Goal: Information Seeking & Learning: Learn about a topic

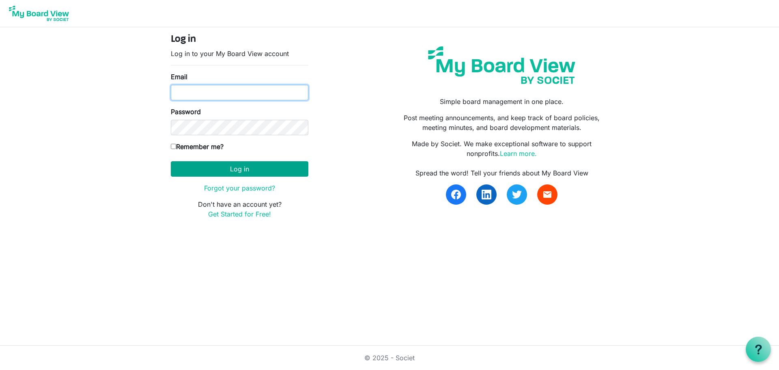
type input "scjonespinnacleleader@gmail.com"
click at [210, 166] on button "Log in" at bounding box center [240, 168] width 138 height 15
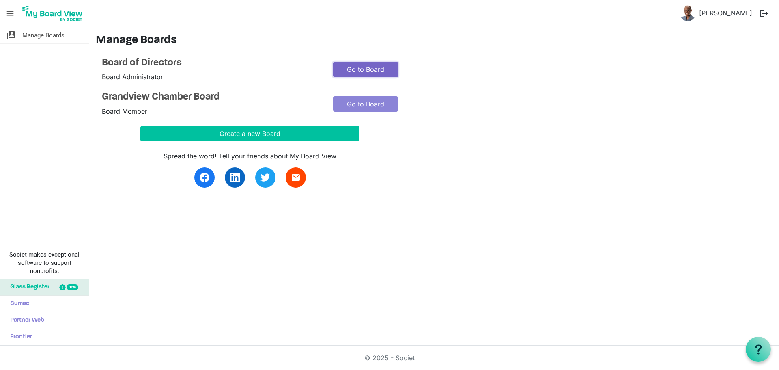
click at [358, 69] on link "Go to Board" at bounding box center [365, 69] width 65 height 15
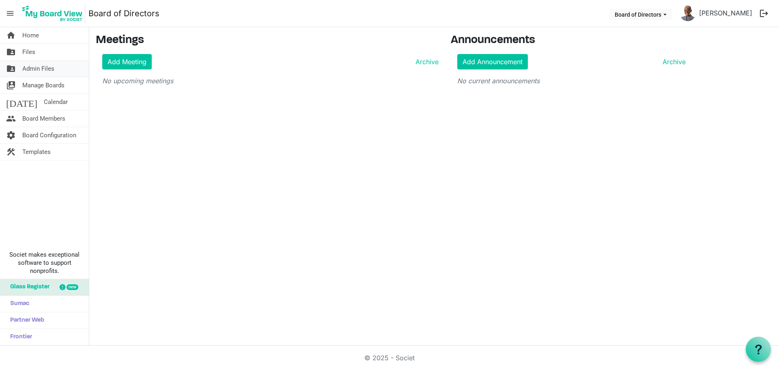
click at [35, 66] on span "Admin Files" at bounding box center [38, 68] width 32 height 16
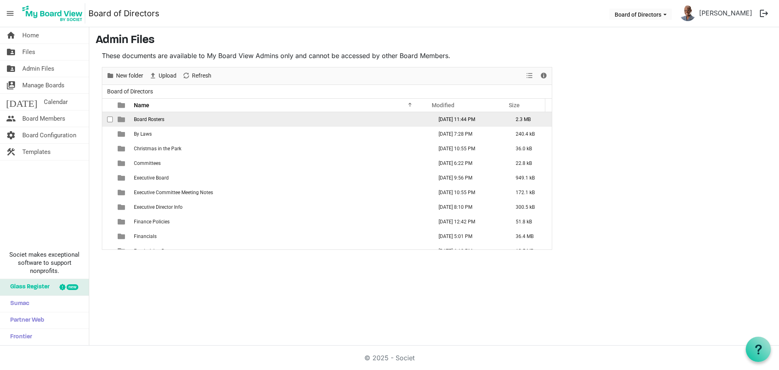
click at [145, 119] on span "Board Rosters" at bounding box center [149, 120] width 30 height 6
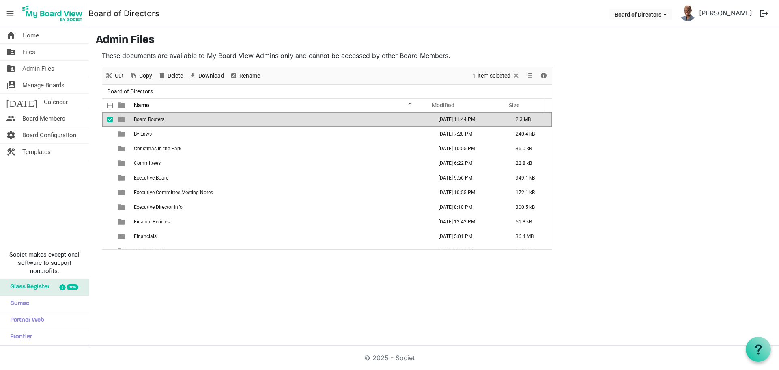
click at [145, 119] on span "Board Rosters" at bounding box center [149, 120] width 30 height 6
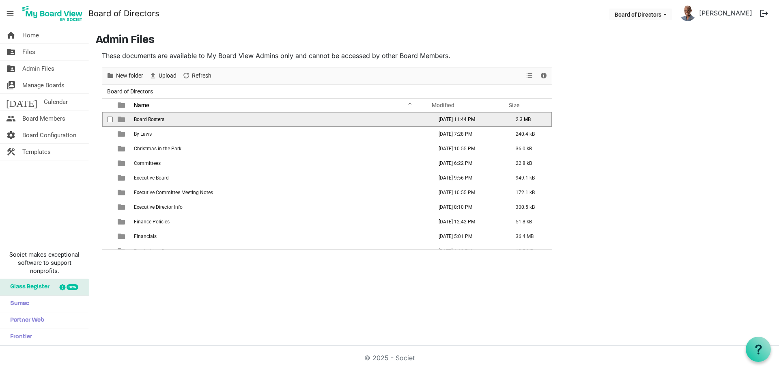
click at [145, 119] on span "Board Rosters" at bounding box center [149, 120] width 30 height 6
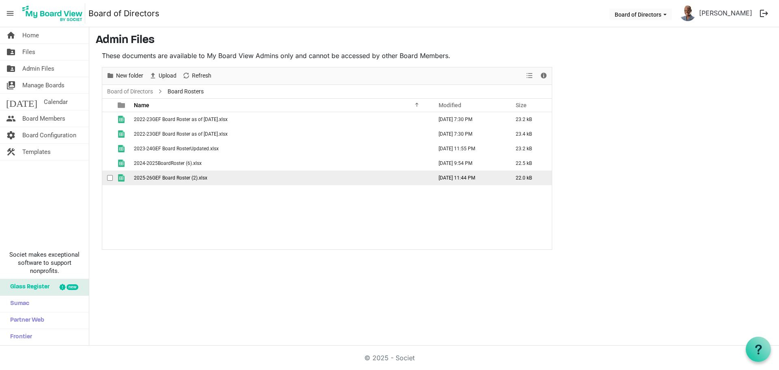
click at [175, 176] on span "2025-26GEF Board Roster (2).xlsx" at bounding box center [170, 178] width 73 height 6
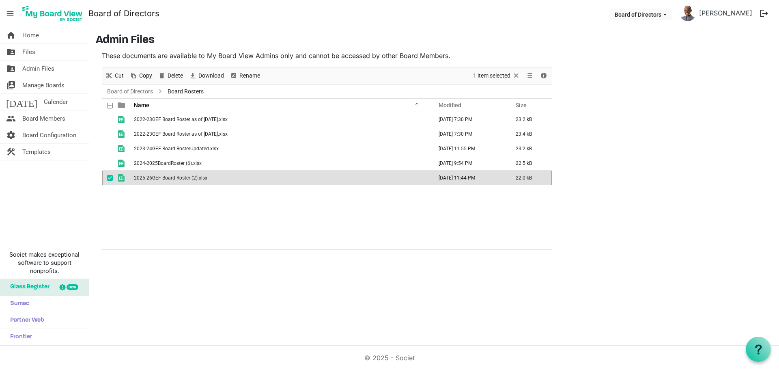
click at [176, 176] on span "2025-26GEF Board Roster (2).xlsx" at bounding box center [170, 178] width 73 height 6
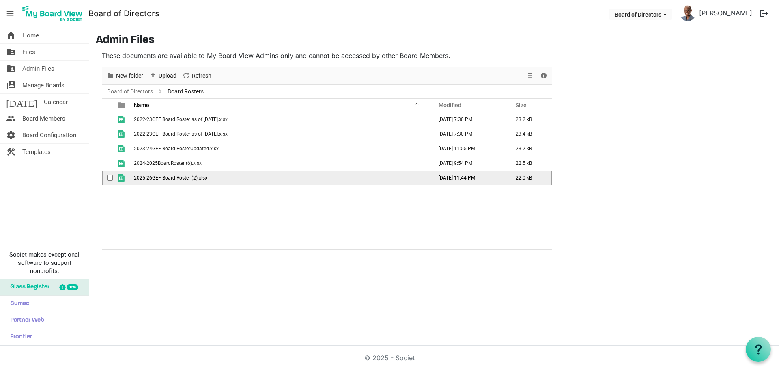
click at [176, 176] on span "2025-26GEF Board Roster (2).xlsx" at bounding box center [170, 178] width 73 height 6
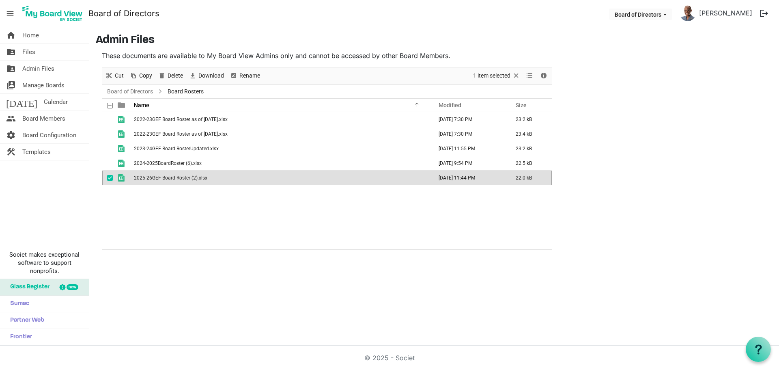
click at [176, 176] on span "2025-26GEF Board Roster (2).xlsx" at bounding box center [170, 178] width 73 height 6
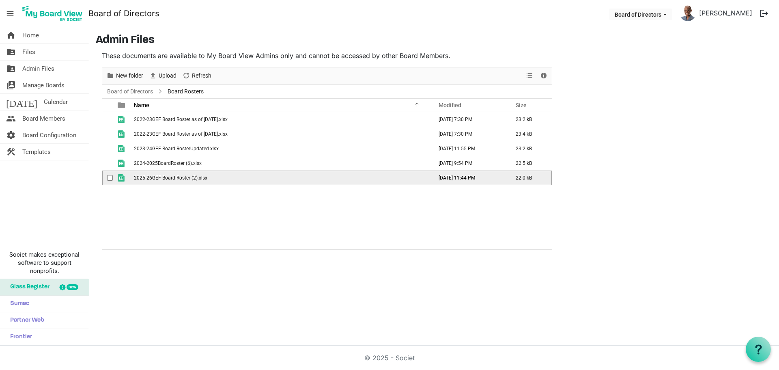
click at [175, 176] on span "2025-26GEF Board Roster (2).xlsx" at bounding box center [170, 178] width 73 height 6
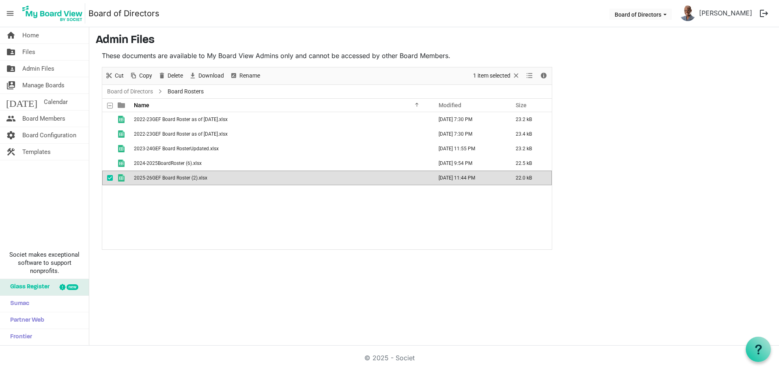
click at [302, 220] on div "2022-23GEF Board Roster as of August 31 2022.xlsx January 16, 2023 7:30 PM 23.2…" at bounding box center [327, 180] width 450 height 137
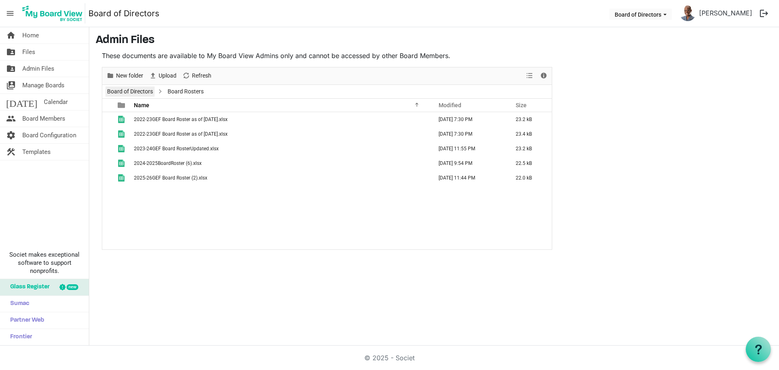
click at [137, 88] on link "Board of Directors" at bounding box center [130, 91] width 49 height 10
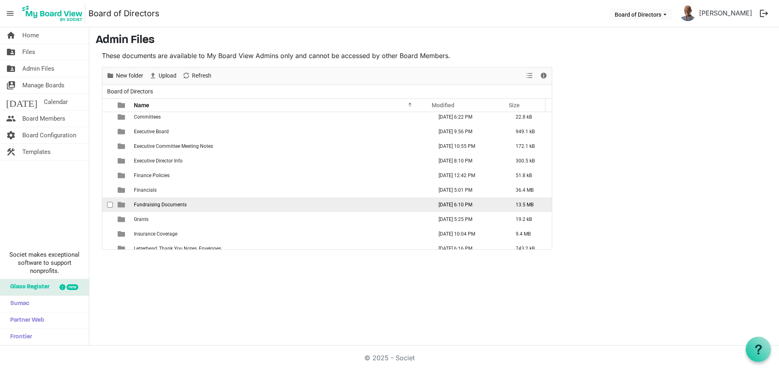
scroll to position [41, 0]
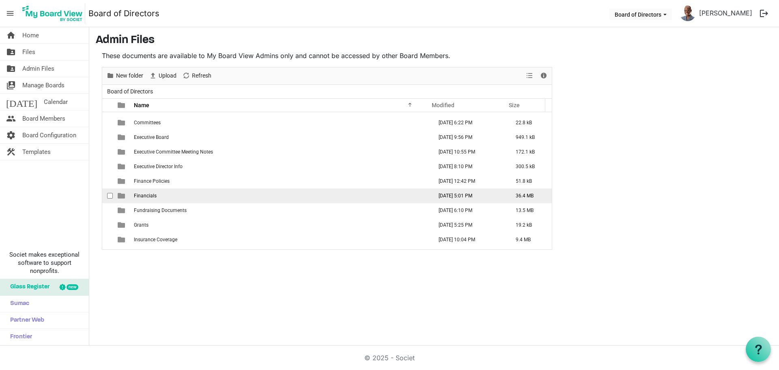
click at [151, 194] on span "Financials" at bounding box center [145, 196] width 23 height 6
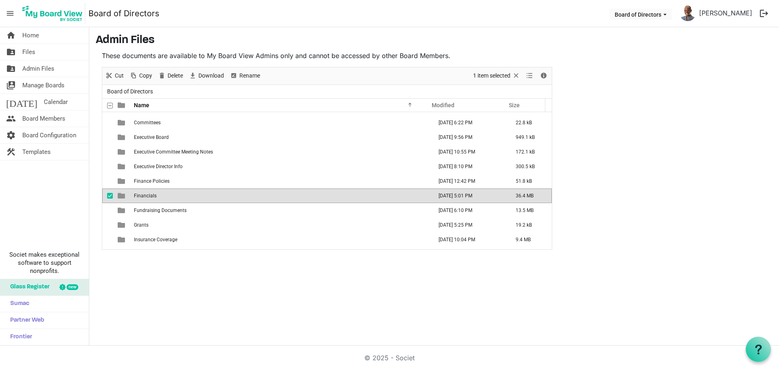
click at [152, 194] on span "Financials" at bounding box center [145, 196] width 23 height 6
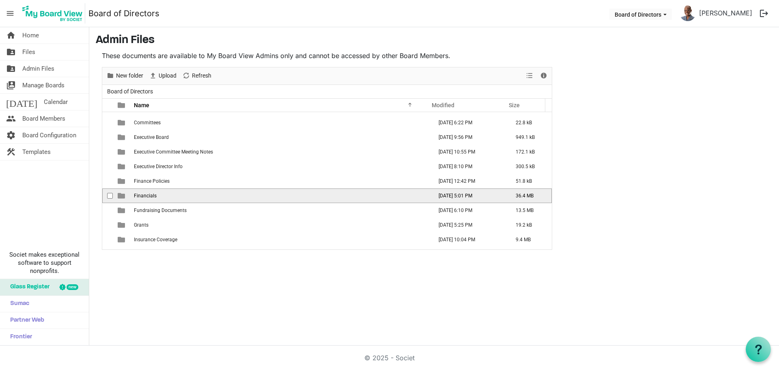
click at [152, 194] on span "Financials" at bounding box center [145, 196] width 23 height 6
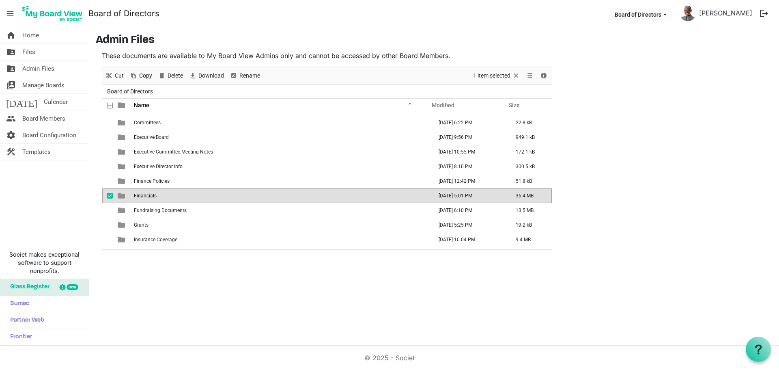
click at [152, 195] on span "Financials" at bounding box center [145, 196] width 23 height 6
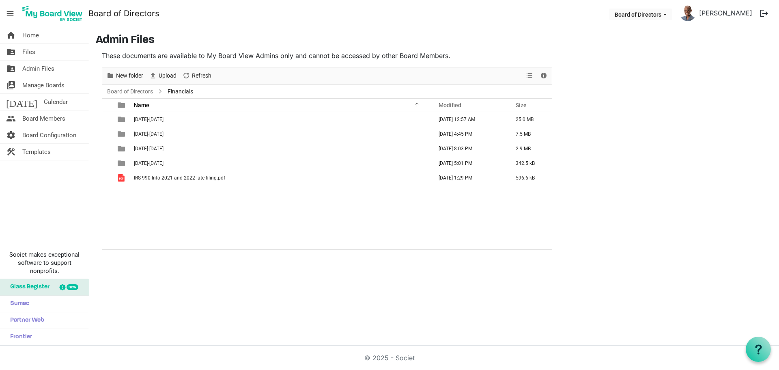
scroll to position [0, 0]
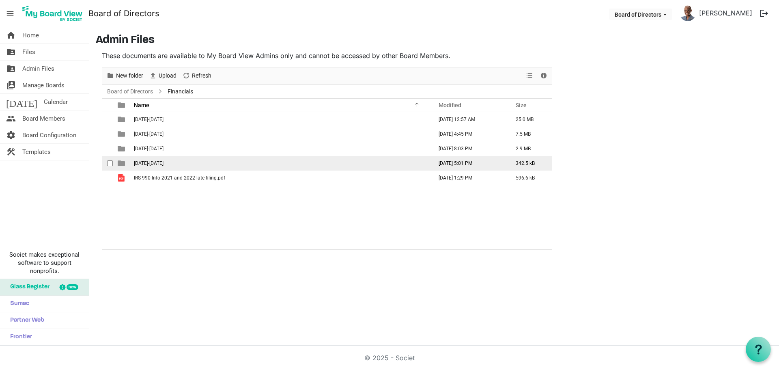
click at [141, 163] on span "[DATE]-[DATE]" at bounding box center [149, 163] width 30 height 6
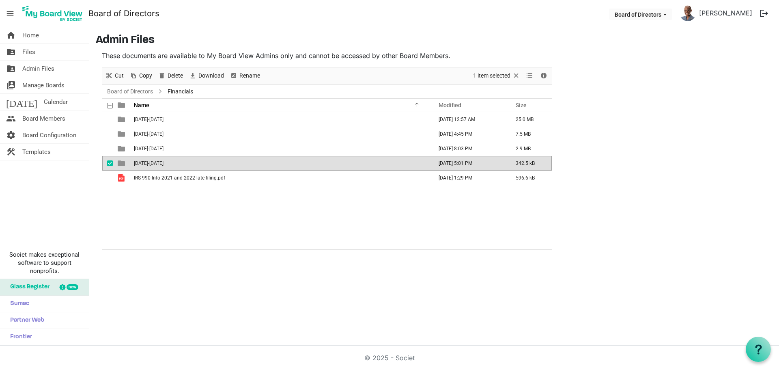
click at [141, 163] on span "[DATE]-[DATE]" at bounding box center [149, 163] width 30 height 6
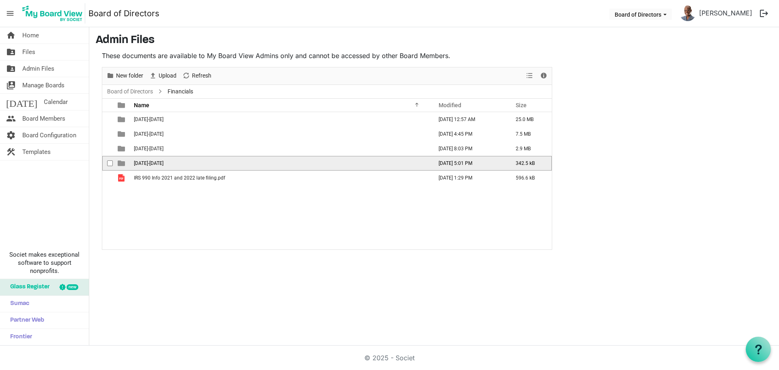
click at [141, 163] on span "2025-2026" at bounding box center [149, 163] width 30 height 6
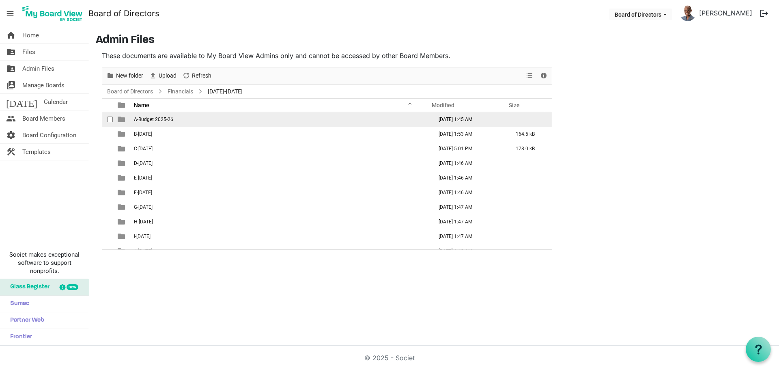
click at [149, 120] on span "A-Budget 2025-26" at bounding box center [153, 120] width 39 height 6
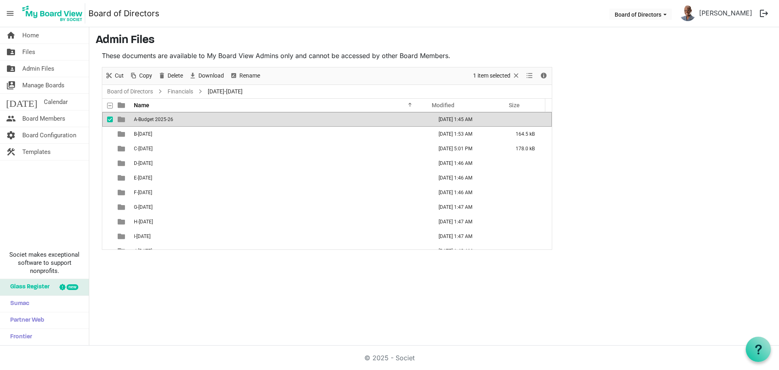
click at [150, 120] on span "A-Budget 2025-26" at bounding box center [153, 120] width 39 height 6
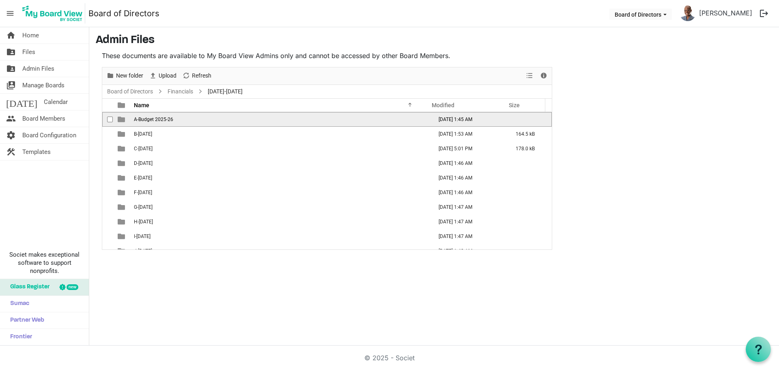
click at [151, 120] on span "A-Budget 2025-26" at bounding box center [153, 120] width 39 height 6
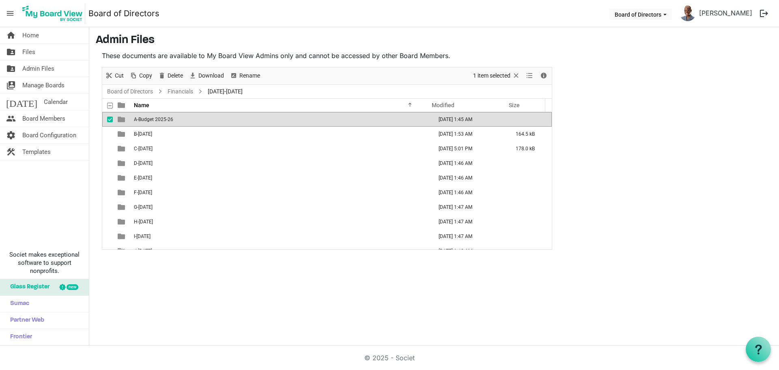
click at [150, 120] on span "A-Budget 2025-26" at bounding box center [153, 120] width 39 height 6
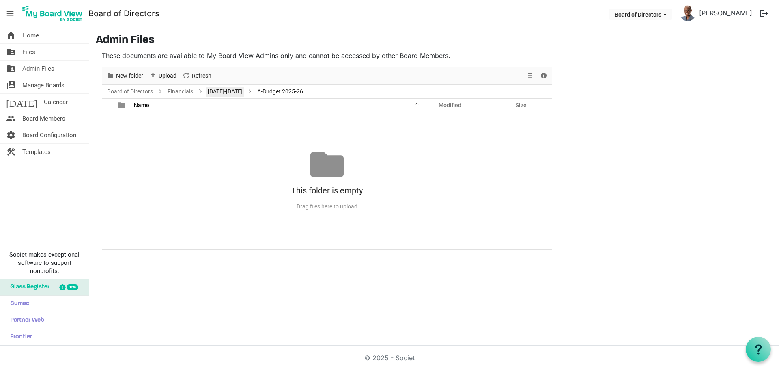
click at [219, 91] on link "2025-2026" at bounding box center [225, 91] width 38 height 10
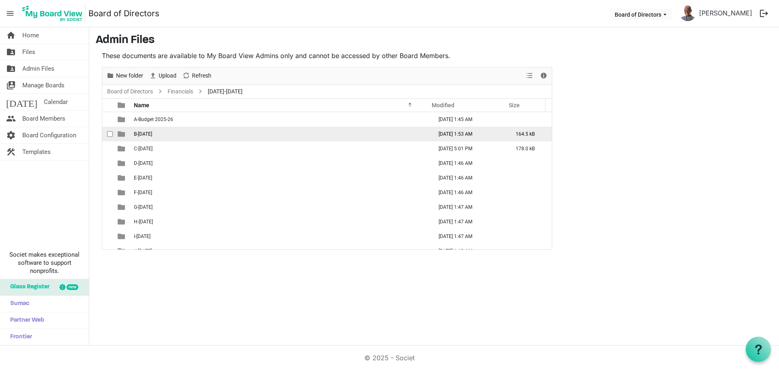
click at [152, 133] on span "B-July 2025" at bounding box center [143, 134] width 18 height 6
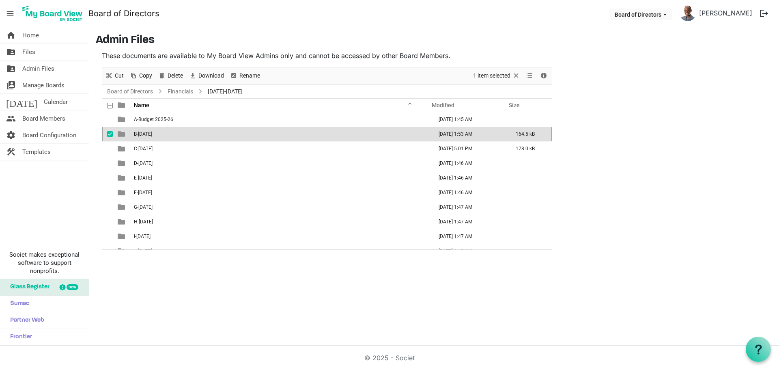
click at [152, 133] on span "B-July 2025" at bounding box center [143, 134] width 18 height 6
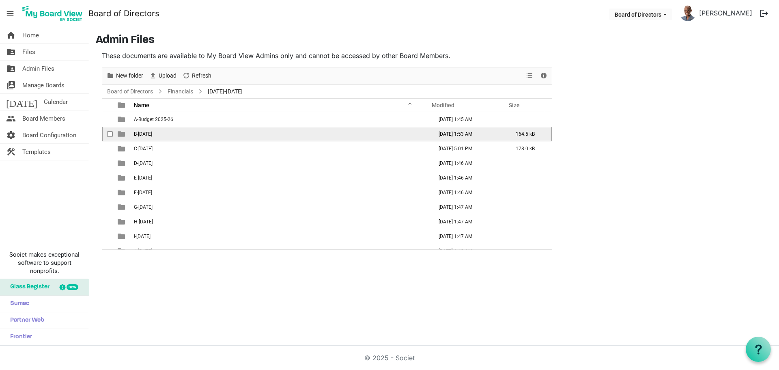
click at [152, 133] on span "B-July 2025" at bounding box center [143, 134] width 18 height 6
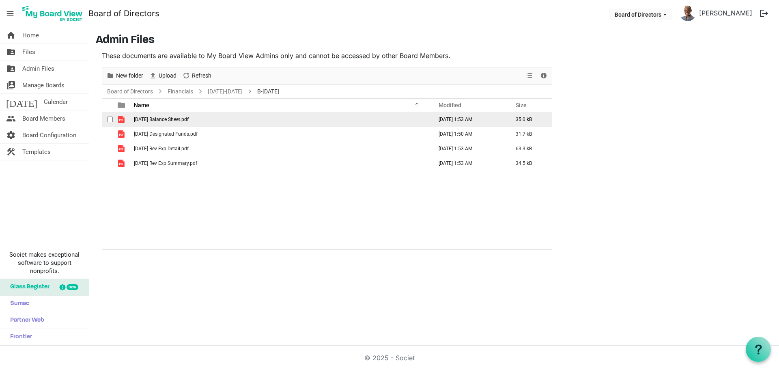
click at [165, 121] on span "July 2025 Balance Sheet.pdf" at bounding box center [161, 120] width 55 height 6
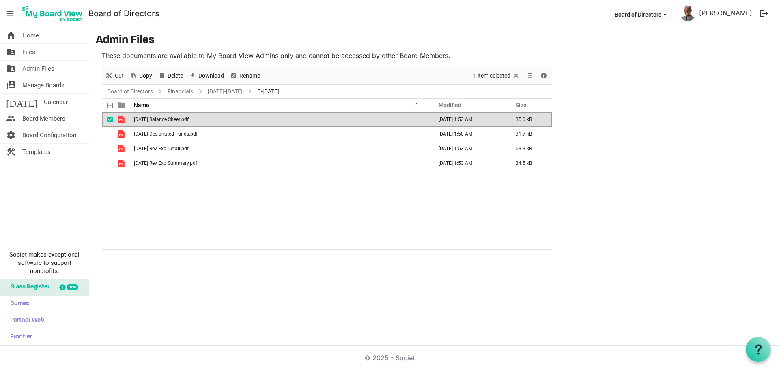
click at [165, 121] on span "July 2025 Balance Sheet.pdf" at bounding box center [161, 120] width 55 height 6
click at [187, 93] on link "Financials" at bounding box center [180, 91] width 29 height 10
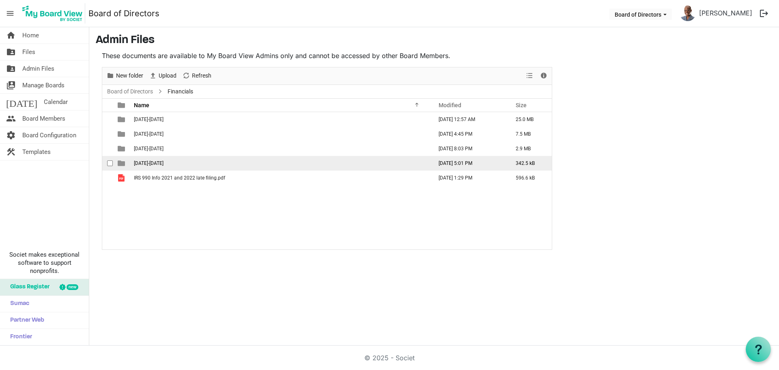
click at [136, 162] on span "2025-2026" at bounding box center [149, 163] width 30 height 6
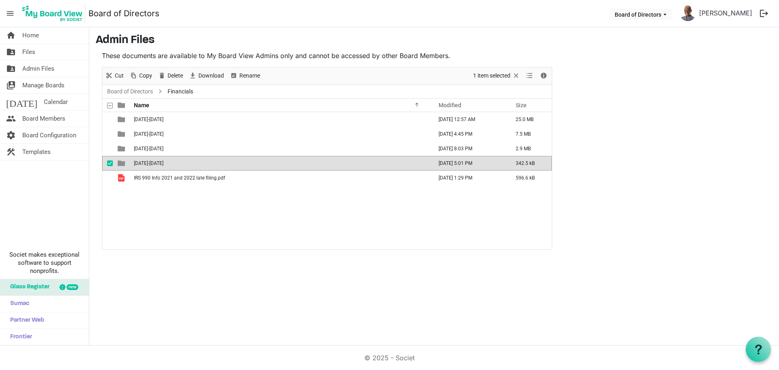
click at [135, 164] on span "2025-2026" at bounding box center [149, 163] width 30 height 6
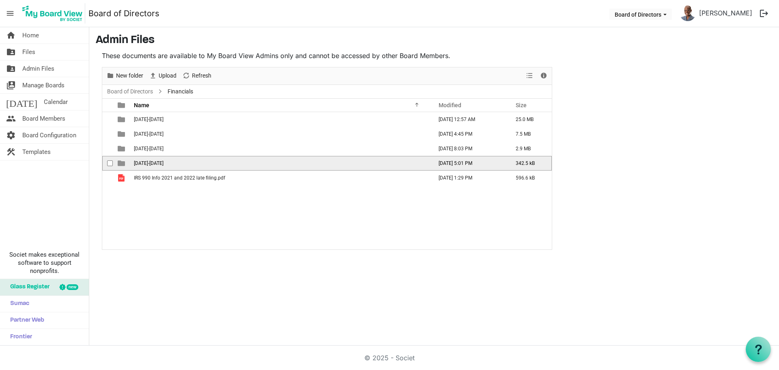
click at [138, 163] on span "2025-2026" at bounding box center [149, 163] width 30 height 6
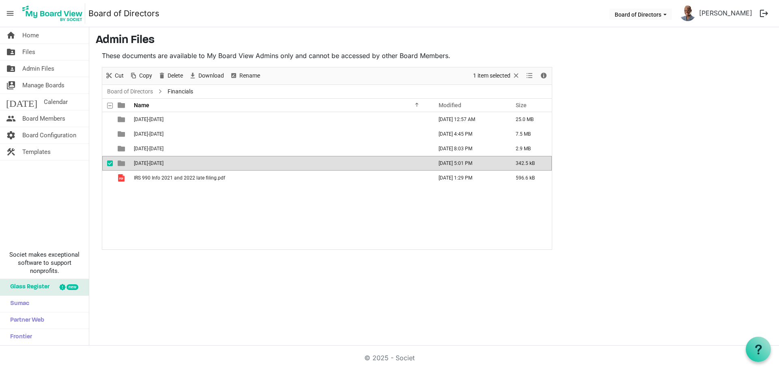
click at [138, 163] on span "2025-2026" at bounding box center [149, 163] width 30 height 6
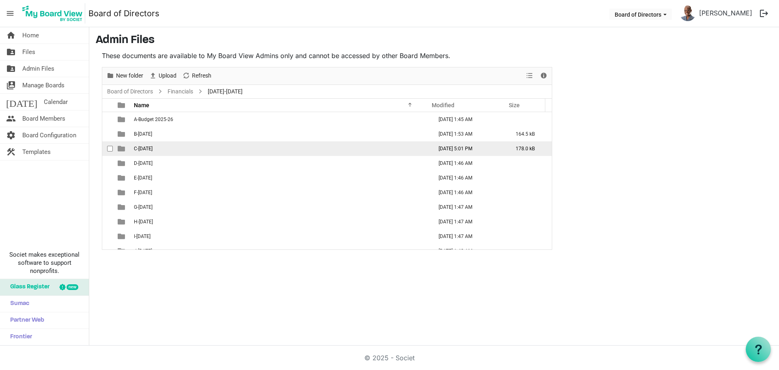
click at [153, 150] on span "C-August 2025" at bounding box center [143, 149] width 19 height 6
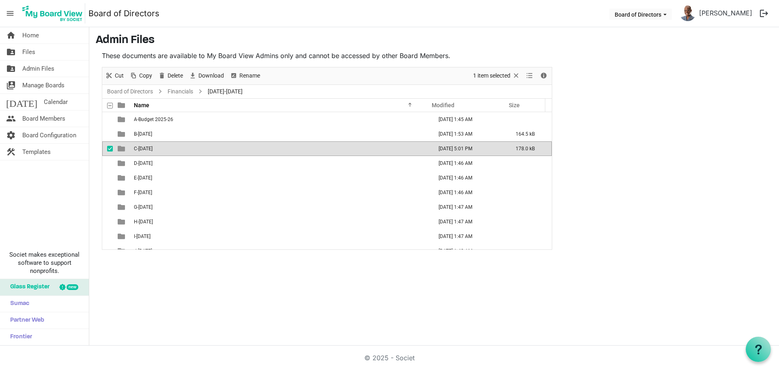
click at [153, 150] on span "C-August 2025" at bounding box center [143, 149] width 19 height 6
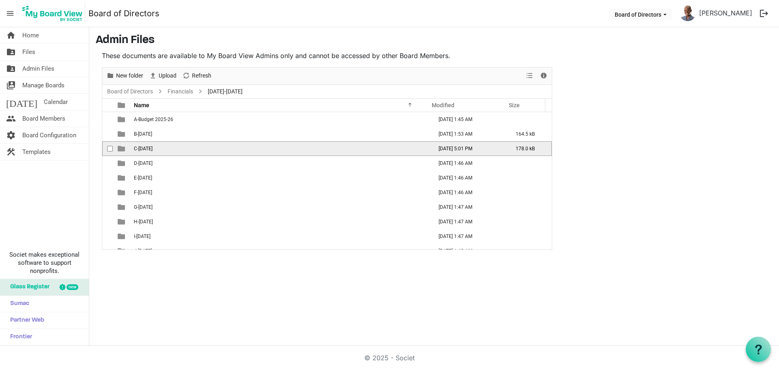
click at [153, 150] on span "C-August 2025" at bounding box center [143, 149] width 19 height 6
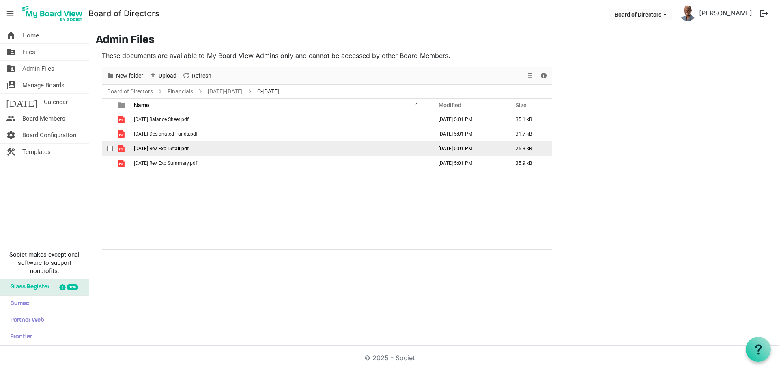
click at [170, 150] on span "August 2025 Rev Exp Detail.pdf" at bounding box center [161, 149] width 55 height 6
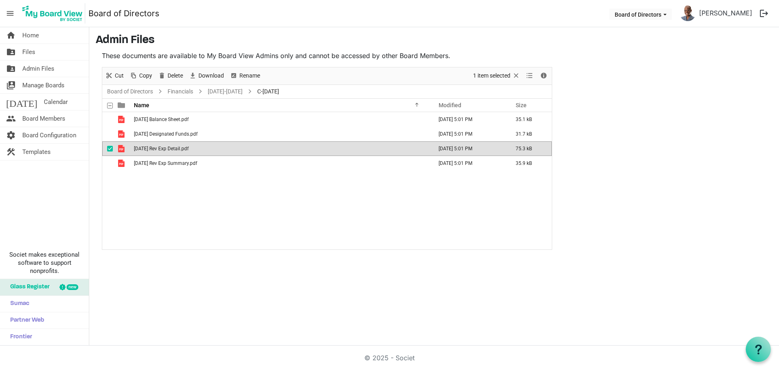
click at [171, 150] on span "August 2025 Rev Exp Detail.pdf" at bounding box center [161, 149] width 55 height 6
click at [196, 194] on div "August 2025 Balance Sheet.pdf September 04, 2025 5:01 PM 35.1 kB August 2025 De…" at bounding box center [327, 180] width 450 height 137
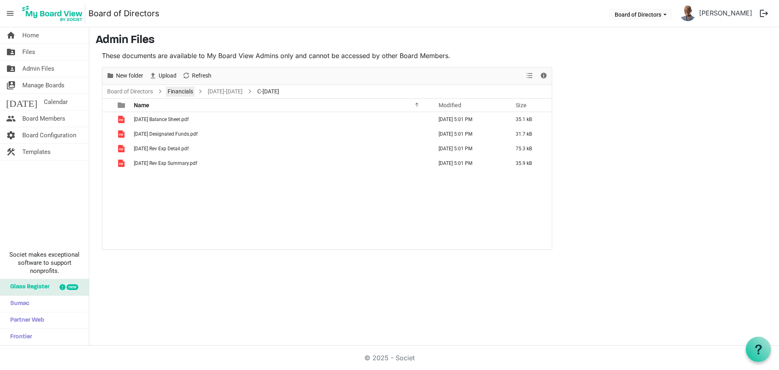
click at [181, 90] on link "Financials" at bounding box center [180, 91] width 29 height 10
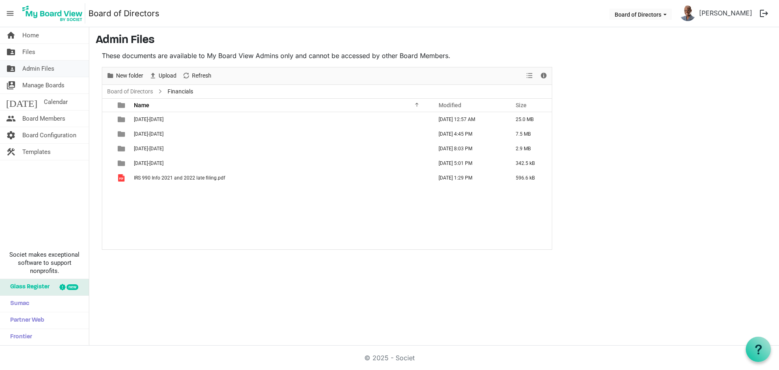
click at [46, 68] on span "Admin Files" at bounding box center [38, 68] width 32 height 16
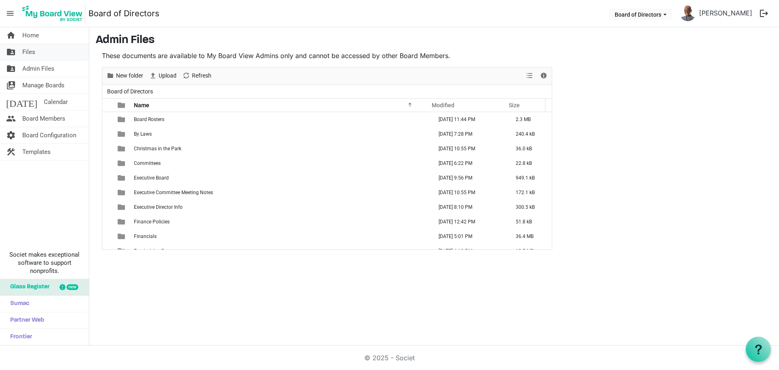
click at [30, 48] on span "Files" at bounding box center [28, 52] width 13 height 16
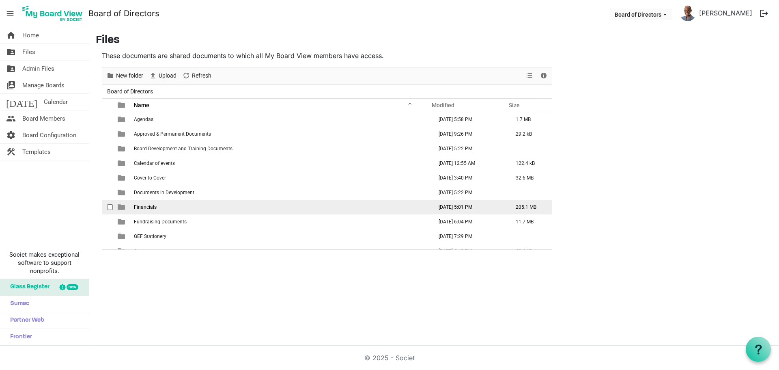
click at [143, 207] on span "Financials" at bounding box center [145, 207] width 23 height 6
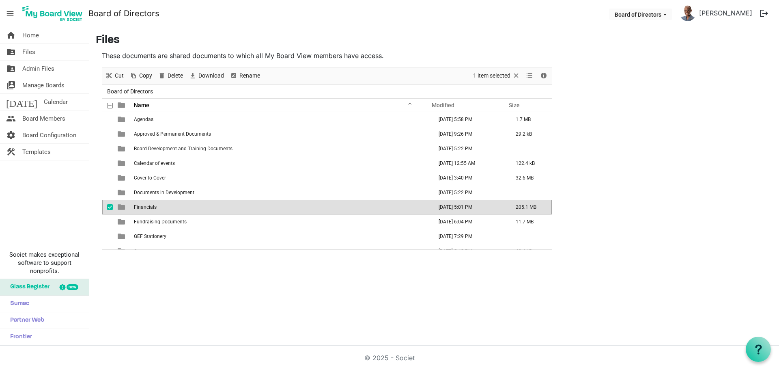
click at [143, 207] on span "Financials" at bounding box center [145, 207] width 23 height 6
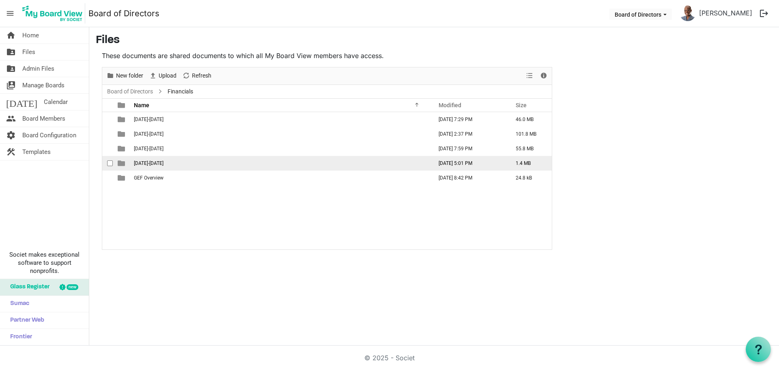
click at [148, 161] on span "2025-2026" at bounding box center [149, 163] width 30 height 6
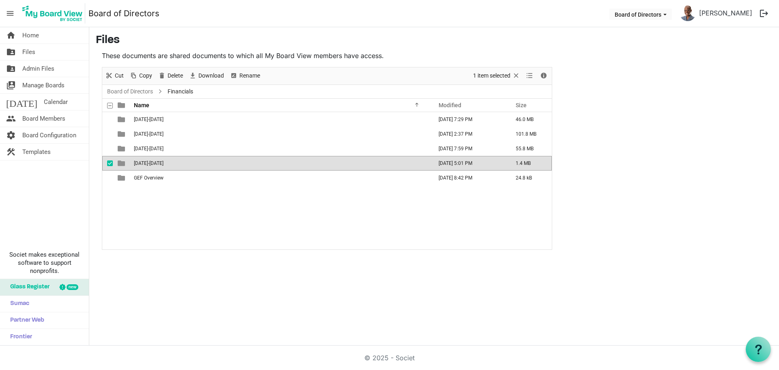
click at [148, 161] on span "2025-2026" at bounding box center [149, 163] width 30 height 6
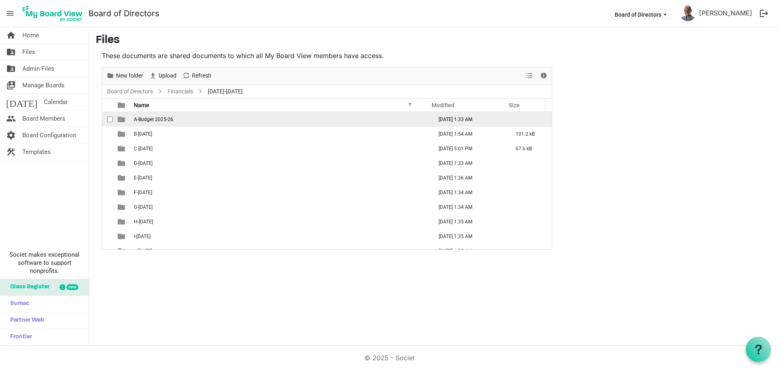
click at [156, 117] on span "A-Budget 2025-26" at bounding box center [153, 120] width 39 height 6
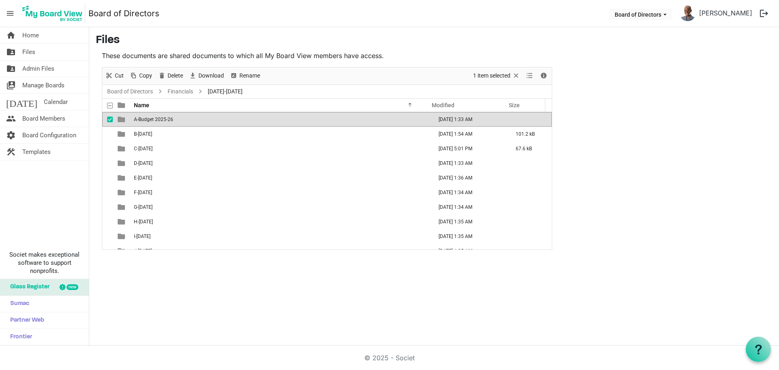
click at [156, 117] on span "A-Budget 2025-26" at bounding box center [153, 120] width 39 height 6
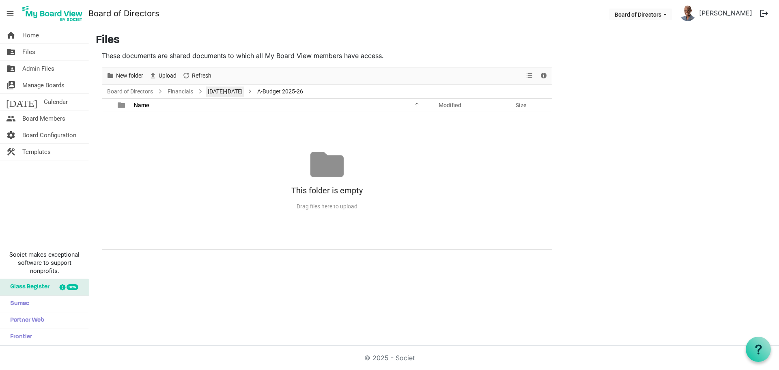
click at [217, 93] on link "2025-2026" at bounding box center [225, 91] width 38 height 10
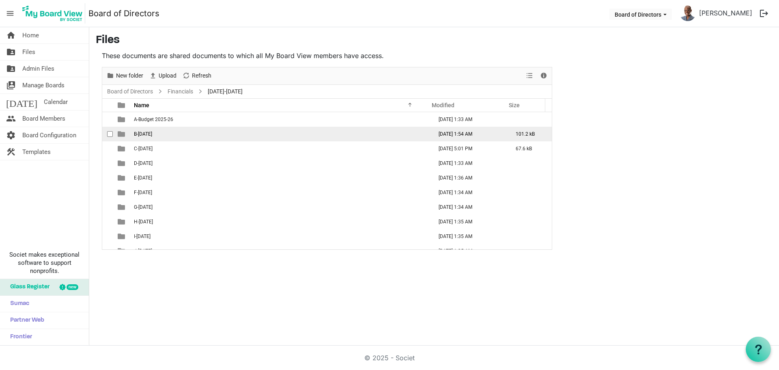
click at [145, 134] on span "B-July 2025" at bounding box center [143, 134] width 18 height 6
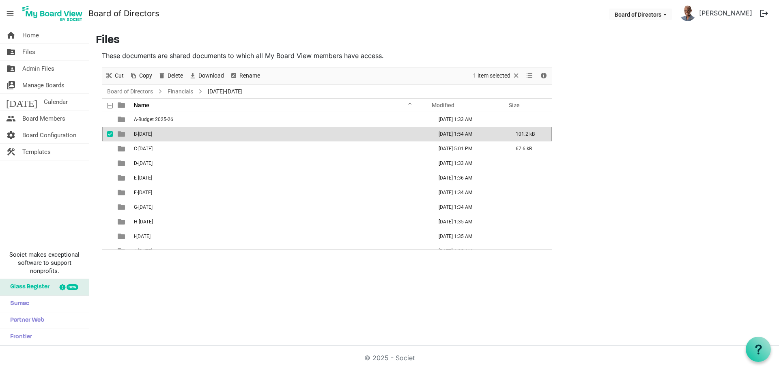
click at [145, 134] on span "B-July 2025" at bounding box center [143, 134] width 18 height 6
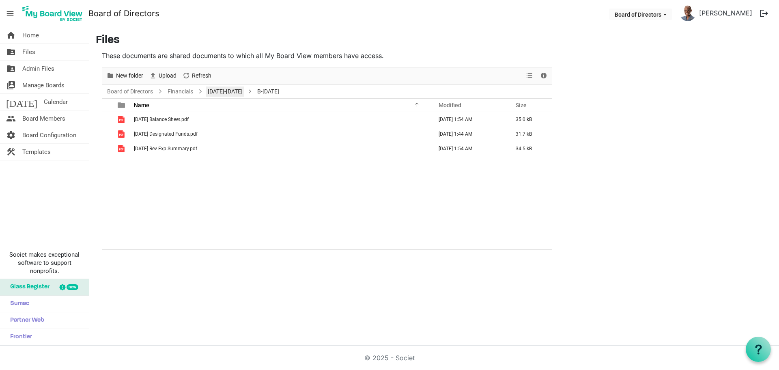
click at [220, 93] on link "2025-2026" at bounding box center [225, 91] width 38 height 10
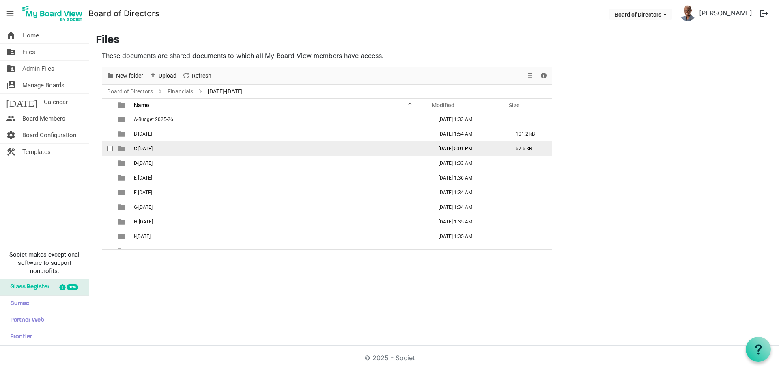
click at [153, 147] on span "C-August 2025" at bounding box center [143, 149] width 19 height 6
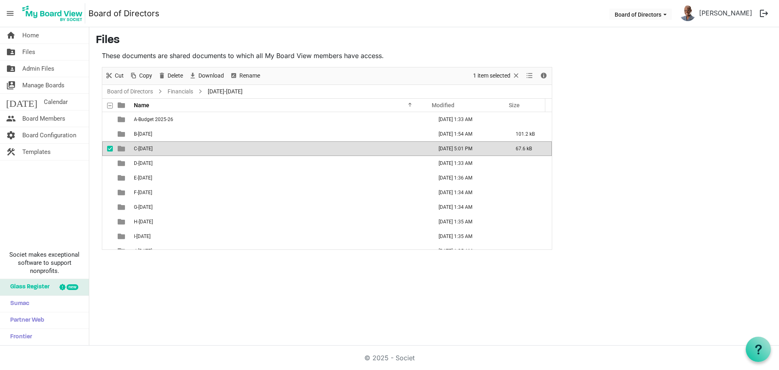
click at [153, 147] on span "C-August 2025" at bounding box center [143, 149] width 19 height 6
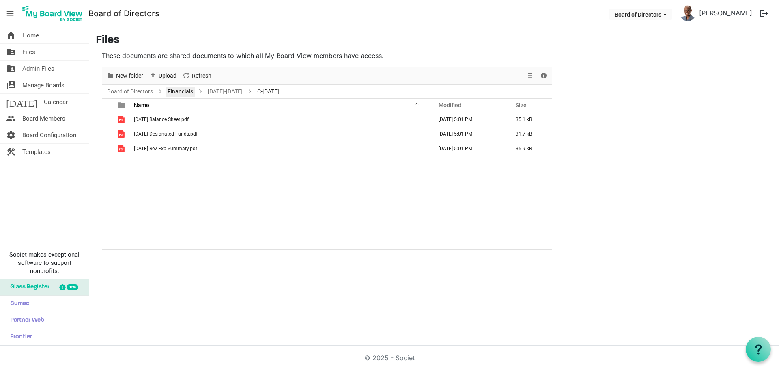
click at [175, 89] on link "Financials" at bounding box center [180, 91] width 29 height 10
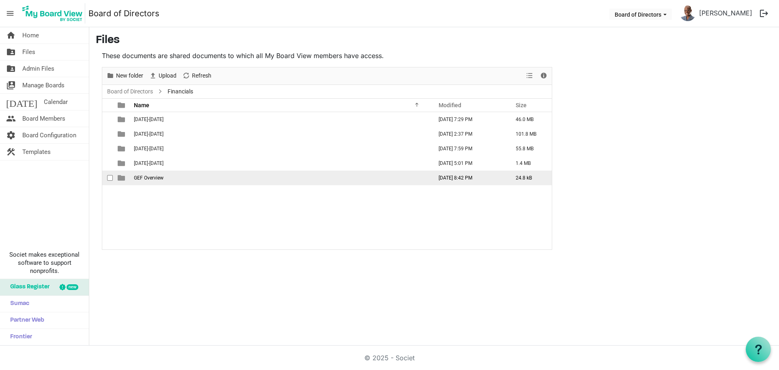
click at [159, 179] on span "GEF Overview" at bounding box center [149, 178] width 30 height 6
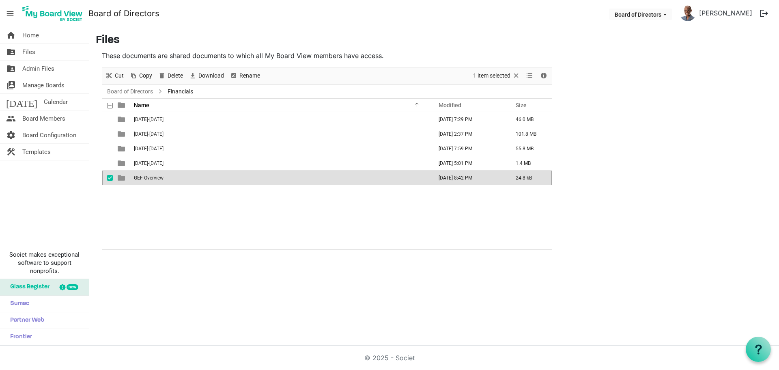
click at [159, 178] on span "GEF Overview" at bounding box center [149, 178] width 30 height 6
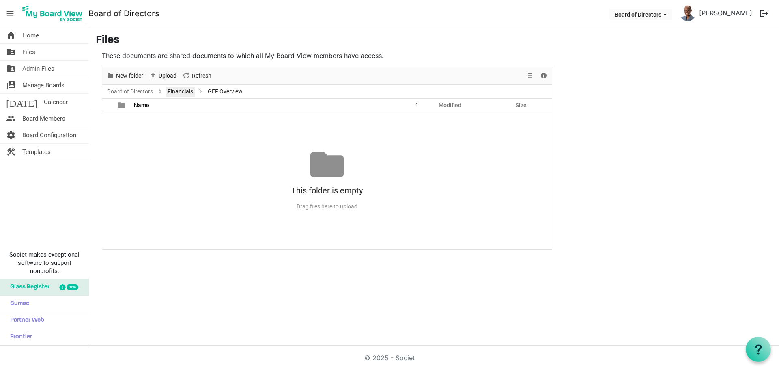
click at [186, 92] on link "Financials" at bounding box center [180, 91] width 29 height 10
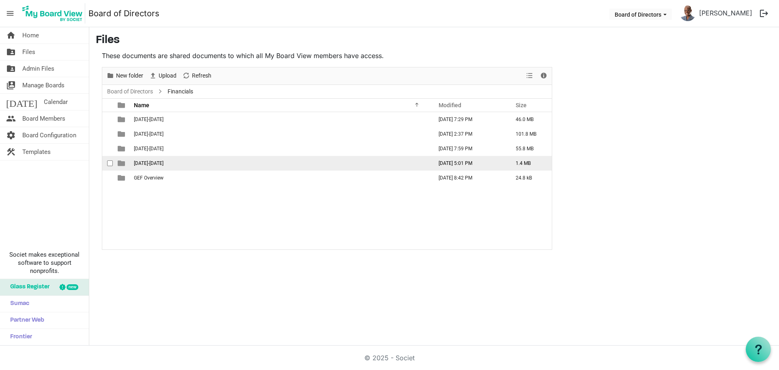
click at [153, 161] on span "2025-2026" at bounding box center [149, 163] width 30 height 6
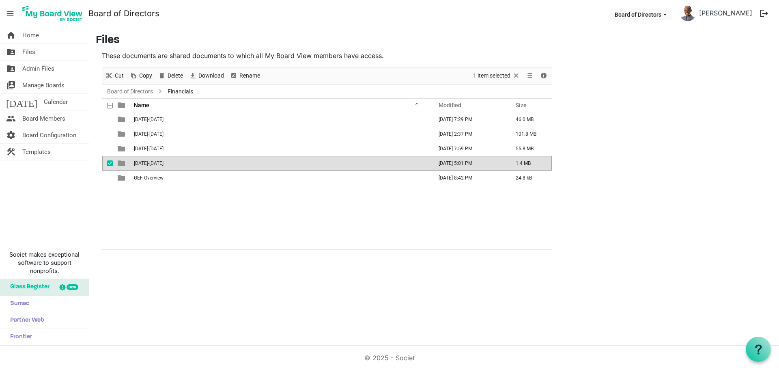
click at [153, 161] on span "2025-2026" at bounding box center [149, 163] width 30 height 6
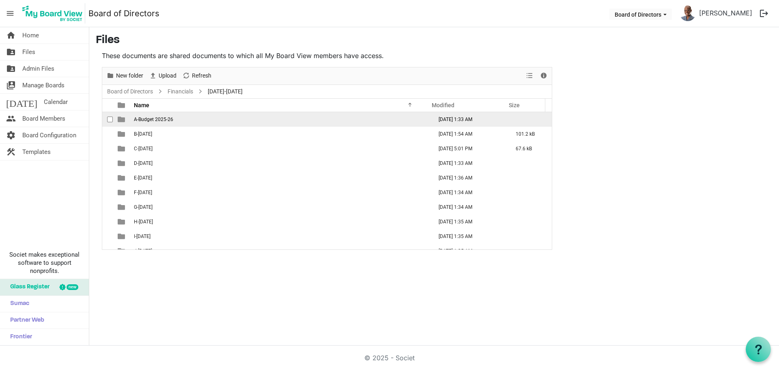
click at [166, 118] on span "A-Budget 2025-26" at bounding box center [153, 120] width 39 height 6
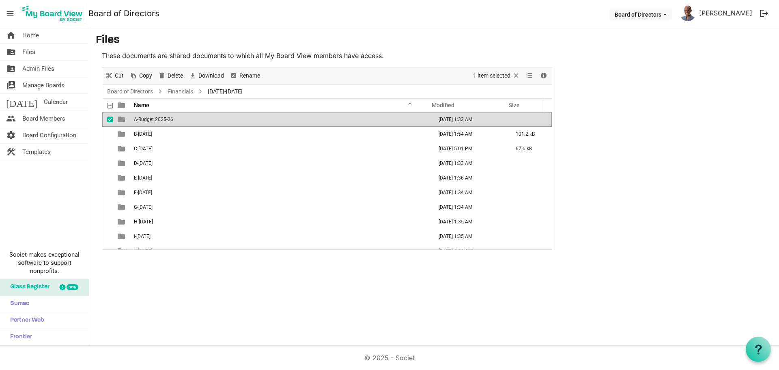
click at [167, 117] on span "A-Budget 2025-26" at bounding box center [153, 120] width 39 height 6
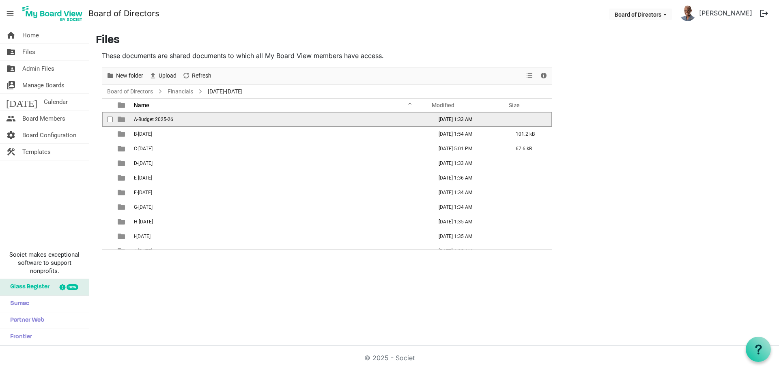
click at [157, 120] on span "A-Budget 2025-26" at bounding box center [153, 120] width 39 height 6
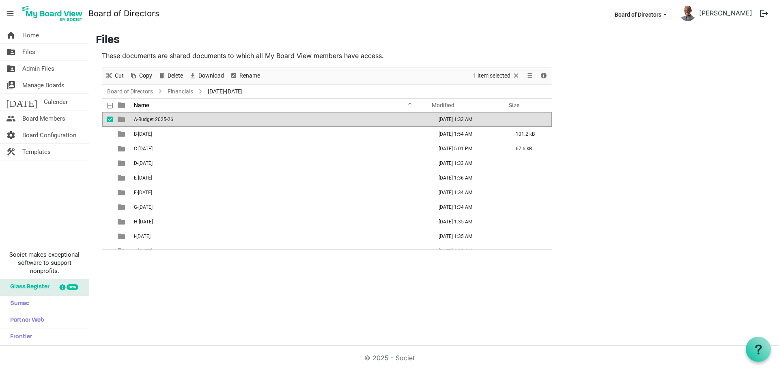
click at [157, 119] on span "A-Budget 2025-26" at bounding box center [153, 120] width 39 height 6
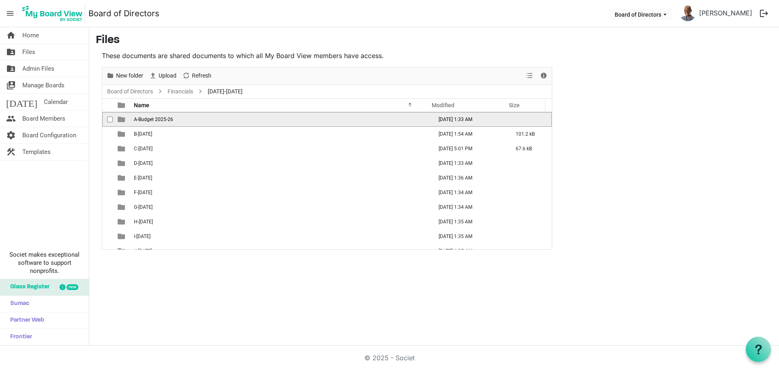
click at [157, 119] on span "A-Budget 2025-26" at bounding box center [153, 120] width 39 height 6
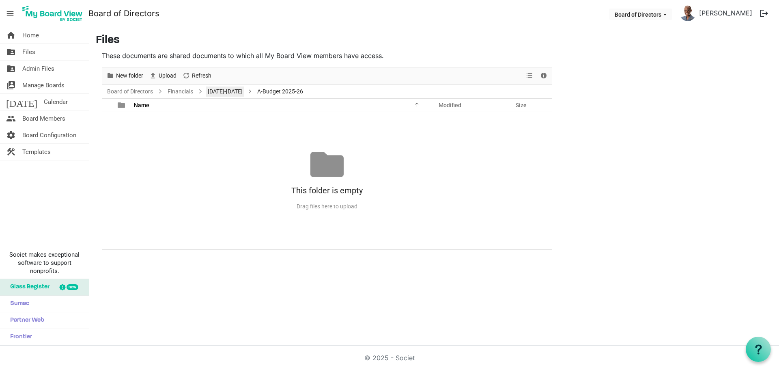
click at [226, 88] on link "2025-2026" at bounding box center [225, 91] width 38 height 10
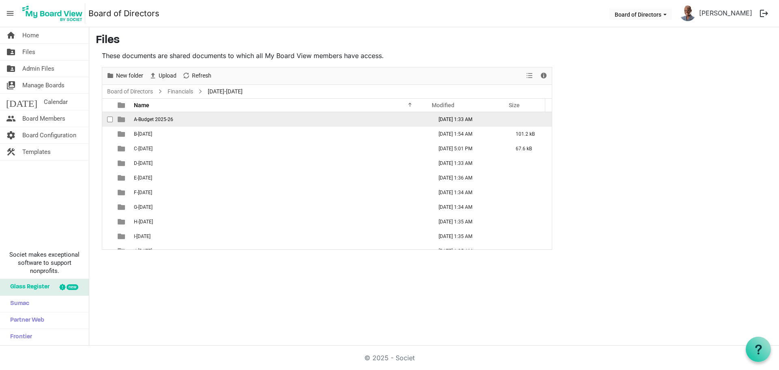
click at [150, 119] on span "A-Budget 2025-26" at bounding box center [153, 120] width 39 height 6
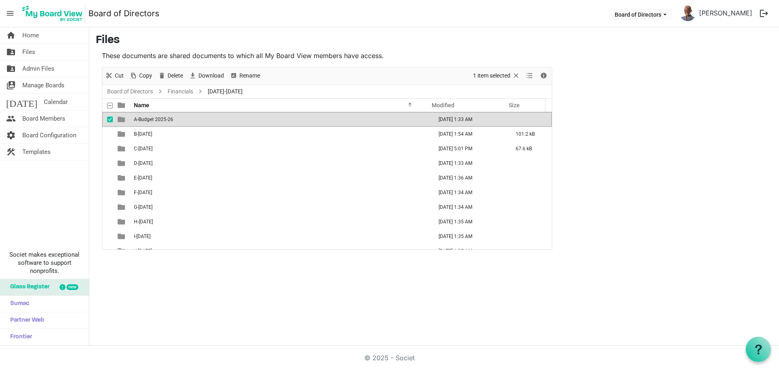
click at [150, 119] on span "A-Budget 2025-26" at bounding box center [153, 120] width 39 height 6
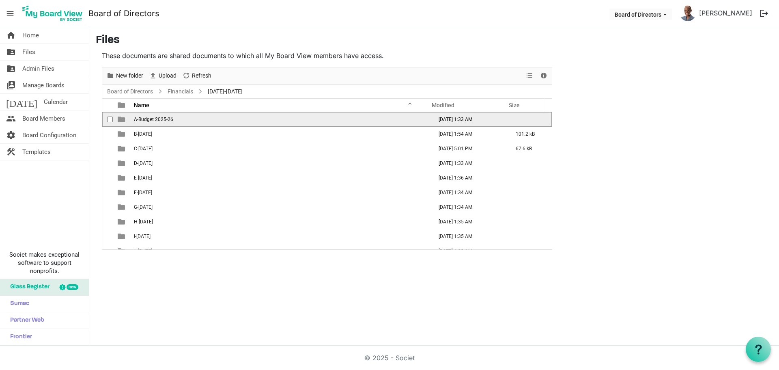
click at [150, 119] on span "A-Budget 2025-26" at bounding box center [153, 120] width 39 height 6
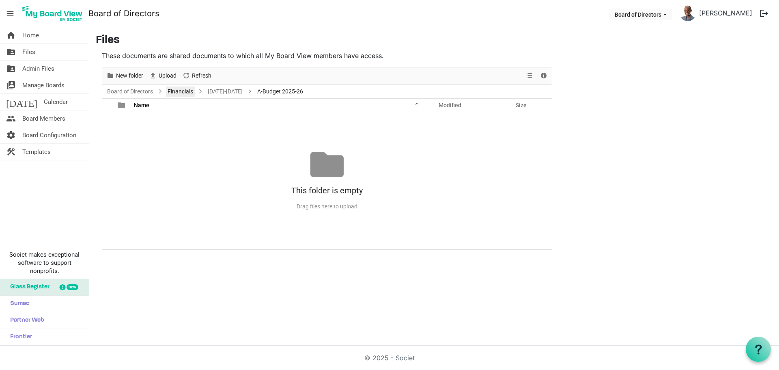
click at [187, 94] on link "Financials" at bounding box center [180, 91] width 29 height 10
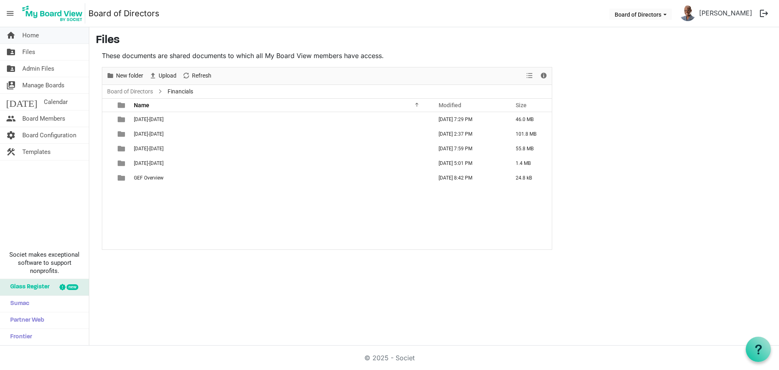
click at [30, 35] on span "Home" at bounding box center [30, 35] width 17 height 16
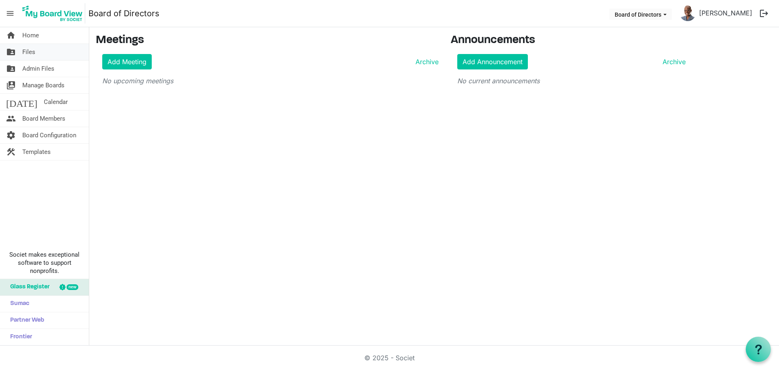
click at [32, 51] on span "Files" at bounding box center [28, 52] width 13 height 16
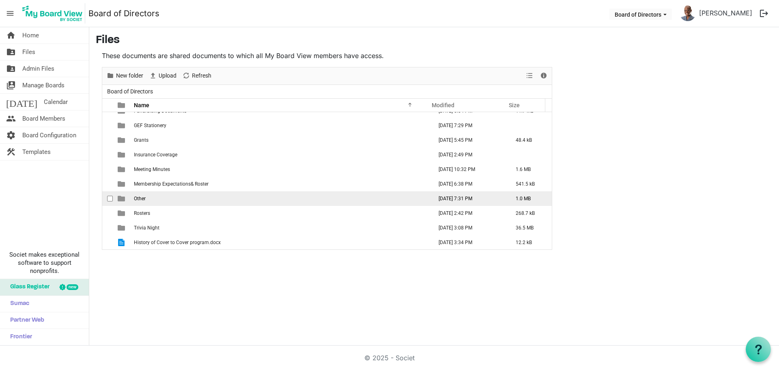
scroll to position [111, 0]
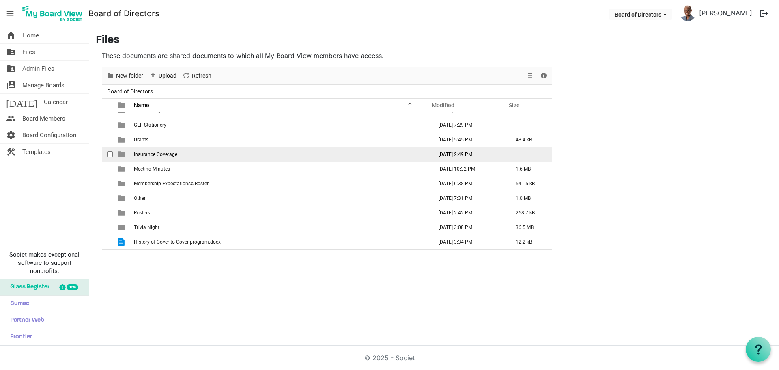
click at [169, 153] on span "Insurance Coverage" at bounding box center [155, 154] width 43 height 6
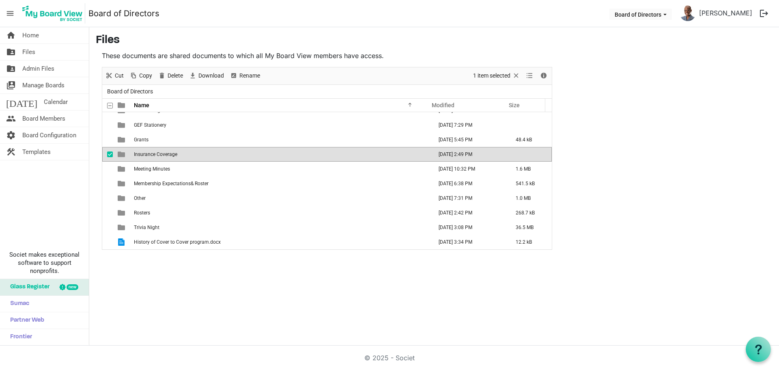
click at [170, 153] on span "Insurance Coverage" at bounding box center [155, 154] width 43 height 6
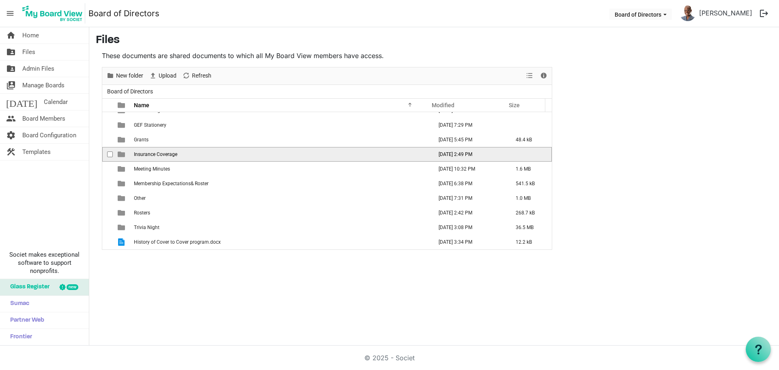
click at [170, 153] on span "Insurance Coverage" at bounding box center [155, 154] width 43 height 6
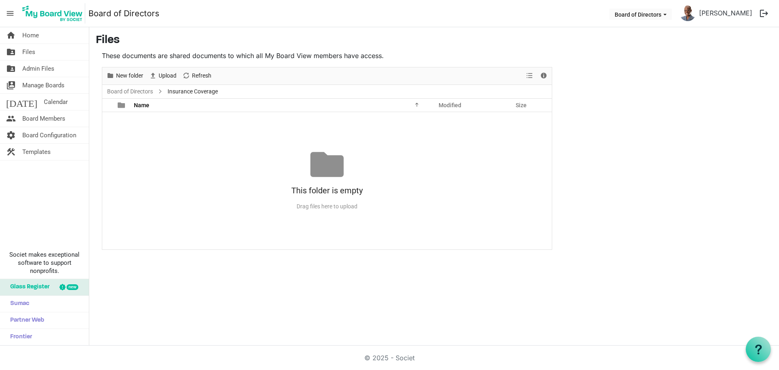
scroll to position [0, 0]
click at [182, 90] on span "Insurance Coverage" at bounding box center [193, 91] width 54 height 10
click at [201, 91] on span "Insurance Coverage" at bounding box center [193, 91] width 54 height 10
click at [140, 93] on link "Board of Directors" at bounding box center [130, 91] width 49 height 10
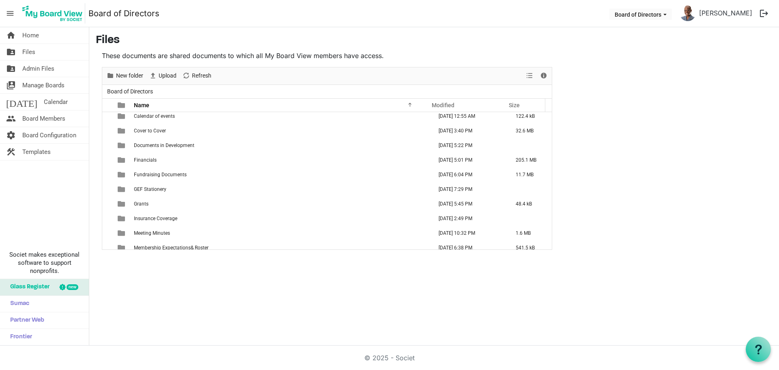
scroll to position [81, 0]
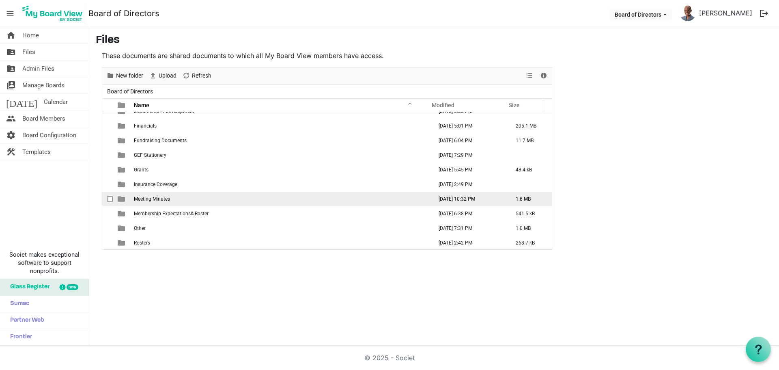
click at [160, 202] on td "Meeting Minutes" at bounding box center [281, 199] width 299 height 15
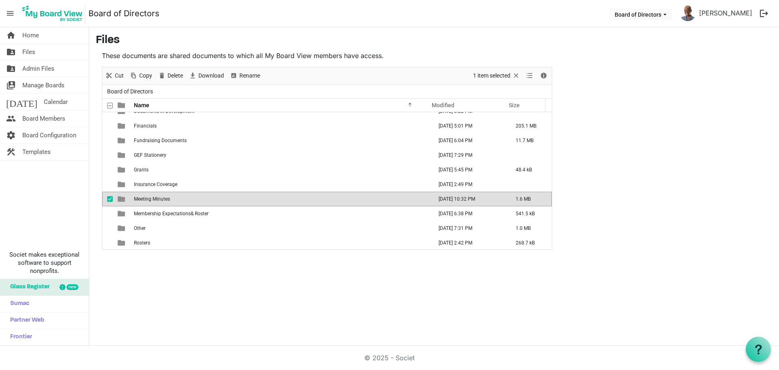
click at [161, 201] on td "Meeting Minutes" at bounding box center [281, 199] width 299 height 15
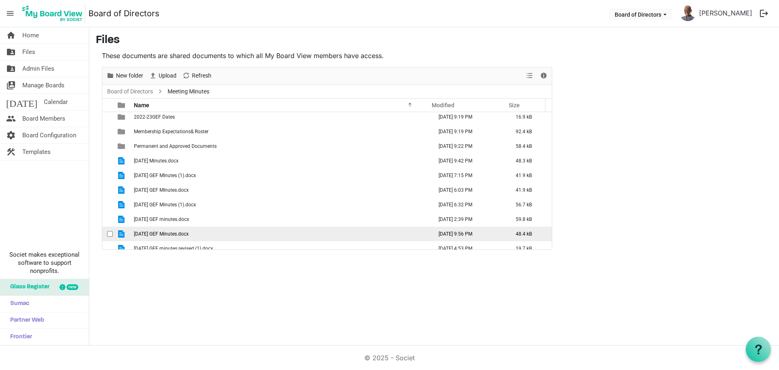
scroll to position [0, 0]
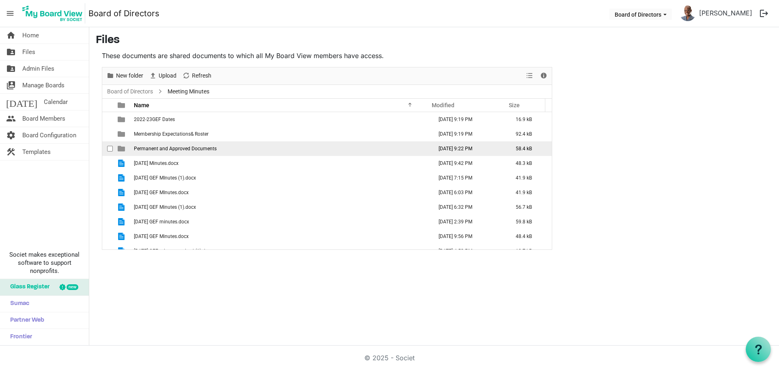
click at [171, 146] on span "Permanent and Approved Documents" at bounding box center [175, 149] width 83 height 6
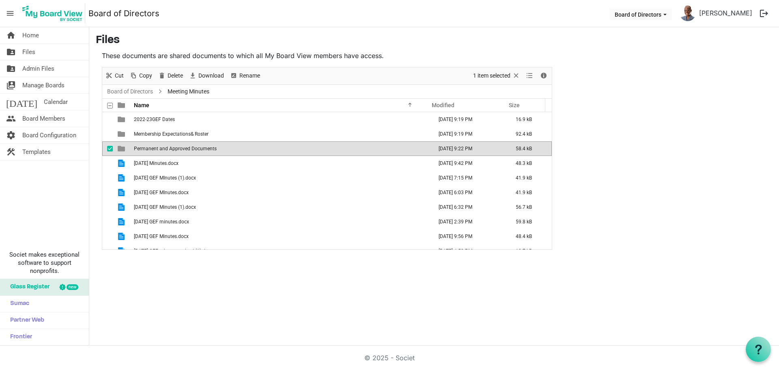
click at [171, 146] on span "Permanent and Approved Documents" at bounding box center [175, 149] width 83 height 6
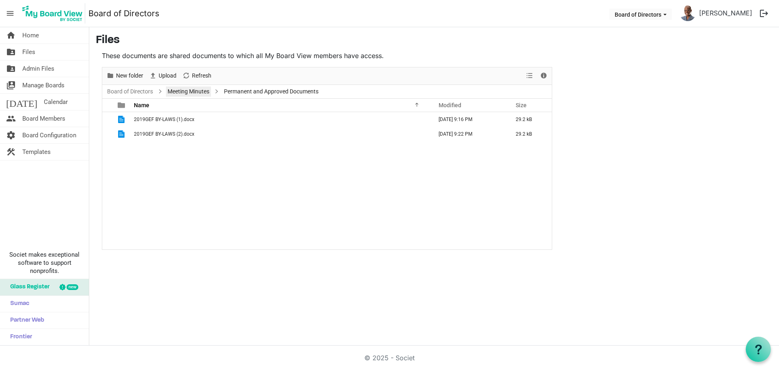
click at [178, 93] on link "Meeting Minutes" at bounding box center [188, 91] width 45 height 10
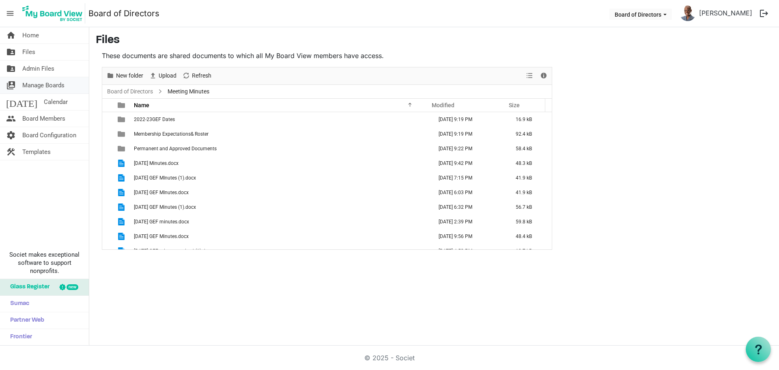
click at [45, 82] on span "Manage Boards" at bounding box center [43, 85] width 42 height 16
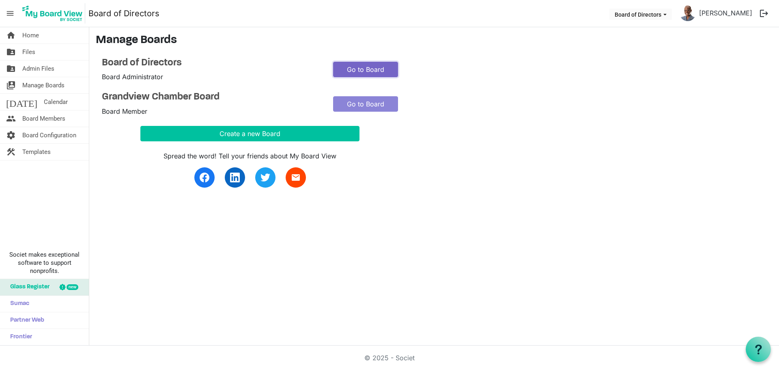
click at [365, 65] on link "Go to Board" at bounding box center [365, 69] width 65 height 15
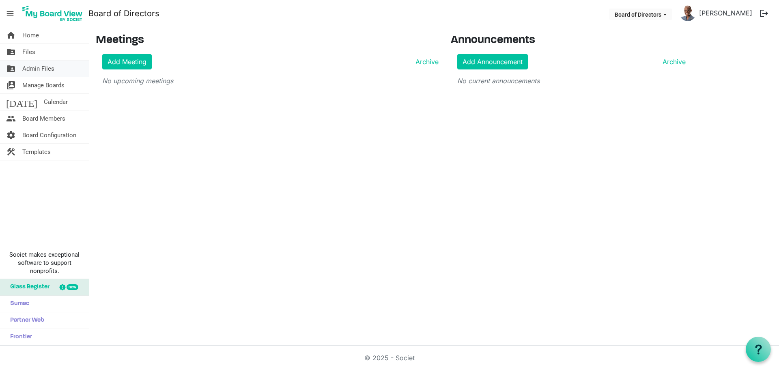
click at [35, 68] on span "Admin Files" at bounding box center [38, 68] width 32 height 16
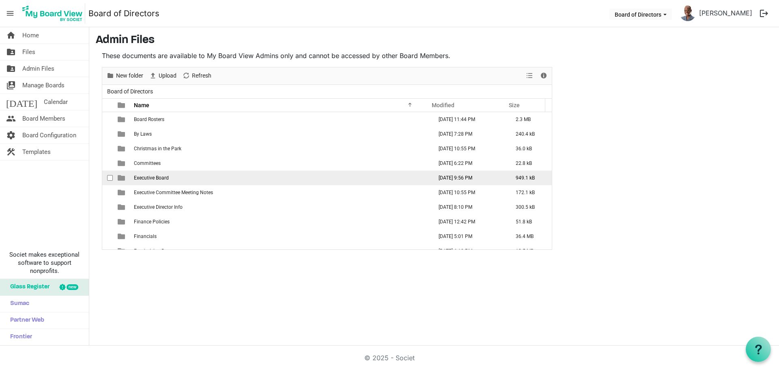
click at [158, 180] on span "Executive Board" at bounding box center [151, 178] width 35 height 6
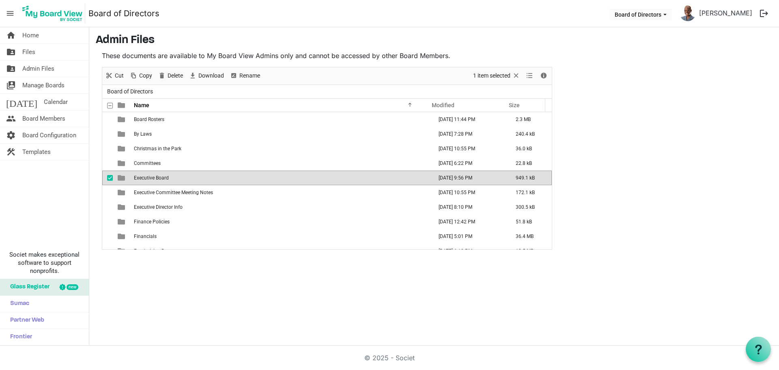
click at [158, 180] on span "Executive Board" at bounding box center [151, 178] width 35 height 6
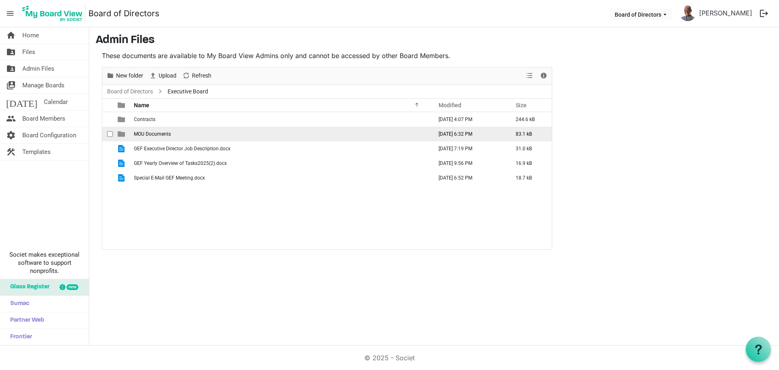
click at [163, 132] on span "MOU Documents" at bounding box center [152, 134] width 37 height 6
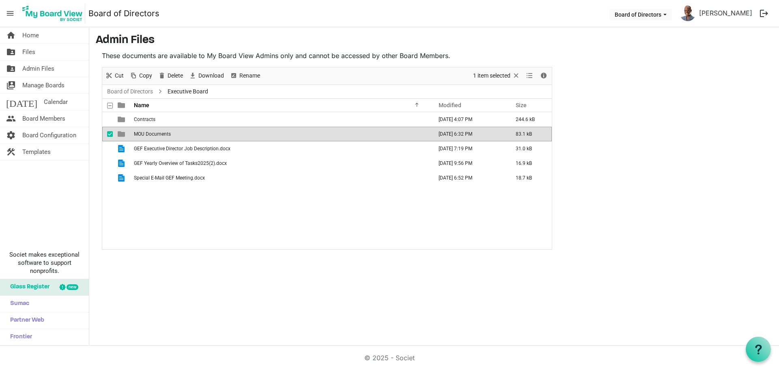
click at [163, 133] on span "MOU Documents" at bounding box center [152, 134] width 37 height 6
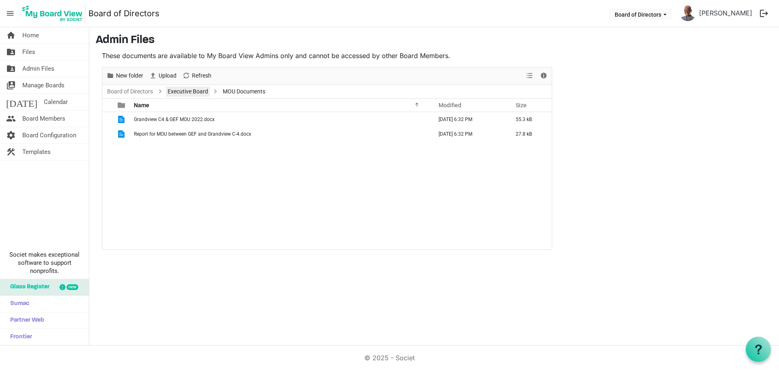
click at [172, 90] on link "Executive Board" at bounding box center [188, 91] width 44 height 10
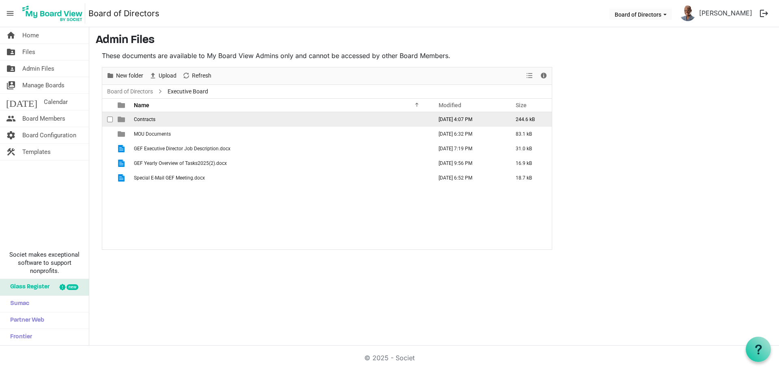
click at [148, 117] on span "Contracts" at bounding box center [145, 120] width 22 height 6
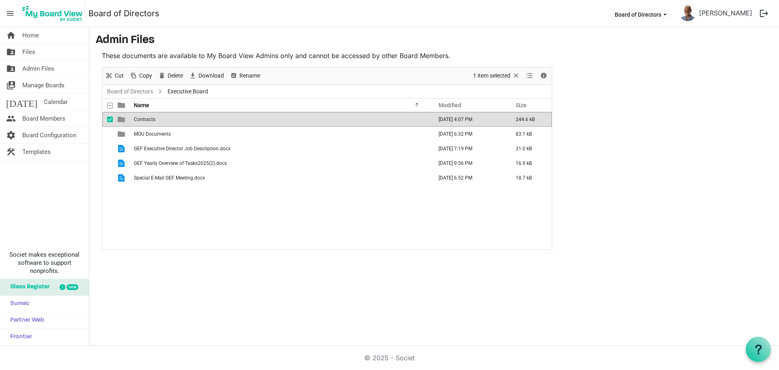
click at [149, 117] on span "Contracts" at bounding box center [145, 120] width 22 height 6
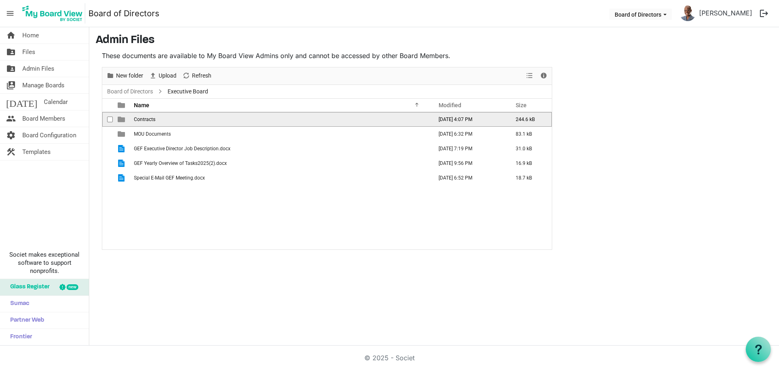
click at [149, 117] on span "Contracts" at bounding box center [145, 120] width 22 height 6
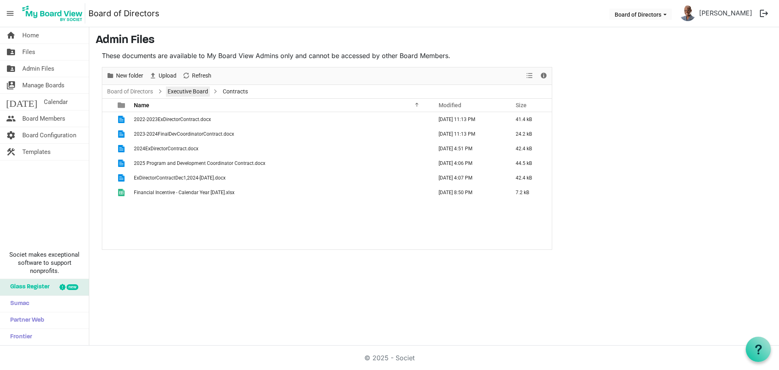
click at [178, 88] on link "Executive Board" at bounding box center [188, 91] width 44 height 10
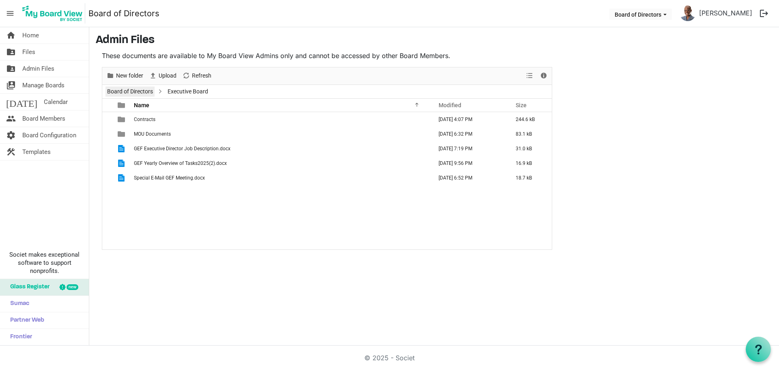
click at [143, 88] on link "Board of Directors" at bounding box center [130, 91] width 49 height 10
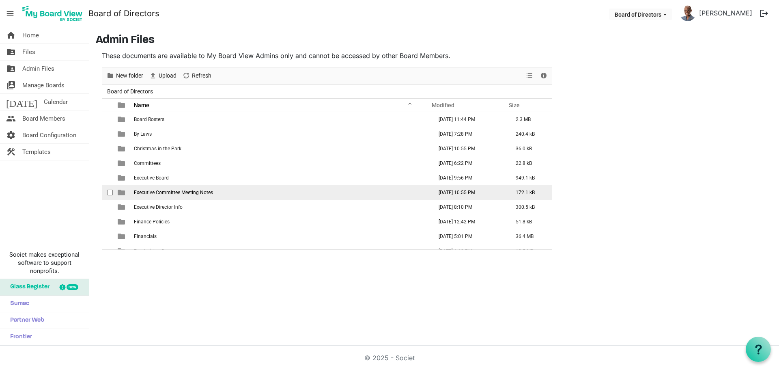
scroll to position [41, 0]
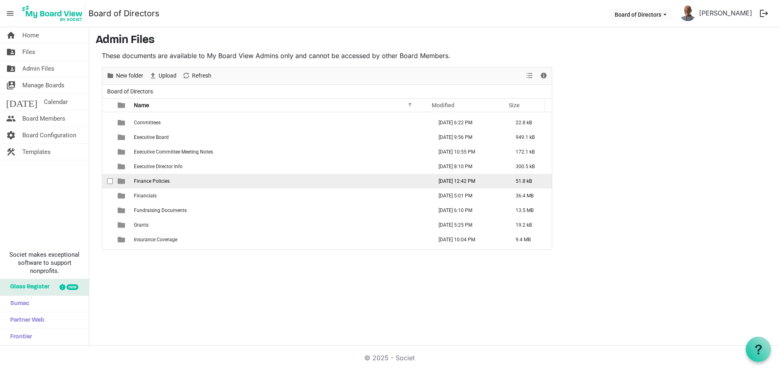
click at [160, 182] on span "Finance Policies" at bounding box center [152, 181] width 36 height 6
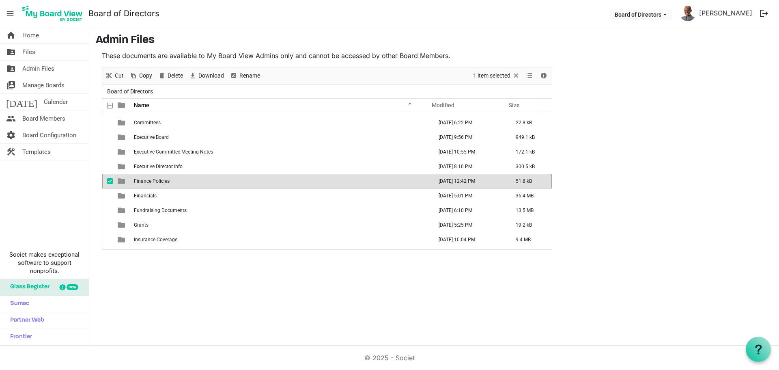
click at [160, 180] on span "Finance Policies" at bounding box center [152, 181] width 36 height 6
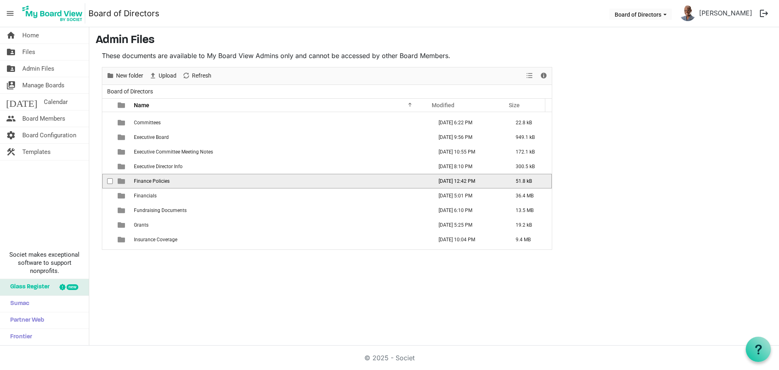
click at [160, 180] on span "Finance Policies" at bounding box center [152, 181] width 36 height 6
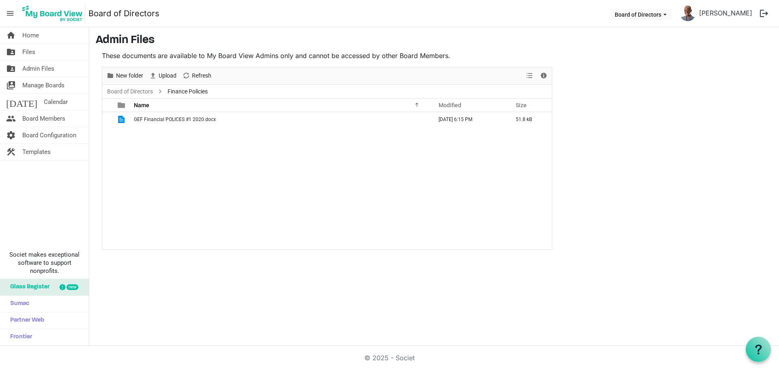
scroll to position [0, 0]
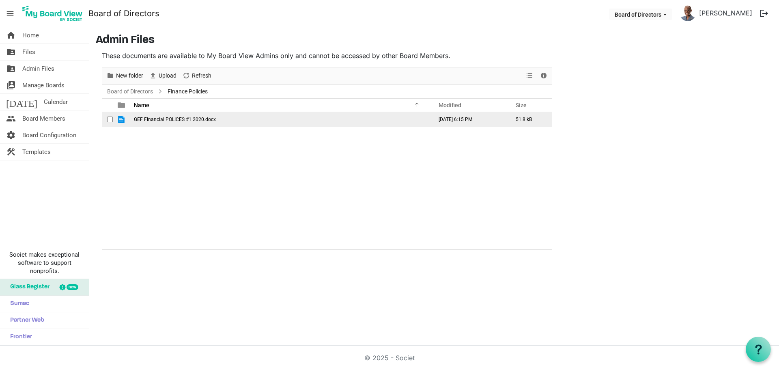
click at [175, 121] on span "GEF Financial POLICES #1 2020.docx" at bounding box center [175, 120] width 82 height 6
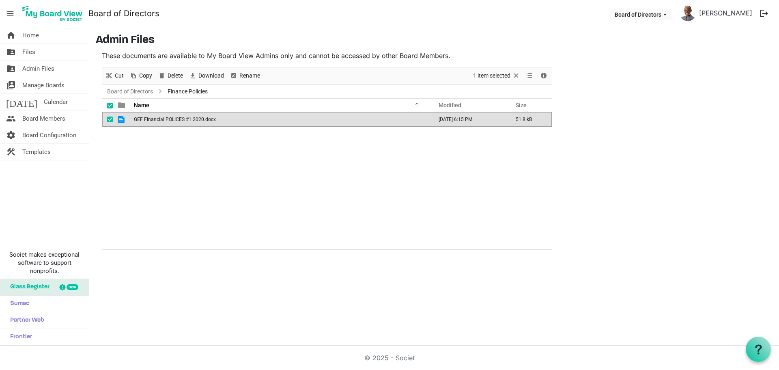
click at [175, 121] on span "GEF Financial POLICES #1 2020.docx" at bounding box center [175, 120] width 82 height 6
click at [154, 90] on link "Board of Directors" at bounding box center [130, 91] width 49 height 10
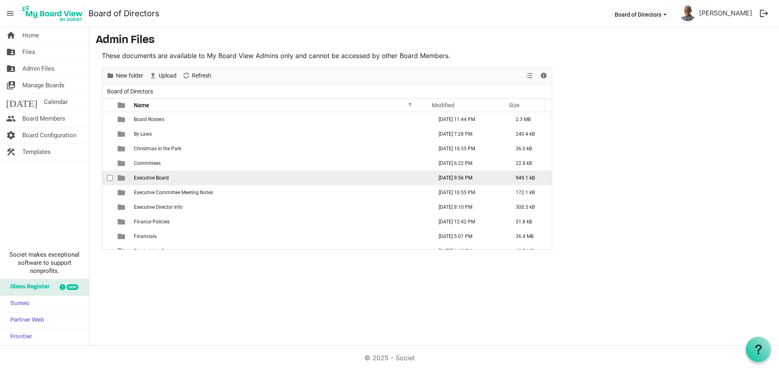
scroll to position [41, 0]
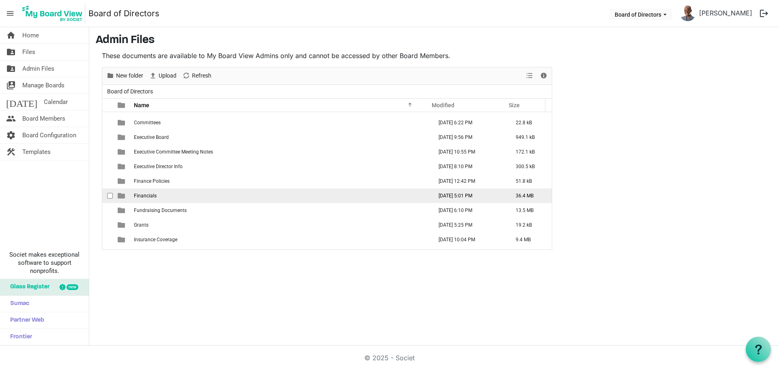
click at [150, 197] on span "Financials" at bounding box center [145, 196] width 23 height 6
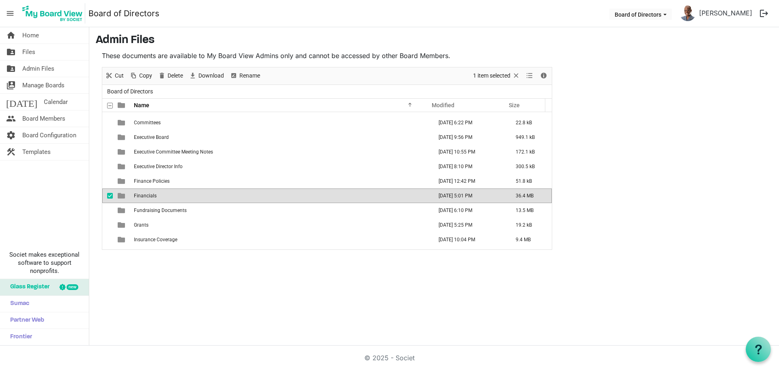
click at [149, 196] on span "Financials" at bounding box center [145, 196] width 23 height 6
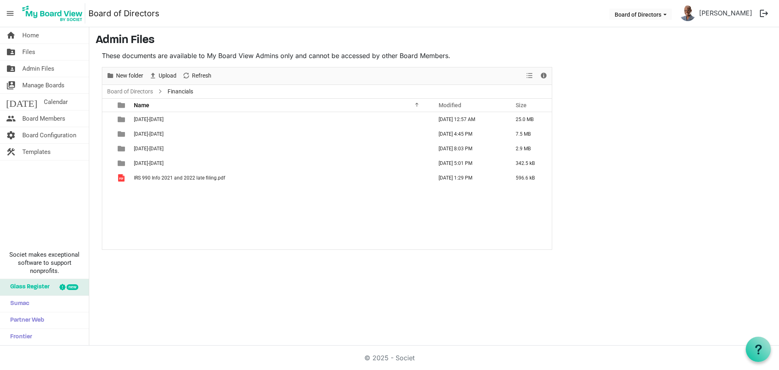
scroll to position [0, 0]
click at [149, 146] on span "[DATE]-[DATE]" at bounding box center [149, 149] width 30 height 6
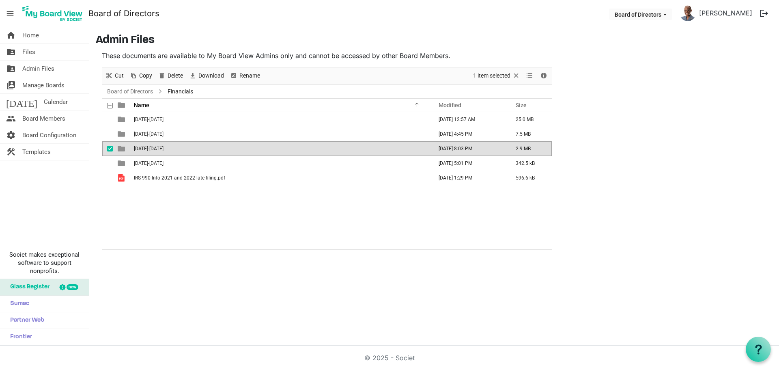
click at [149, 146] on span "[DATE]-[DATE]" at bounding box center [149, 149] width 30 height 6
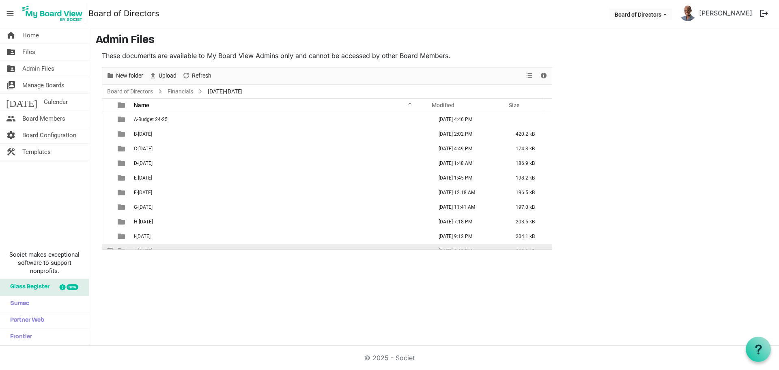
scroll to position [67, 0]
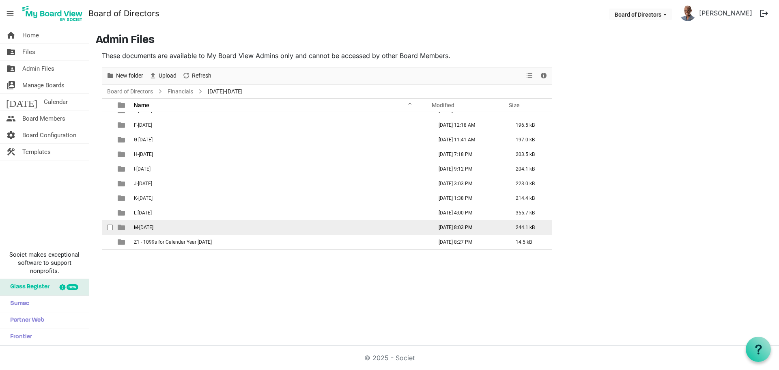
click at [149, 224] on span "M-June 2025" at bounding box center [143, 227] width 19 height 6
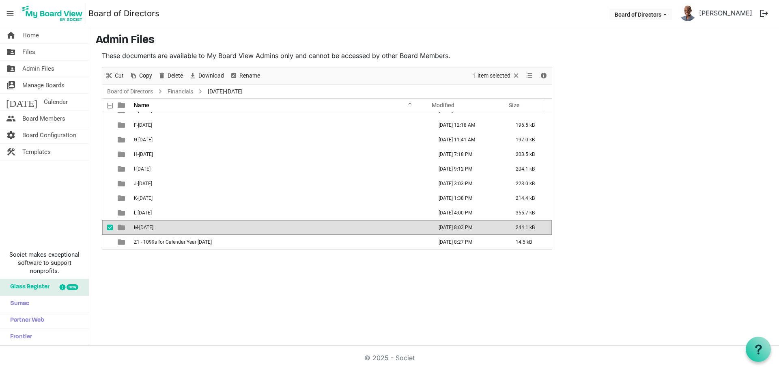
click at [149, 224] on span "M-June 2025" at bounding box center [143, 227] width 19 height 6
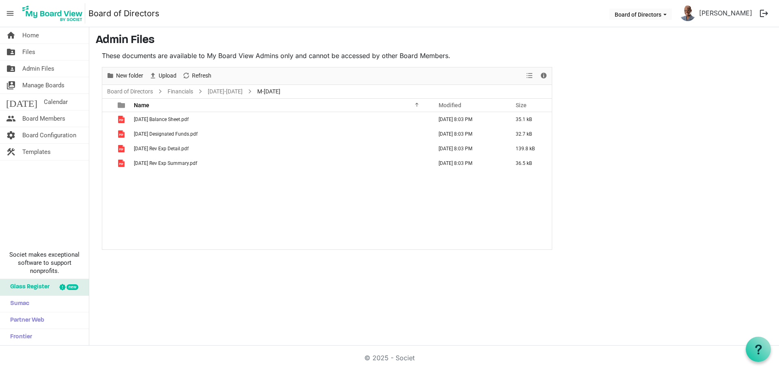
scroll to position [0, 0]
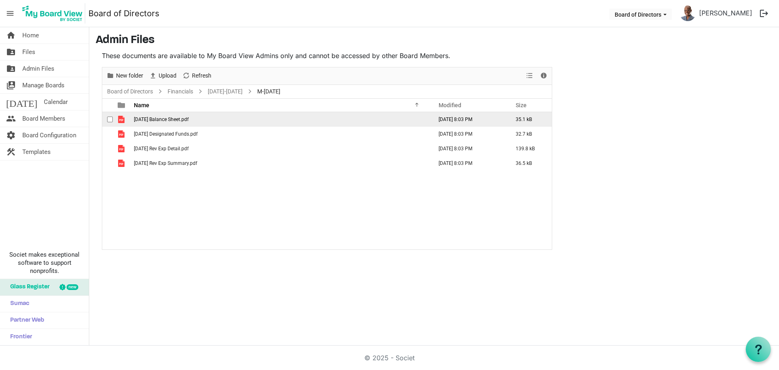
click at [153, 121] on span "June 2025 Balance Sheet.pdf" at bounding box center [161, 120] width 55 height 6
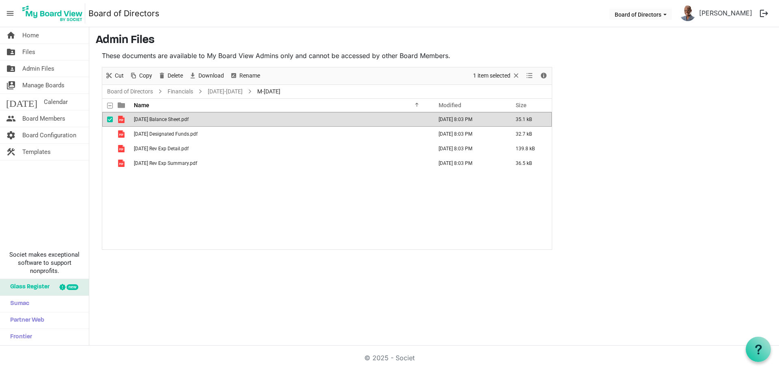
click at [153, 121] on span "June 2025 Balance Sheet.pdf" at bounding box center [161, 120] width 55 height 6
click at [211, 87] on link "[DATE]-[DATE]" at bounding box center [225, 91] width 38 height 10
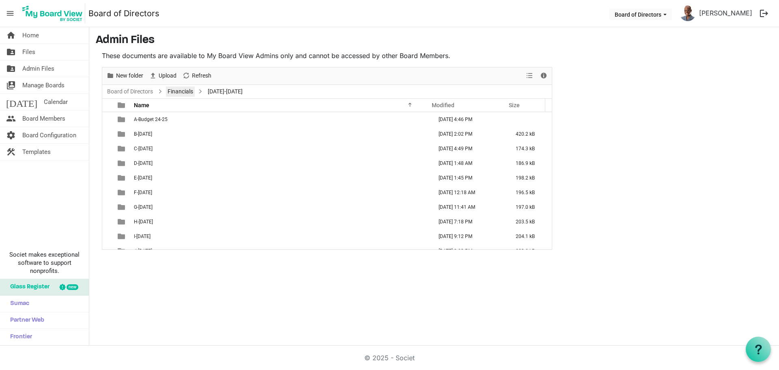
click at [174, 88] on link "Financials" at bounding box center [180, 91] width 29 height 10
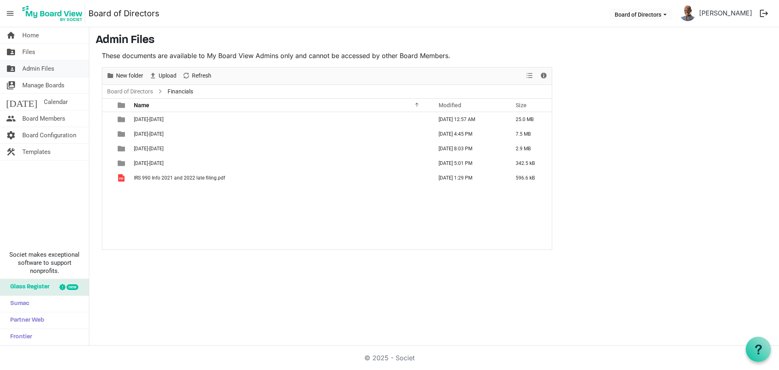
click at [44, 71] on span "Admin Files" at bounding box center [38, 68] width 32 height 16
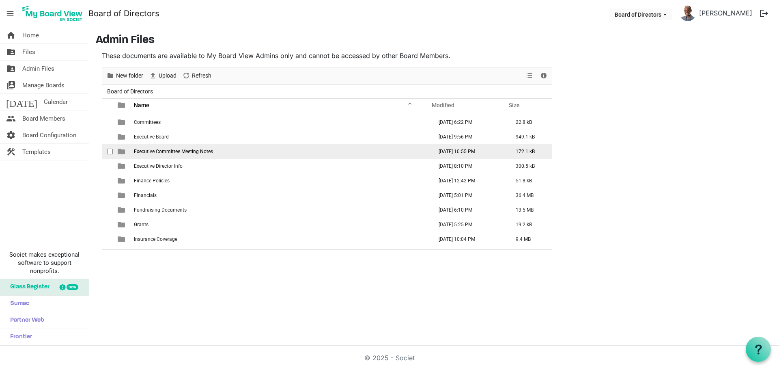
scroll to position [81, 0]
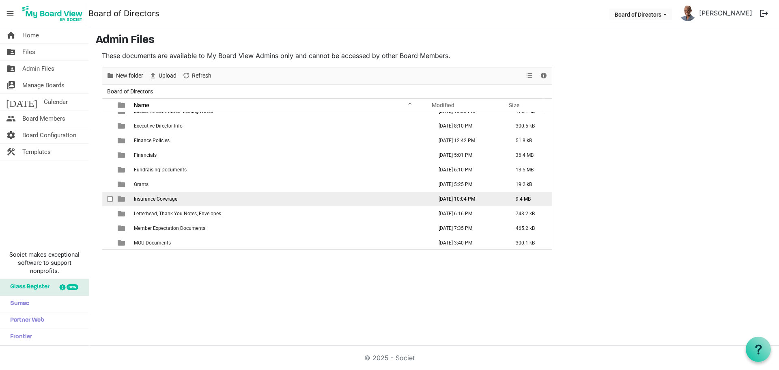
click at [166, 199] on span "Insurance Coverage" at bounding box center [155, 199] width 43 height 6
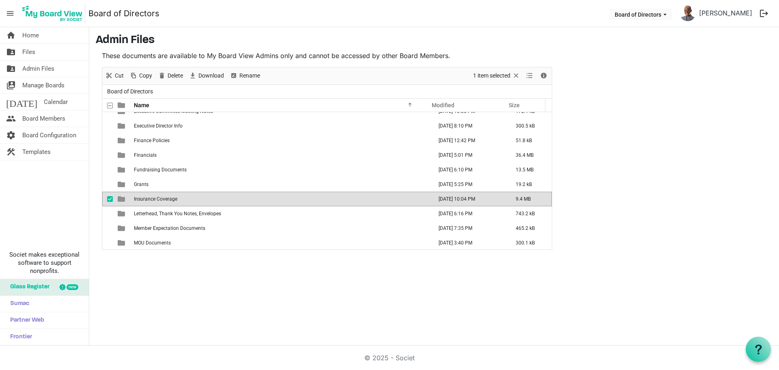
click at [166, 198] on span "Insurance Coverage" at bounding box center [155, 199] width 43 height 6
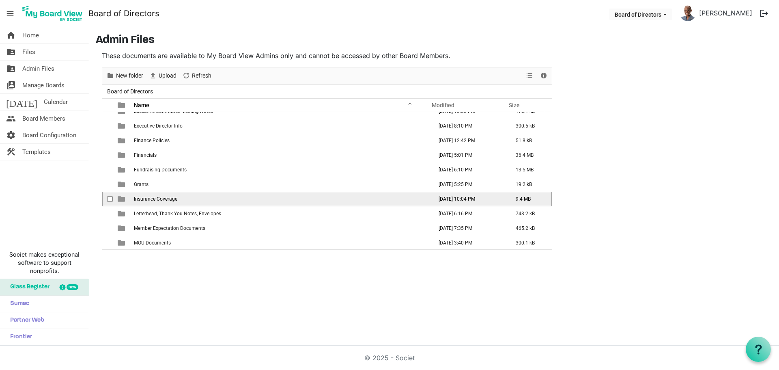
click at [166, 198] on span "Insurance Coverage" at bounding box center [155, 199] width 43 height 6
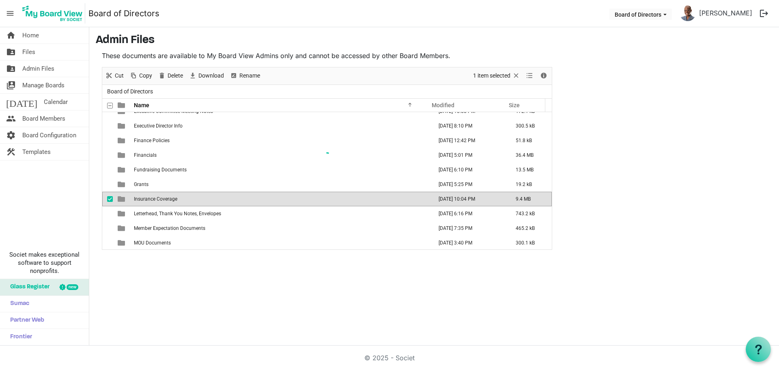
scroll to position [0, 0]
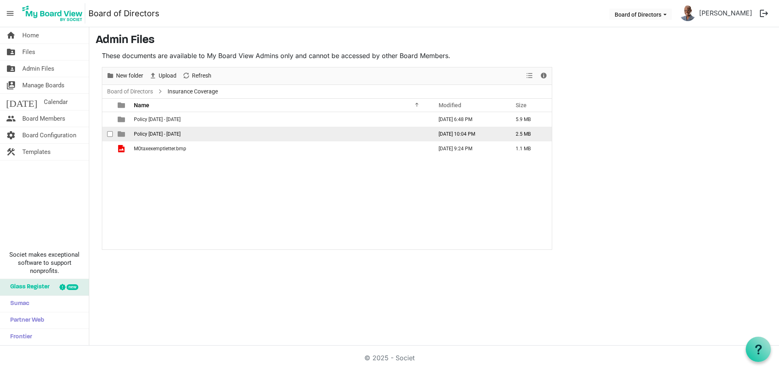
click at [160, 135] on span "Policy [DATE] - [DATE]" at bounding box center [157, 134] width 47 height 6
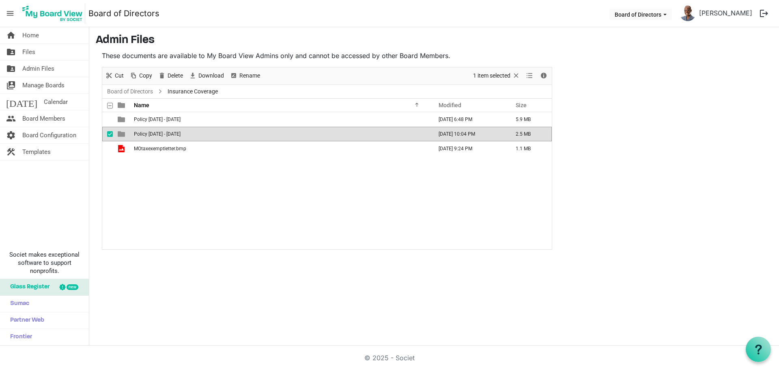
click at [160, 135] on span "Policy [DATE] - [DATE]" at bounding box center [157, 134] width 47 height 6
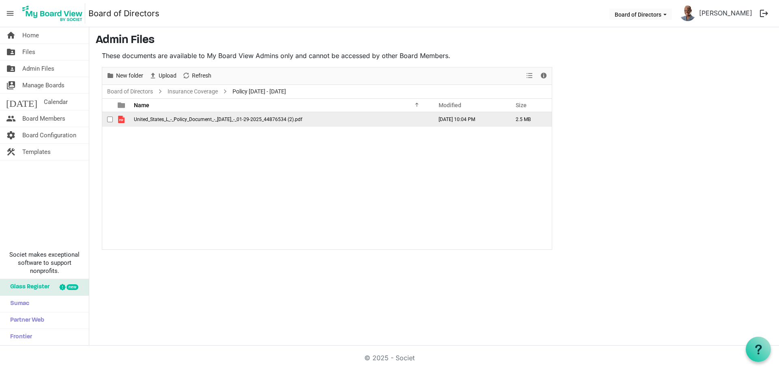
click at [162, 119] on span "United_States_L_-_Policy_Document_-_[DATE]_-_01-29-2025_44876534 (2).pdf" at bounding box center [218, 120] width 168 height 6
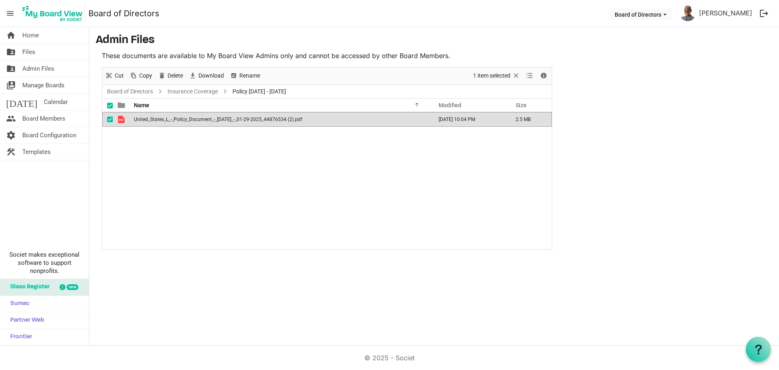
click at [162, 119] on span "United_States_L_-_Policy_Document_-_01-29-2024_-_01-29-2025_44876534 (2).pdf" at bounding box center [218, 120] width 168 height 6
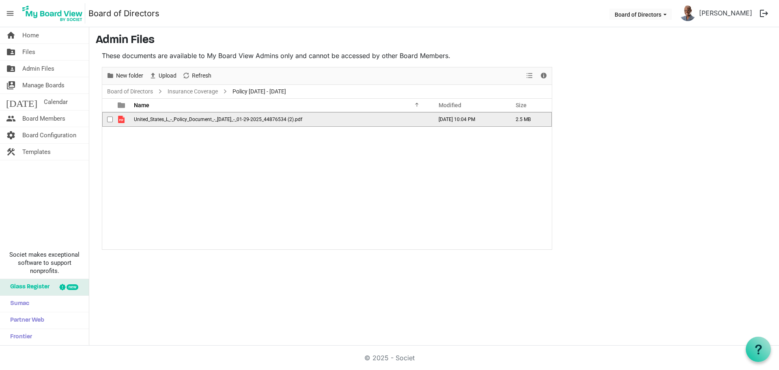
click at [162, 119] on span "United_States_L_-_Policy_Document_-_01-29-2024_-_01-29-2025_44876534 (2).pdf" at bounding box center [218, 120] width 168 height 6
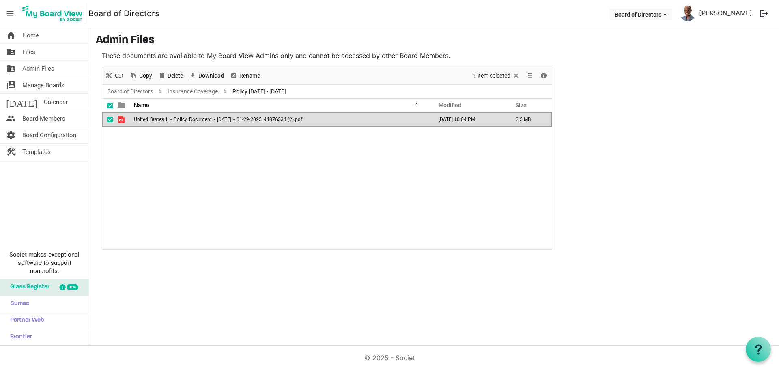
click at [143, 172] on div "United_States_L_-_Policy_Document_-_01-29-2024_-_01-29-2025_44876534 (2).pdf Fe…" at bounding box center [327, 180] width 450 height 137
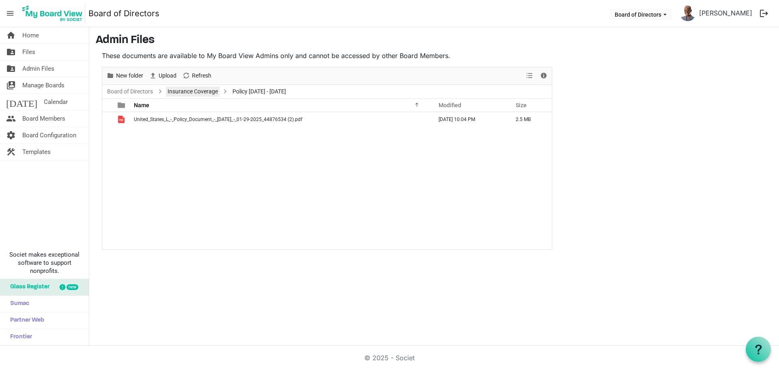
click at [201, 89] on link "Insurance Coverage" at bounding box center [193, 91] width 54 height 10
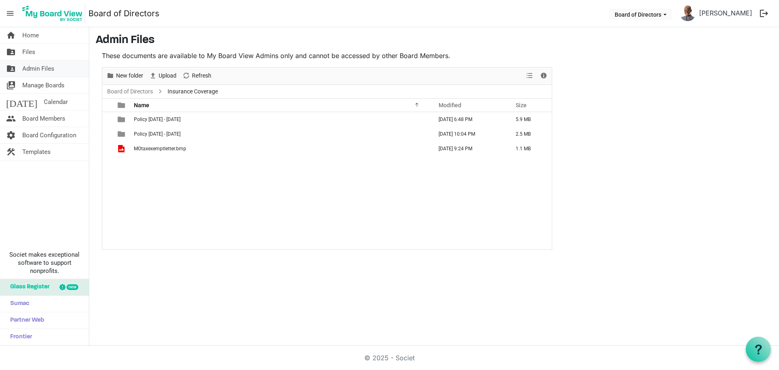
click at [52, 68] on span "Admin Files" at bounding box center [38, 68] width 32 height 16
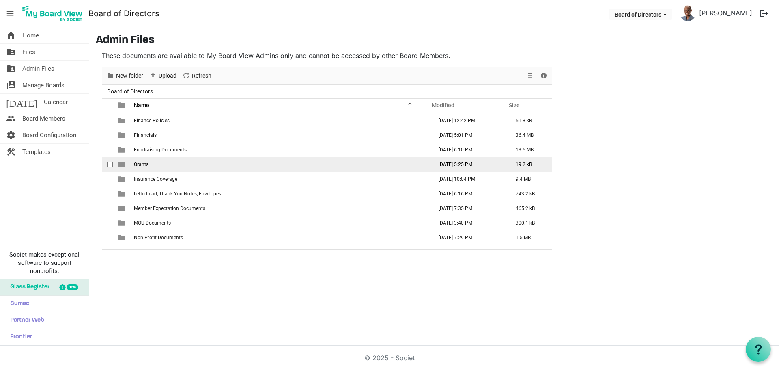
scroll to position [126, 0]
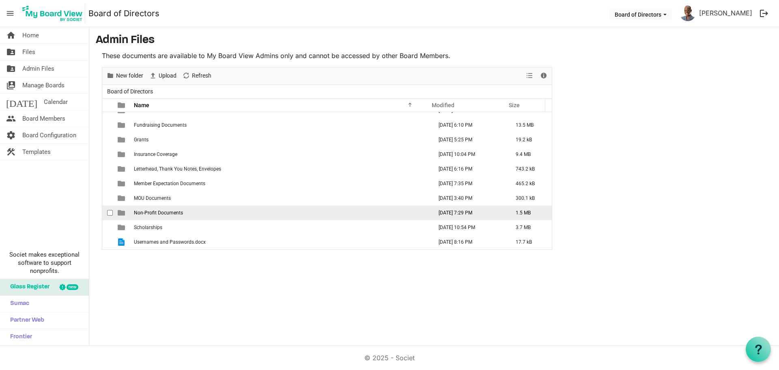
click at [170, 210] on span "Non-Profit Documents" at bounding box center [158, 213] width 49 height 6
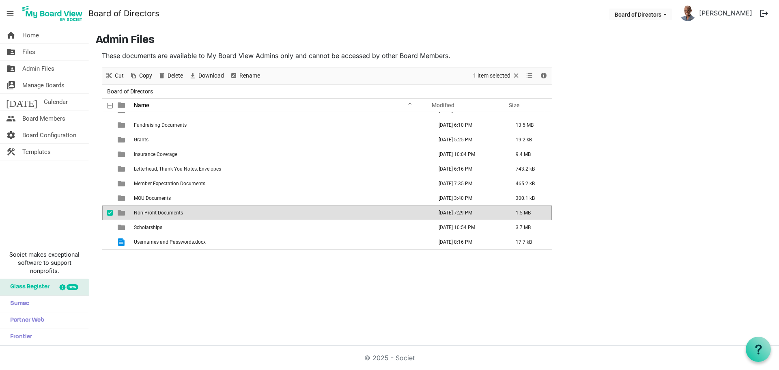
click at [169, 209] on td "Non-Profit Documents" at bounding box center [281, 212] width 299 height 15
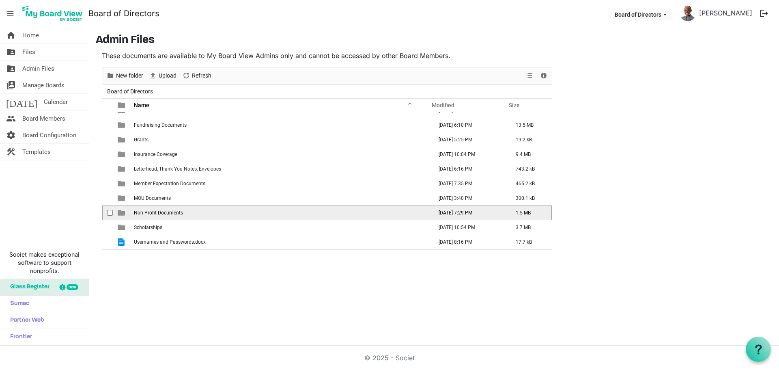
click at [169, 209] on td "Non-Profit Documents" at bounding box center [281, 212] width 299 height 15
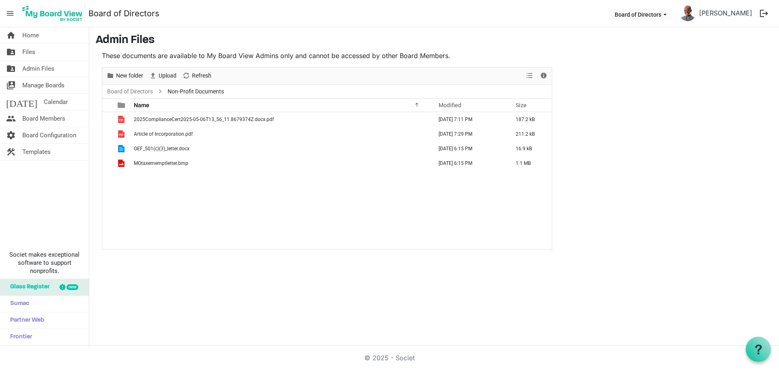
scroll to position [0, 0]
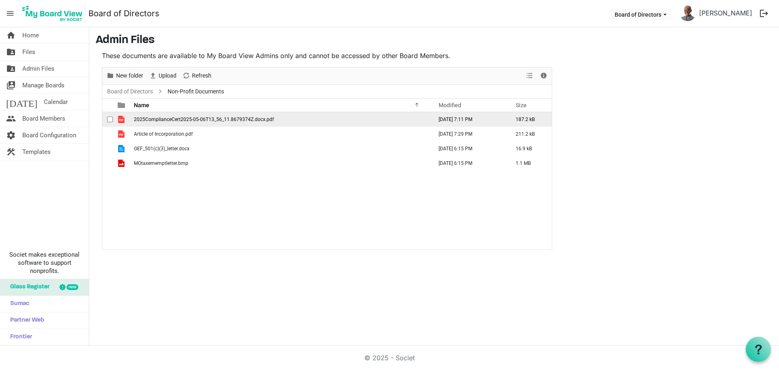
click at [180, 124] on td "2025ComplianceCert2025-05-06T13_56_11.8679374Z.docx.pdf" at bounding box center [281, 119] width 299 height 15
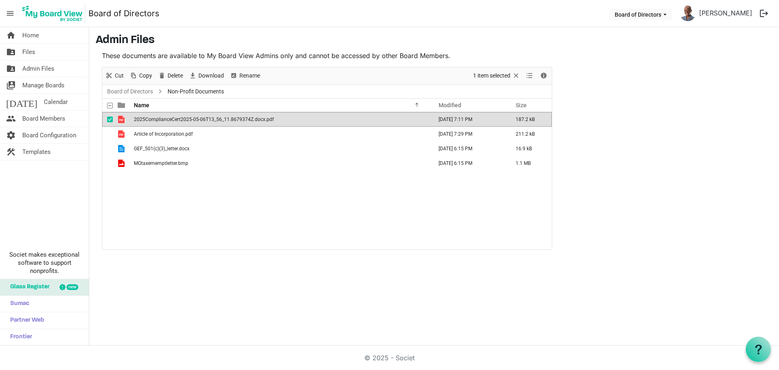
click at [180, 124] on td "2025ComplianceCert2025-05-06T13_56_11.8679374Z.docx.pdf" at bounding box center [281, 119] width 299 height 15
click at [283, 198] on div "2025ComplianceCert2025-05-06T13_56_11.8679374Z.docx.pdf May 11, 2025 7:11 PM 18…" at bounding box center [327, 180] width 450 height 137
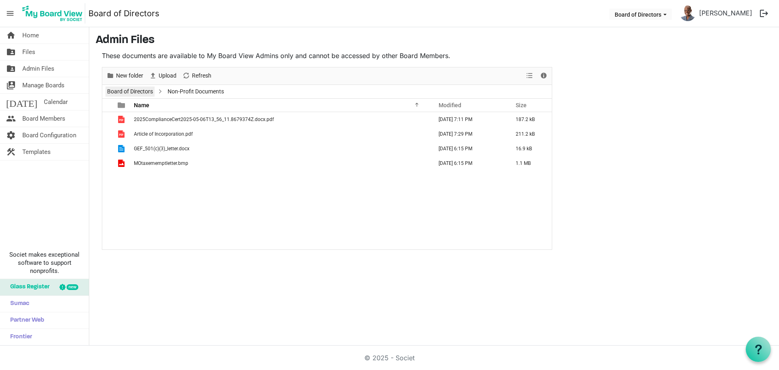
click at [146, 88] on link "Board of Directors" at bounding box center [130, 91] width 49 height 10
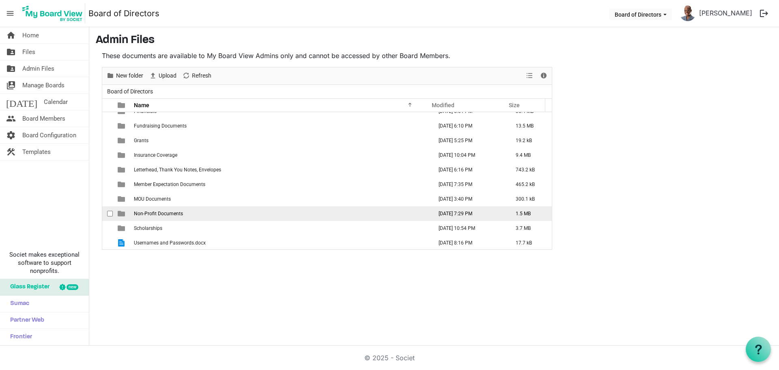
scroll to position [126, 0]
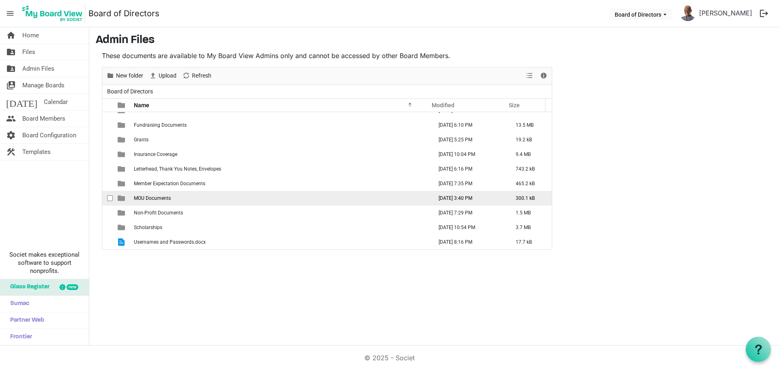
click at [157, 197] on span "MOU Documents" at bounding box center [152, 198] width 37 height 6
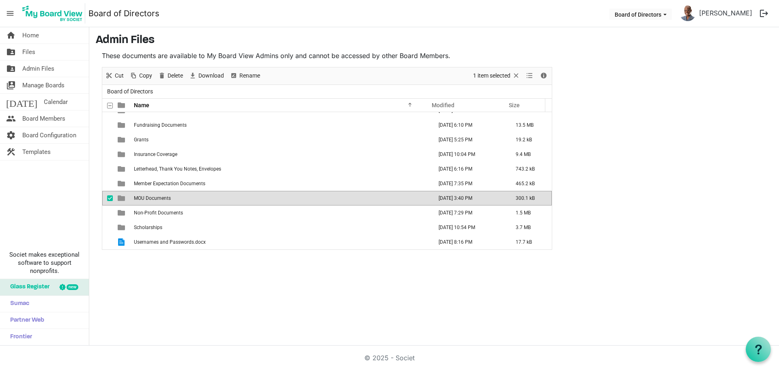
click at [157, 197] on span "MOU Documents" at bounding box center [152, 198] width 37 height 6
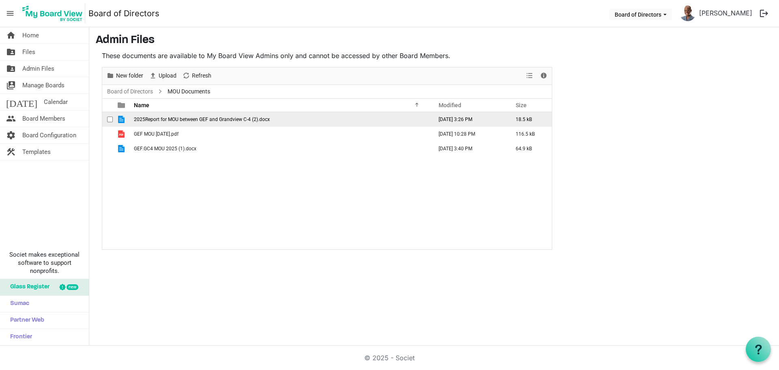
click at [209, 121] on span "2025Report for MOU between GEF and Grandview C-4 (2).docx" at bounding box center [202, 120] width 136 height 6
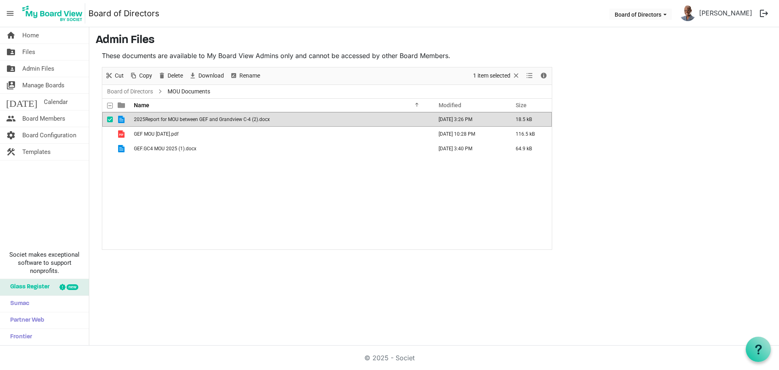
click at [209, 121] on span "2025Report for MOU between GEF and Grandview C-4 (2).docx" at bounding box center [202, 120] width 136 height 6
click at [147, 90] on link "Board of Directors" at bounding box center [130, 91] width 49 height 10
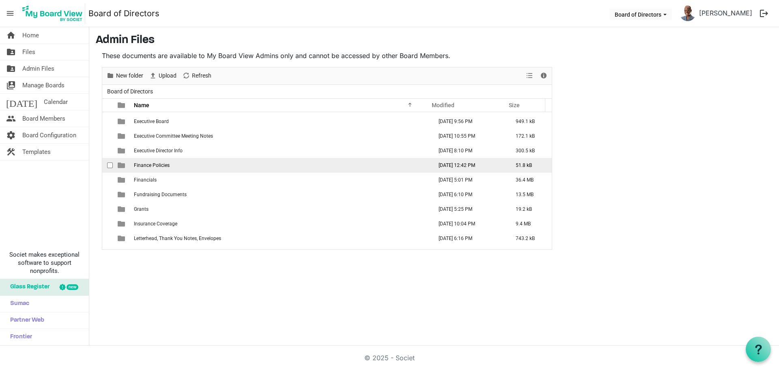
scroll to position [81, 0]
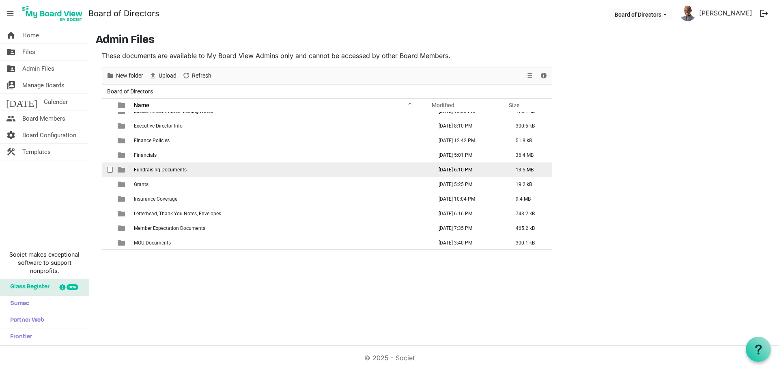
click at [155, 166] on td "Fundraising Documents" at bounding box center [281, 169] width 299 height 15
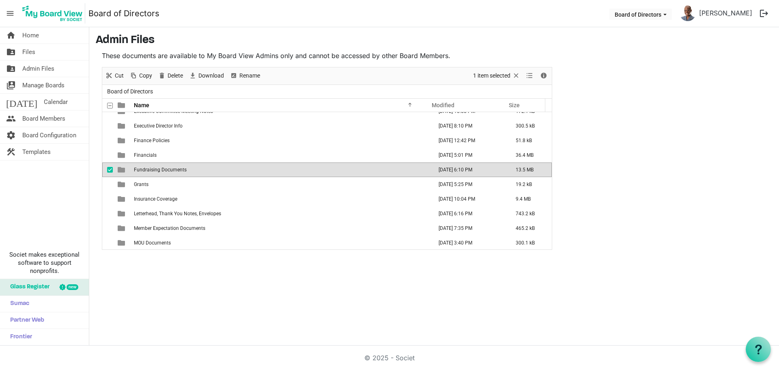
click at [155, 166] on td "Fundraising Documents" at bounding box center [281, 169] width 299 height 15
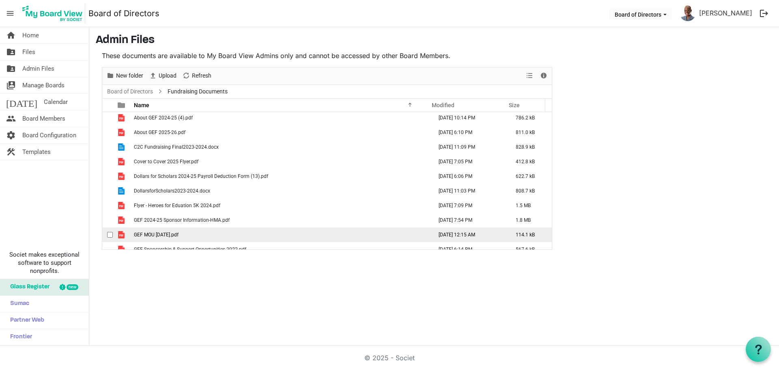
scroll to position [0, 0]
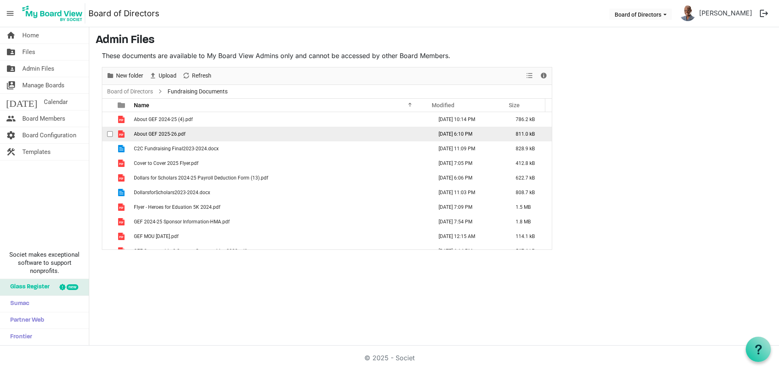
click at [146, 134] on span "About GEF 2025-26.pdf" at bounding box center [160, 134] width 52 height 6
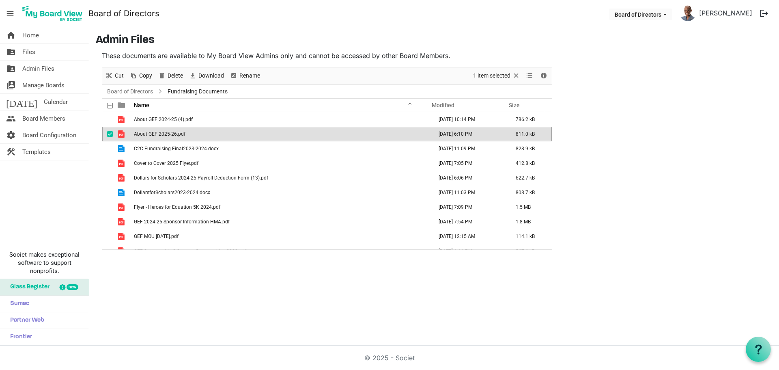
click at [146, 134] on span "About GEF 2025-26.pdf" at bounding box center [160, 134] width 52 height 6
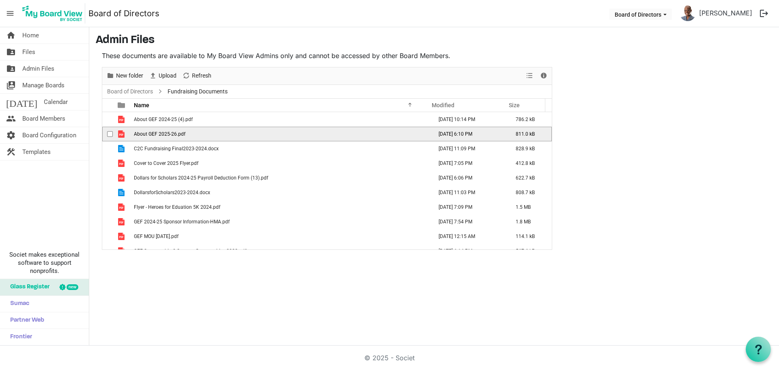
click at [146, 134] on span "About GEF 2025-26.pdf" at bounding box center [160, 134] width 52 height 6
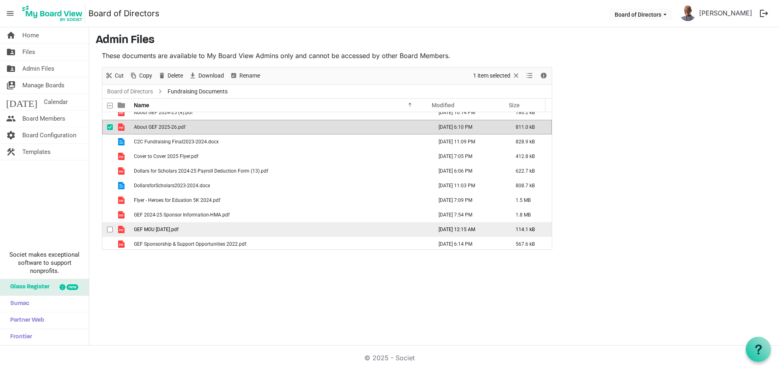
scroll to position [9, 0]
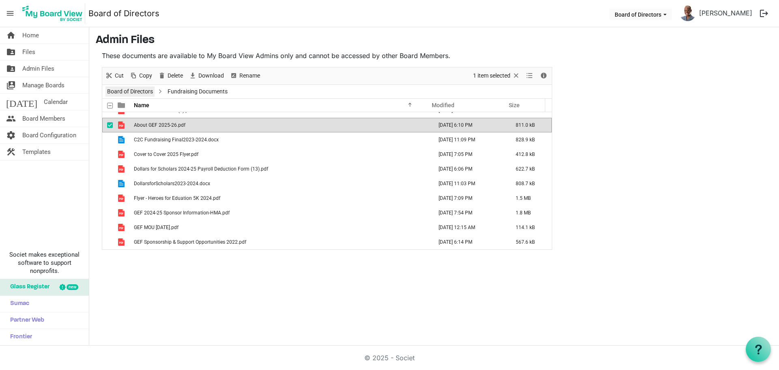
click at [144, 92] on link "Board of Directors" at bounding box center [130, 91] width 49 height 10
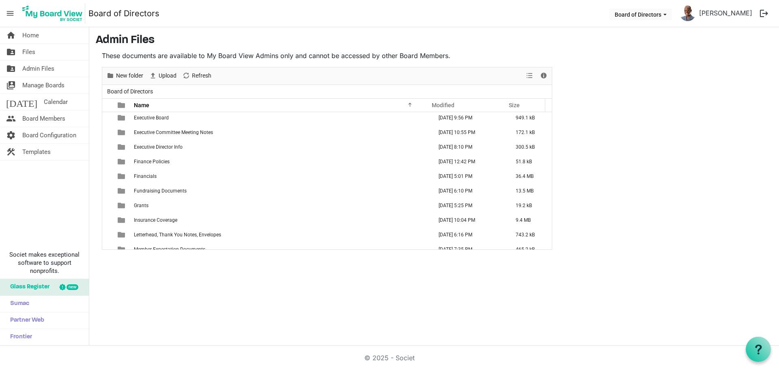
scroll to position [41, 0]
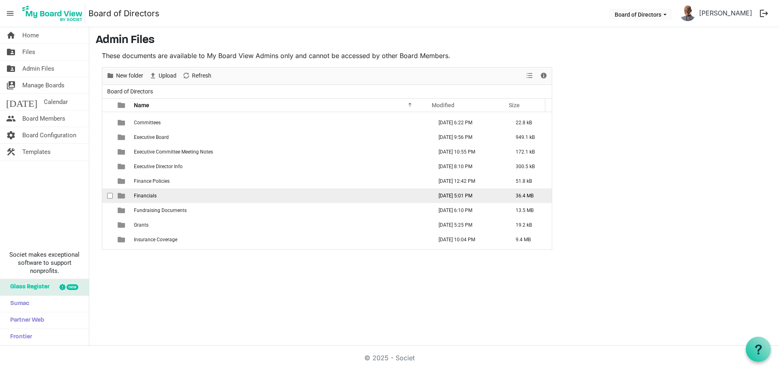
click at [145, 195] on span "Financials" at bounding box center [145, 196] width 23 height 6
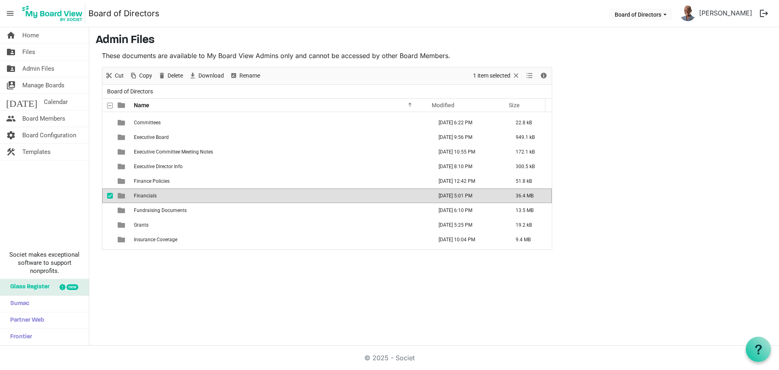
click at [145, 195] on span "Financials" at bounding box center [145, 196] width 23 height 6
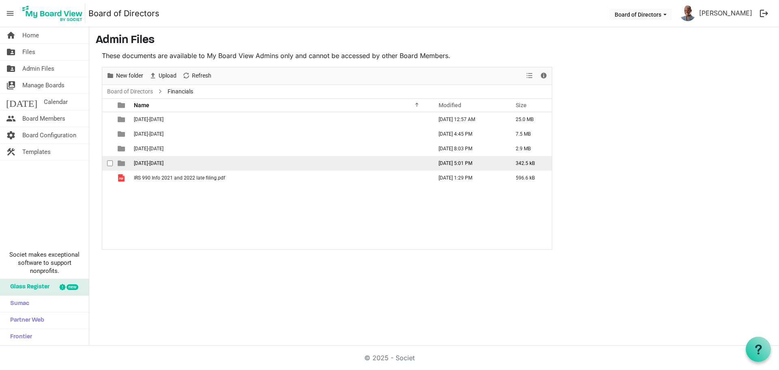
click at [153, 164] on span "[DATE]-[DATE]" at bounding box center [149, 163] width 30 height 6
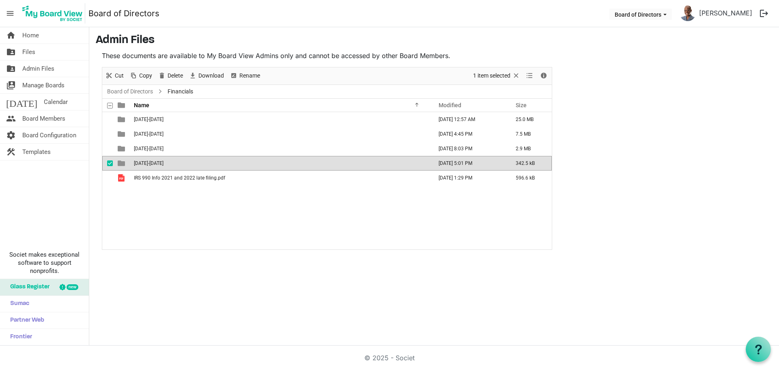
click at [153, 164] on span "[DATE]-[DATE]" at bounding box center [149, 163] width 30 height 6
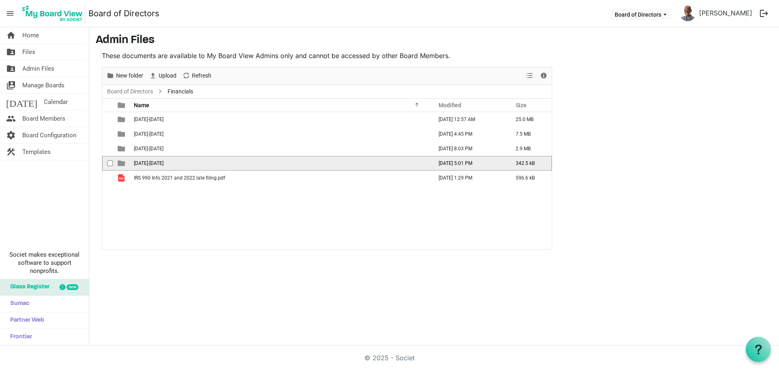
click at [153, 164] on span "[DATE]-[DATE]" at bounding box center [149, 163] width 30 height 6
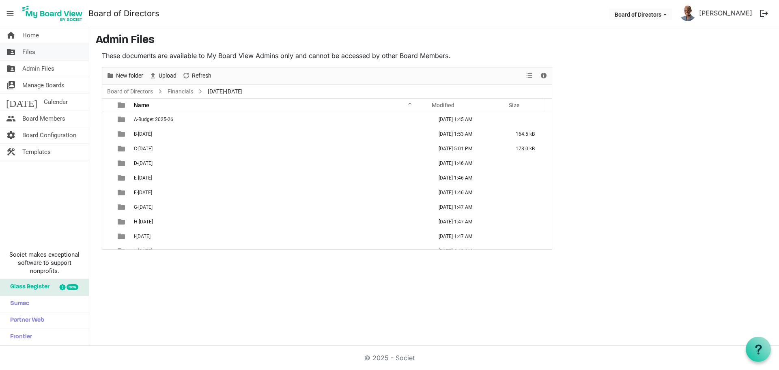
click at [37, 50] on link "folder_shared Files" at bounding box center [44, 52] width 89 height 16
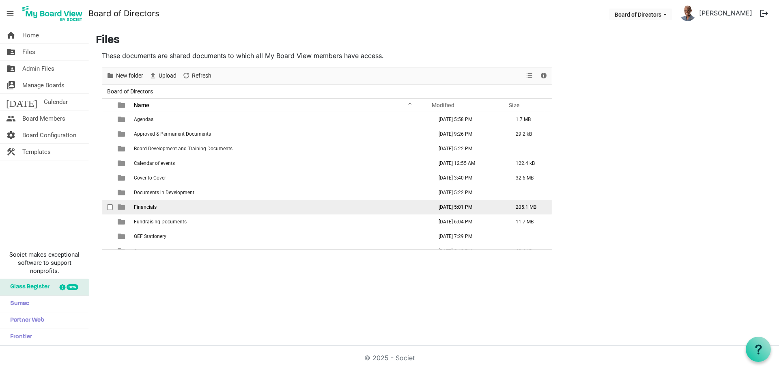
click at [145, 208] on span "Financials" at bounding box center [145, 207] width 23 height 6
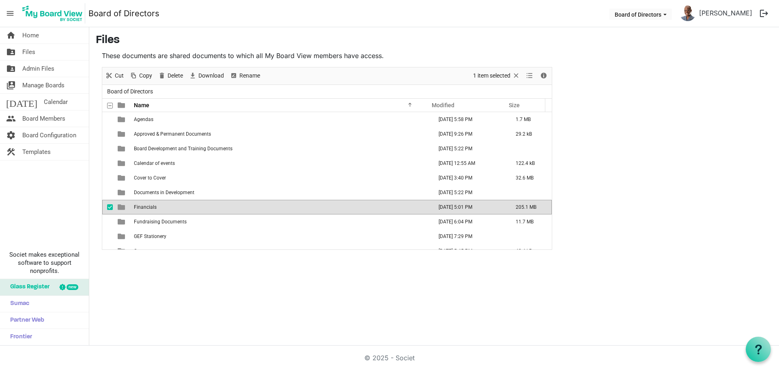
click at [145, 208] on span "Financials" at bounding box center [145, 207] width 23 height 6
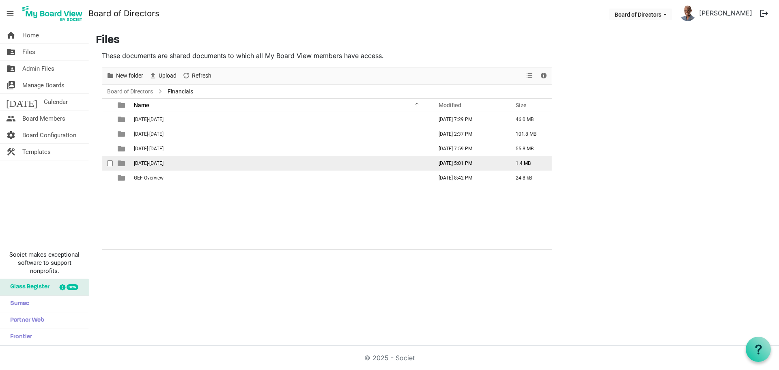
click at [155, 162] on span "[DATE]-[DATE]" at bounding box center [149, 163] width 30 height 6
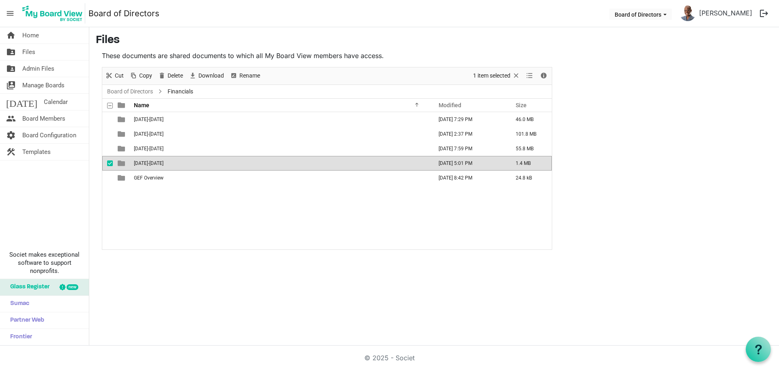
click at [155, 162] on span "[DATE]-[DATE]" at bounding box center [149, 163] width 30 height 6
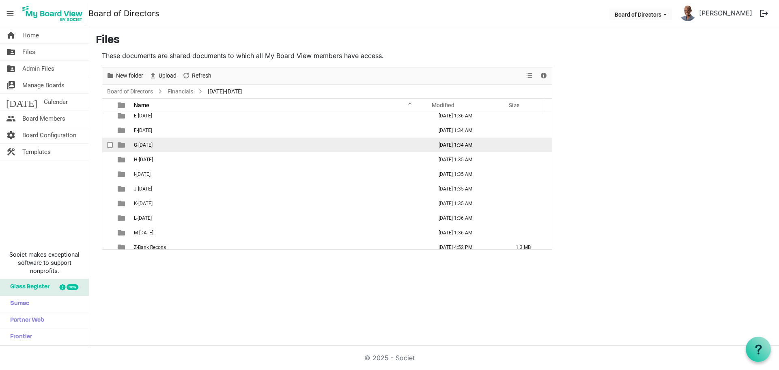
scroll to position [67, 0]
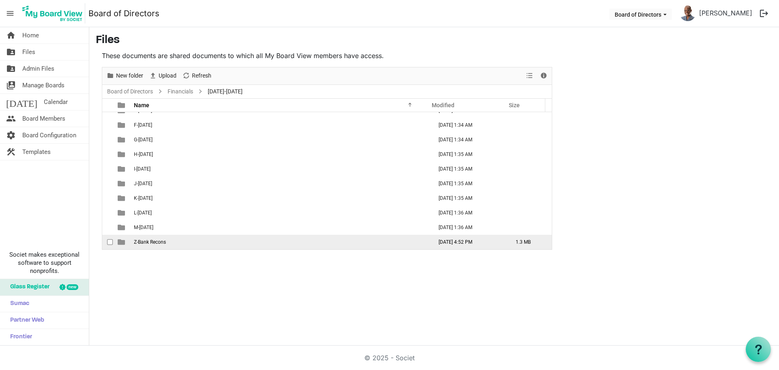
click at [162, 241] on span "Z-Bank Recons" at bounding box center [150, 242] width 32 height 6
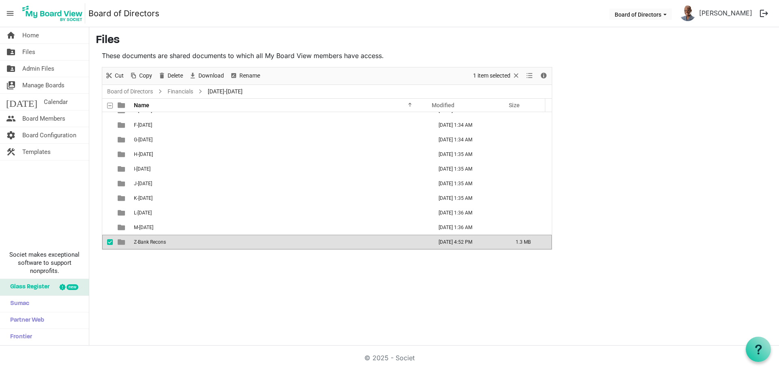
click at [162, 241] on span "Z-Bank Recons" at bounding box center [150, 242] width 32 height 6
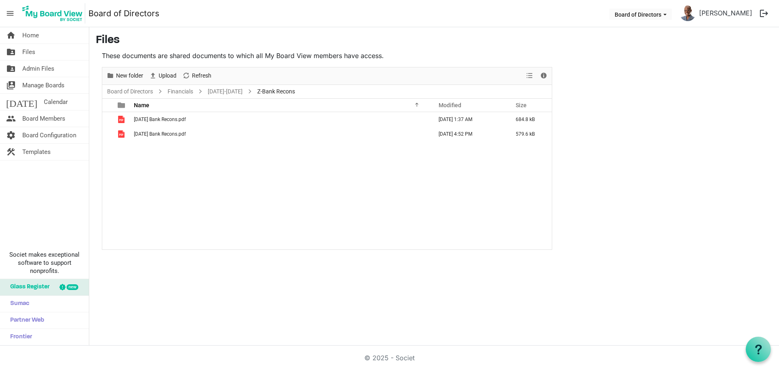
scroll to position [0, 0]
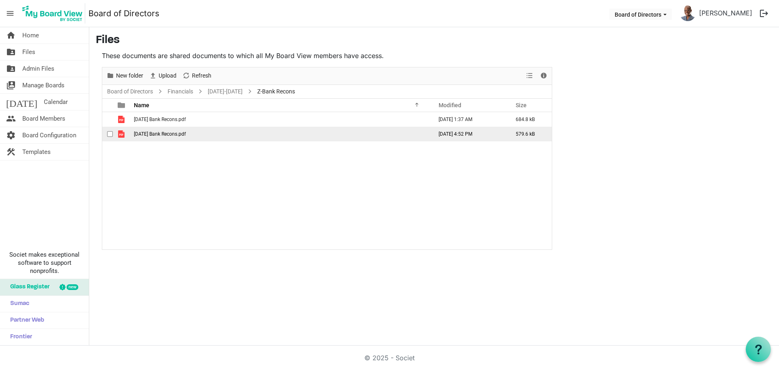
click at [162, 135] on span "[DATE] Bank Recons.pdf" at bounding box center [160, 134] width 52 height 6
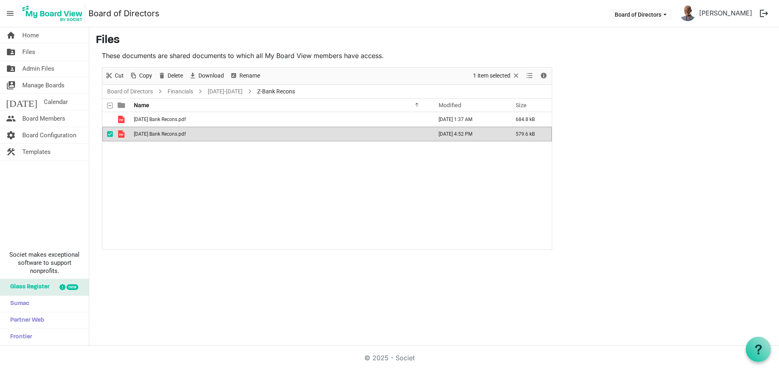
click at [162, 135] on span "[DATE] Bank Recons.pdf" at bounding box center [160, 134] width 52 height 6
click at [183, 89] on link "Financials" at bounding box center [180, 91] width 29 height 10
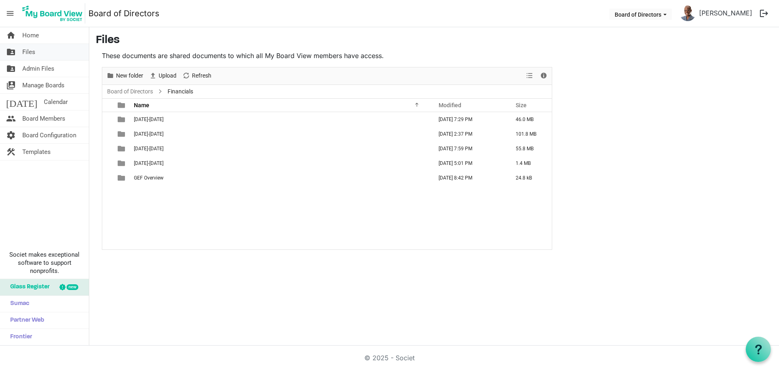
click at [36, 50] on link "folder_shared Files" at bounding box center [44, 52] width 89 height 16
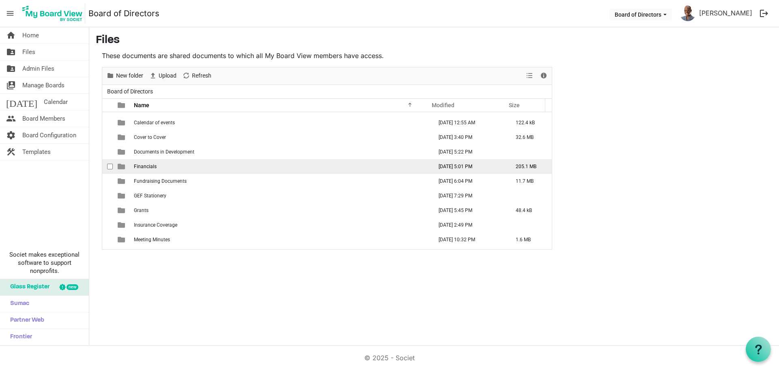
scroll to position [81, 0]
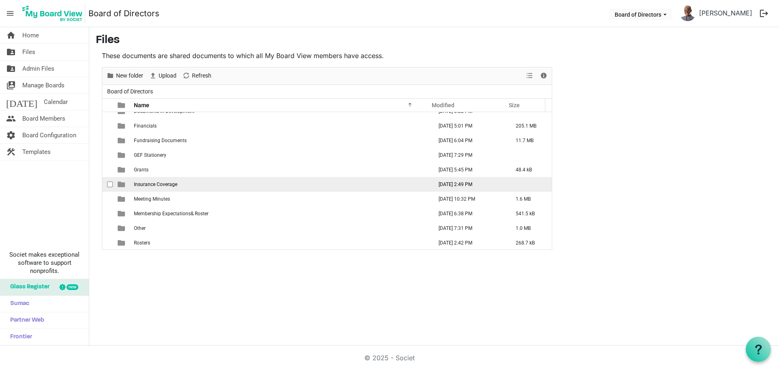
click at [170, 186] on span "Insurance Coverage" at bounding box center [155, 184] width 43 height 6
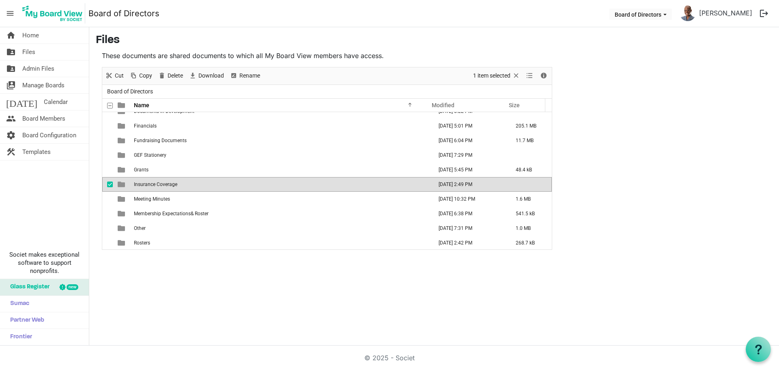
click at [170, 186] on span "Insurance Coverage" at bounding box center [155, 184] width 43 height 6
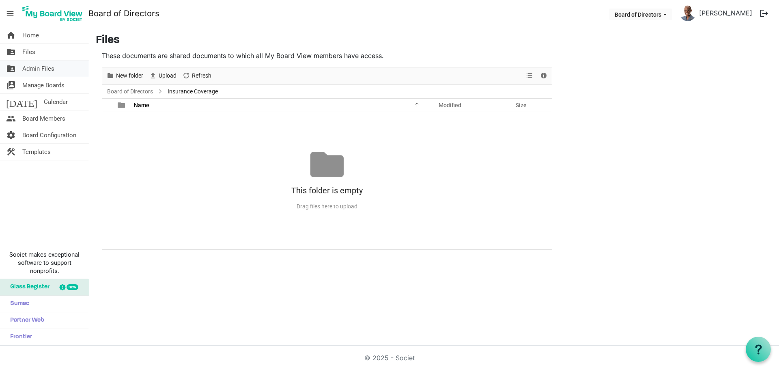
click at [48, 66] on span "Admin Files" at bounding box center [38, 68] width 32 height 16
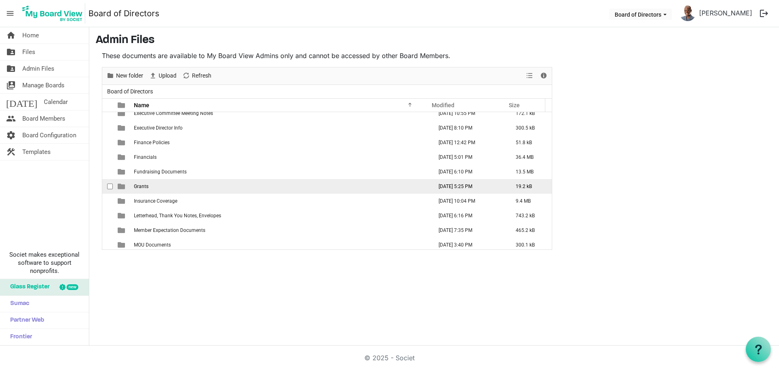
scroll to position [81, 0]
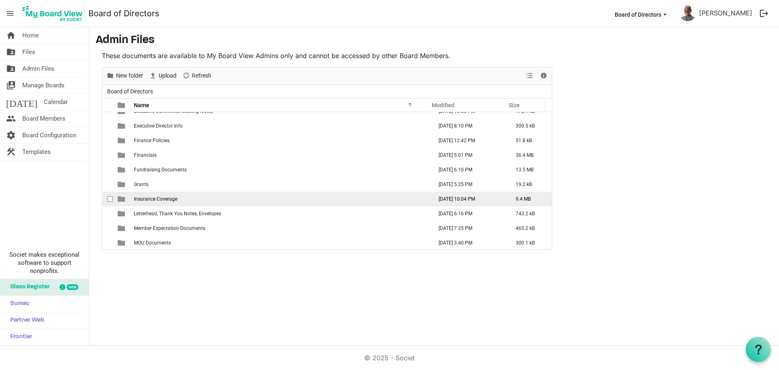
click at [172, 197] on span "Insurance Coverage" at bounding box center [155, 199] width 43 height 6
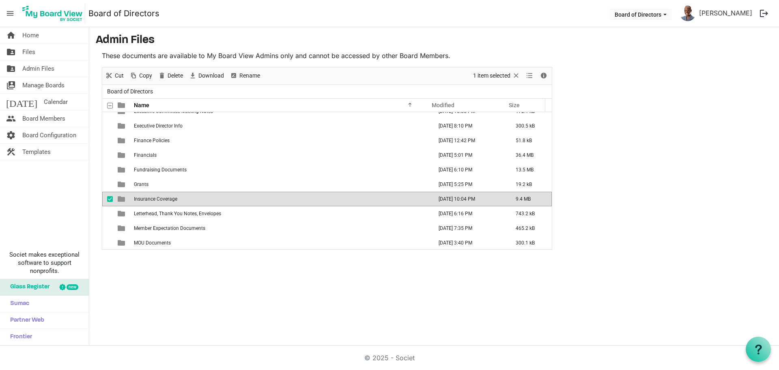
click at [172, 197] on span "Insurance Coverage" at bounding box center [155, 199] width 43 height 6
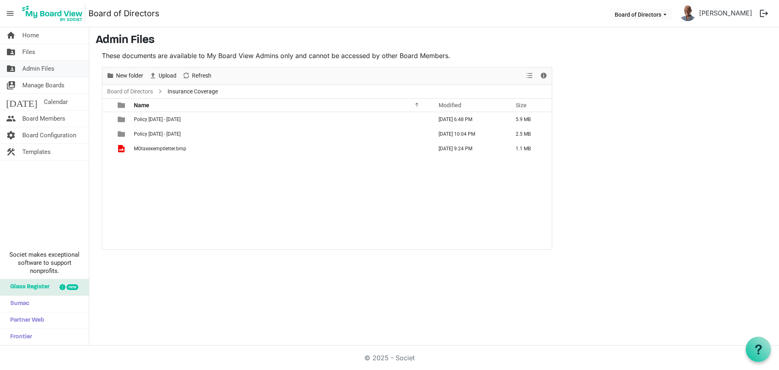
click at [46, 67] on span "Admin Files" at bounding box center [38, 68] width 32 height 16
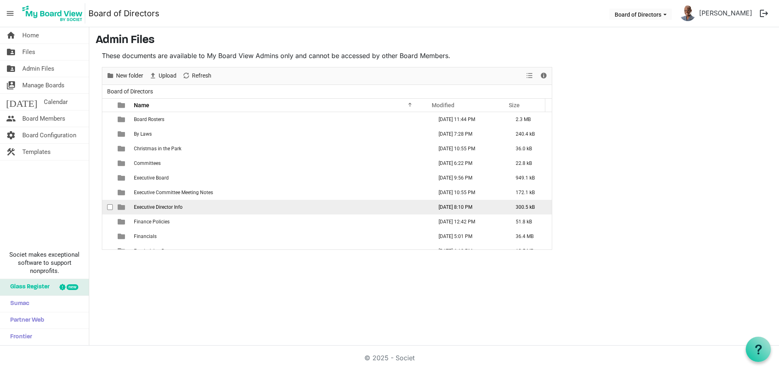
click at [175, 205] on span "Executive Director Info" at bounding box center [158, 207] width 49 height 6
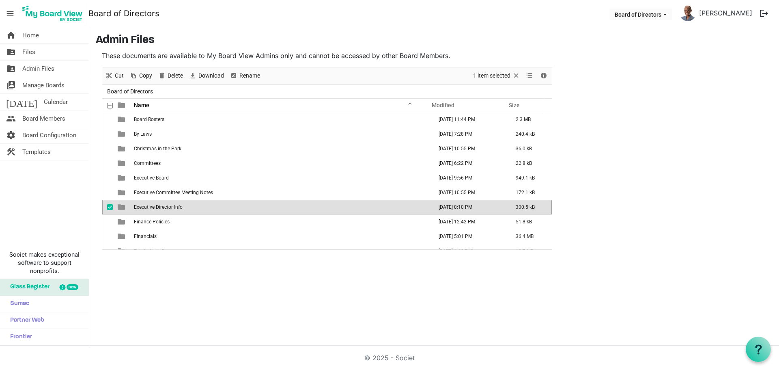
click at [175, 205] on span "Executive Director Info" at bounding box center [158, 207] width 49 height 6
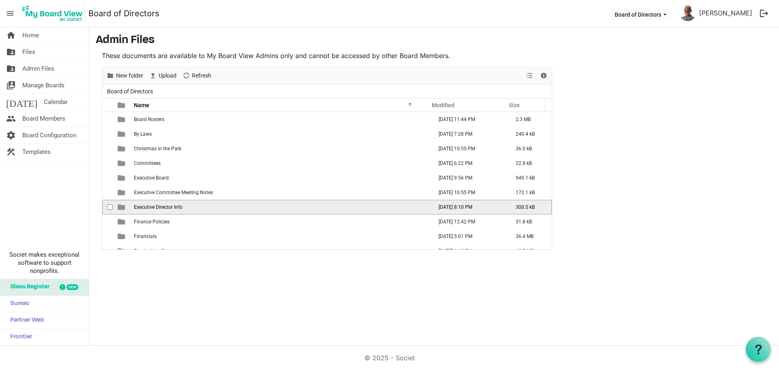
click at [175, 205] on span "Executive Director Info" at bounding box center [158, 207] width 49 height 6
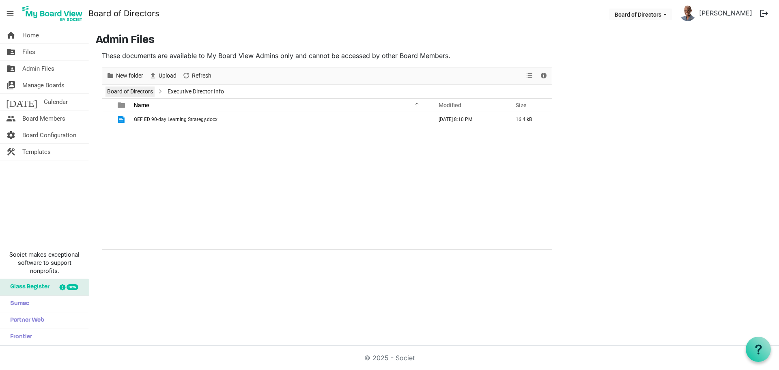
click at [149, 88] on link "Board of Directors" at bounding box center [130, 91] width 49 height 10
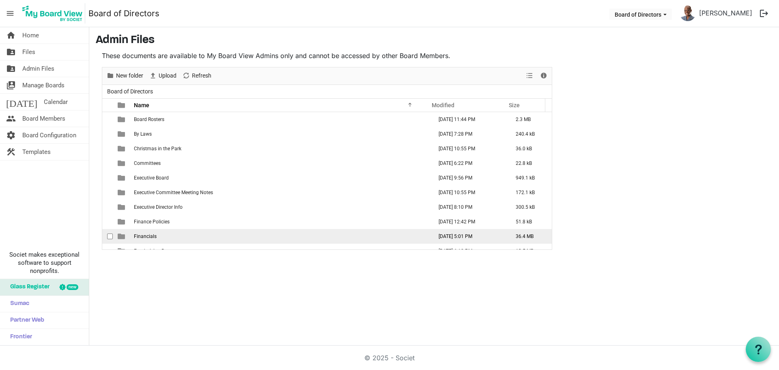
click at [154, 233] on span "Financials" at bounding box center [145, 236] width 23 height 6
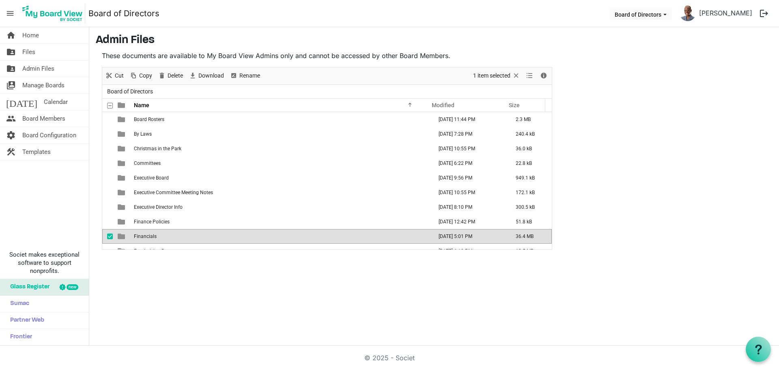
click at [154, 233] on span "Financials" at bounding box center [145, 236] width 23 height 6
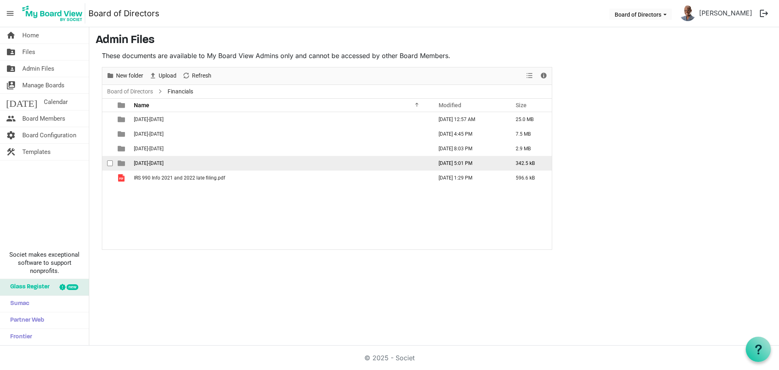
click at [149, 162] on span "2025-2026" at bounding box center [149, 163] width 30 height 6
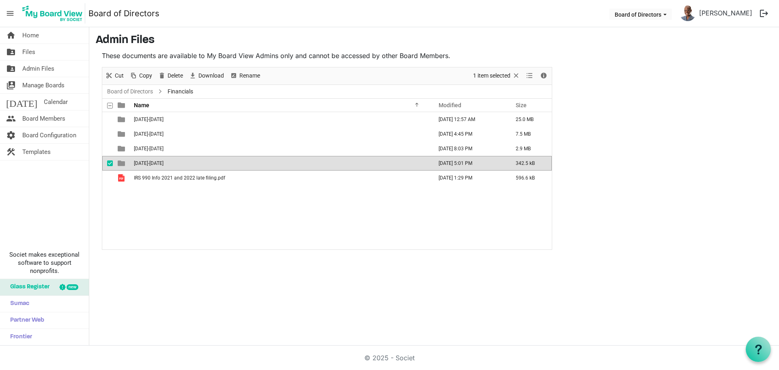
click at [149, 162] on span "2025-2026" at bounding box center [149, 163] width 30 height 6
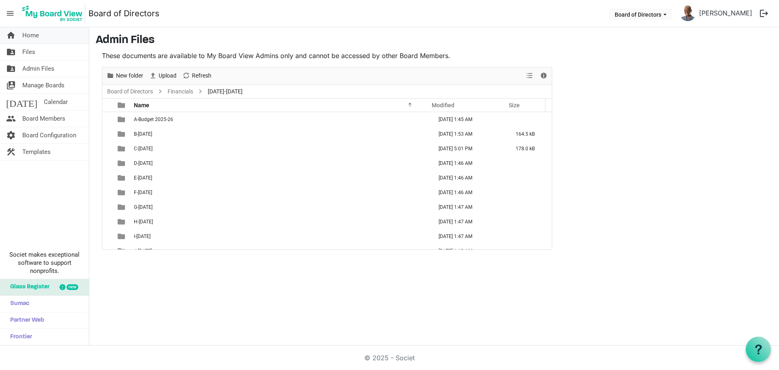
click at [52, 31] on link "home Home" at bounding box center [44, 35] width 89 height 16
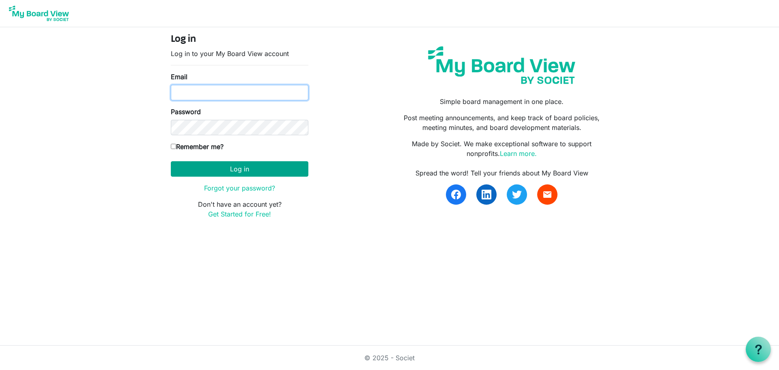
type input "[EMAIL_ADDRESS][DOMAIN_NAME]"
click at [250, 165] on button "Log in" at bounding box center [240, 168] width 138 height 15
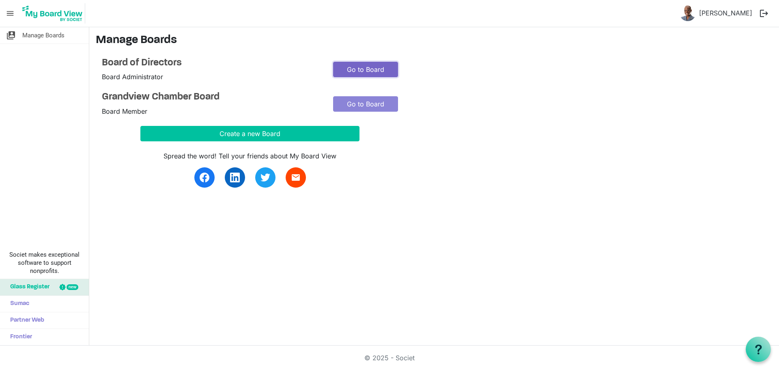
click at [375, 68] on link "Go to Board" at bounding box center [365, 69] width 65 height 15
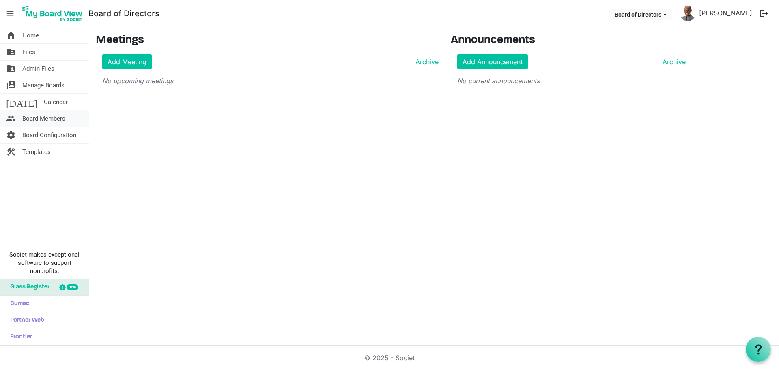
click at [56, 117] on span "Board Members" at bounding box center [43, 118] width 43 height 16
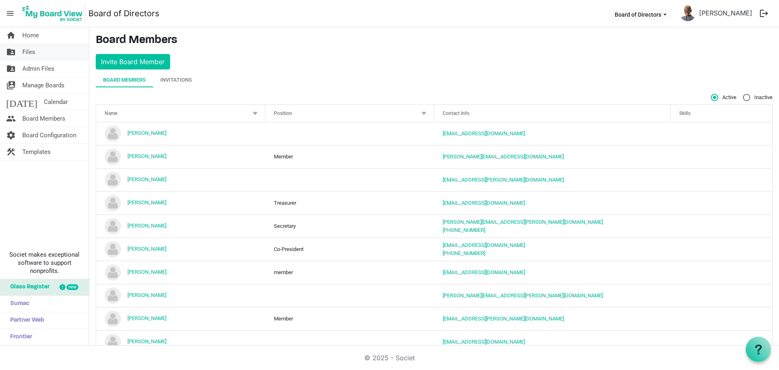
click at [21, 49] on link "folder_shared Files" at bounding box center [44, 52] width 89 height 16
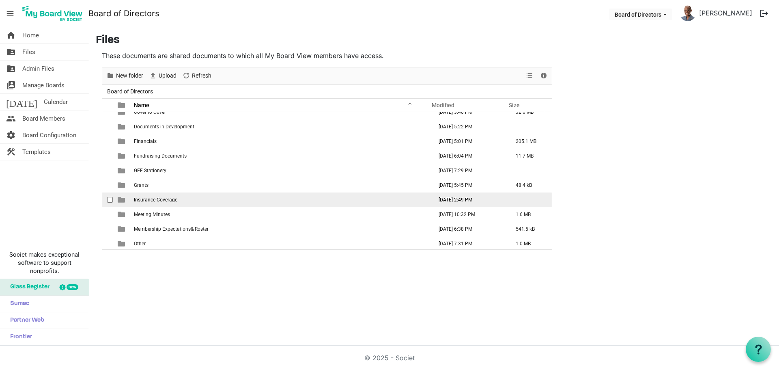
scroll to position [111, 0]
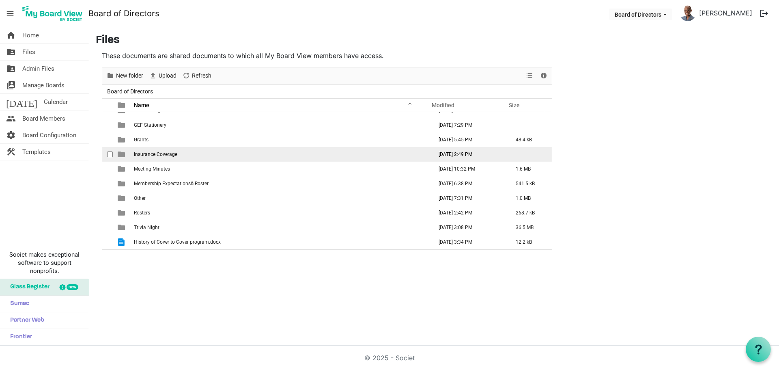
click at [161, 155] on span "Insurance Coverage" at bounding box center [155, 154] width 43 height 6
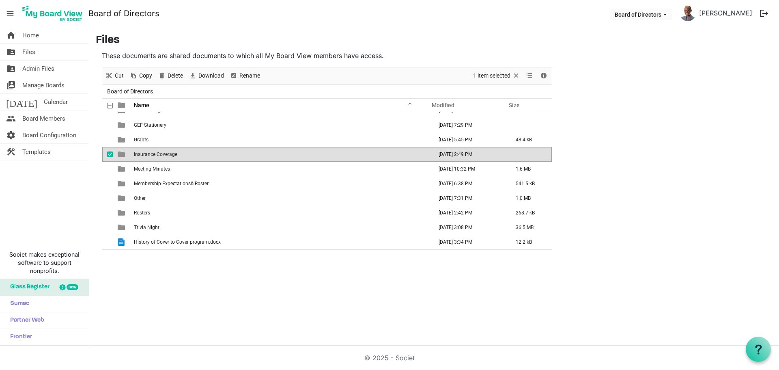
click at [161, 154] on span "Insurance Coverage" at bounding box center [155, 154] width 43 height 6
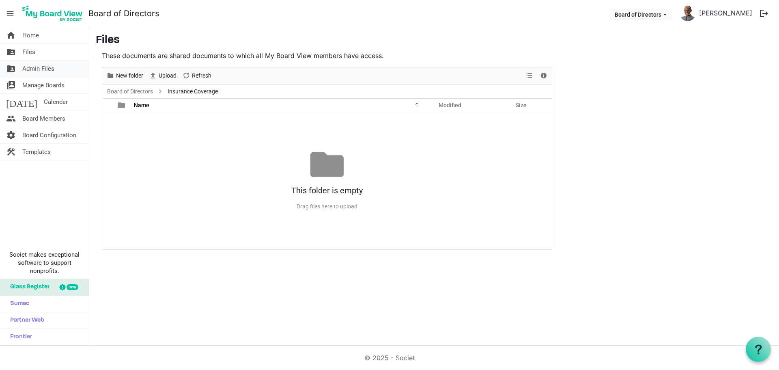
click at [49, 68] on span "Admin Files" at bounding box center [38, 68] width 32 height 16
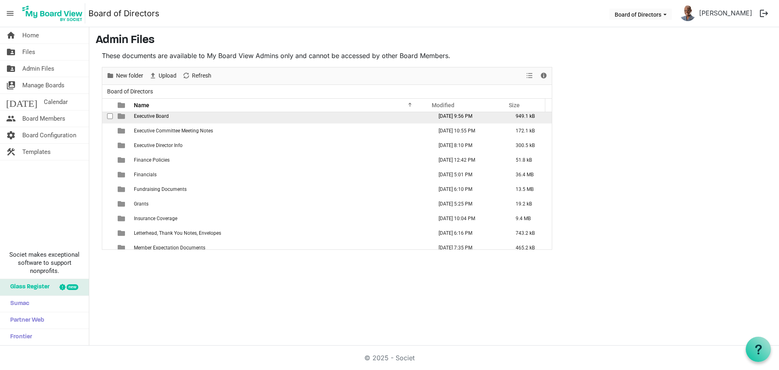
scroll to position [81, 0]
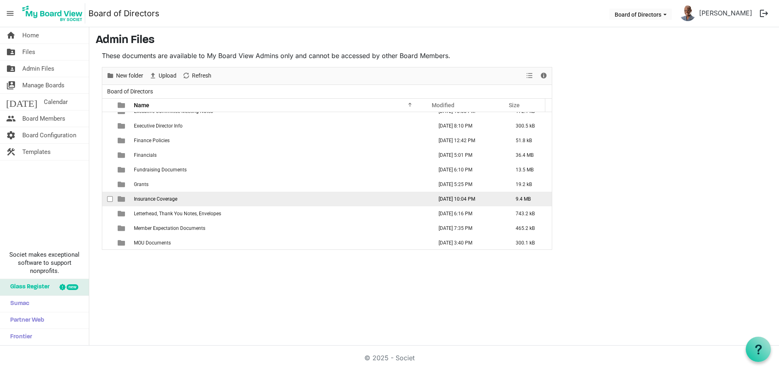
click at [167, 198] on span "Insurance Coverage" at bounding box center [155, 199] width 43 height 6
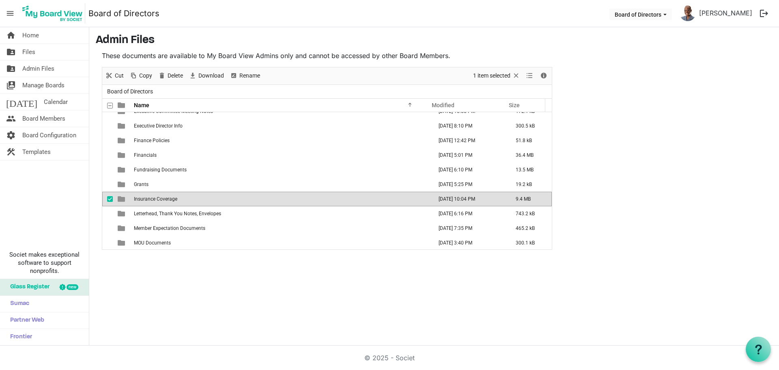
click at [167, 198] on span "Insurance Coverage" at bounding box center [155, 199] width 43 height 6
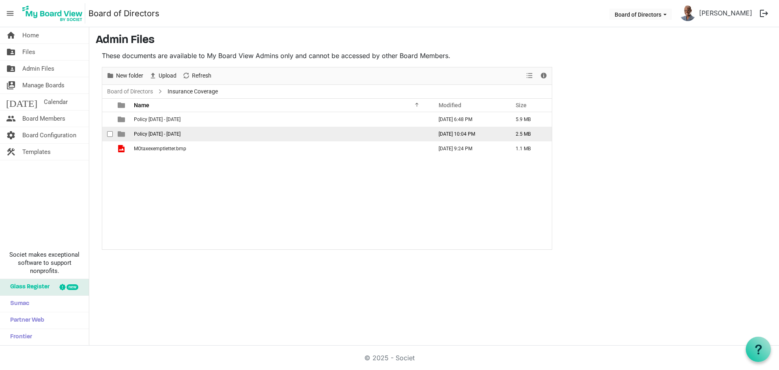
click at [153, 137] on td "Policy [DATE] - [DATE]" at bounding box center [281, 134] width 299 height 15
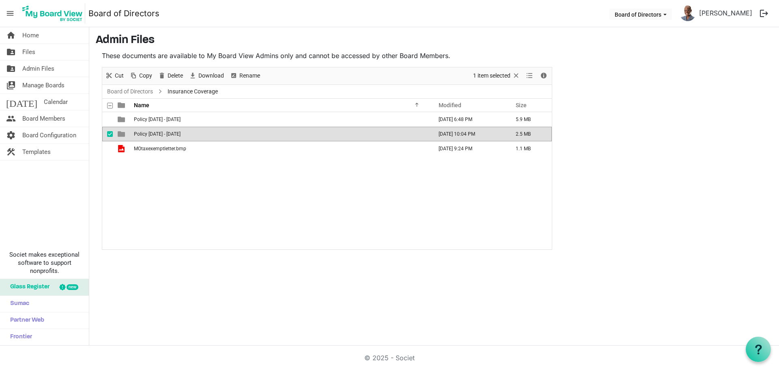
click at [153, 137] on td "Policy [DATE] - [DATE]" at bounding box center [281, 134] width 299 height 15
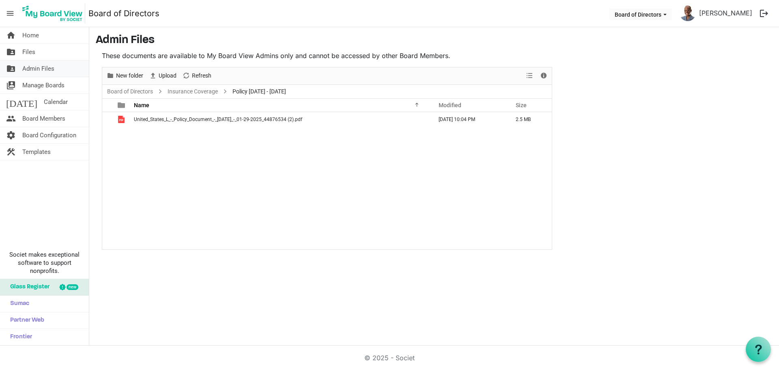
click at [45, 67] on span "Admin Files" at bounding box center [38, 68] width 32 height 16
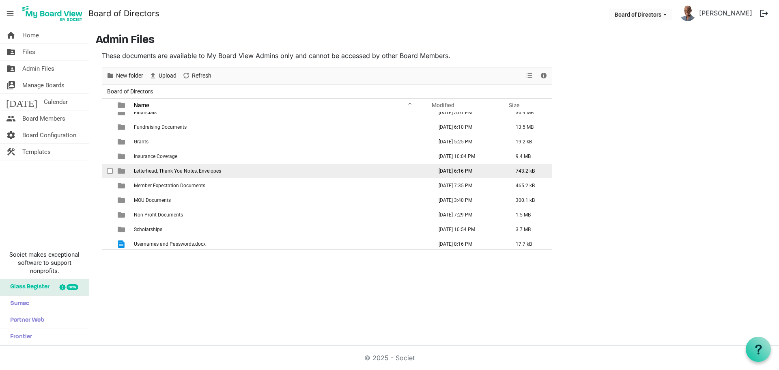
scroll to position [126, 0]
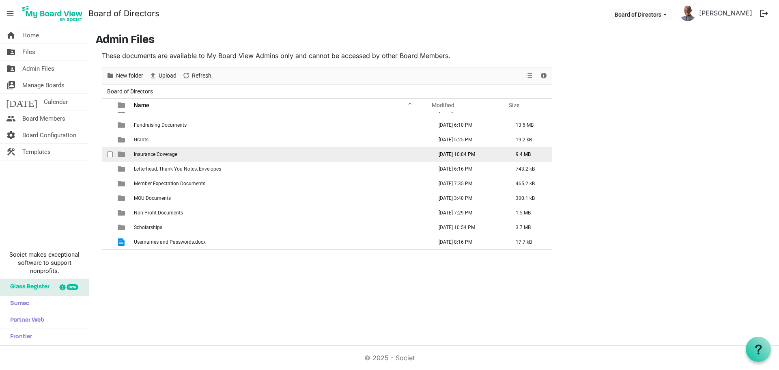
click at [173, 155] on span "Insurance Coverage" at bounding box center [155, 154] width 43 height 6
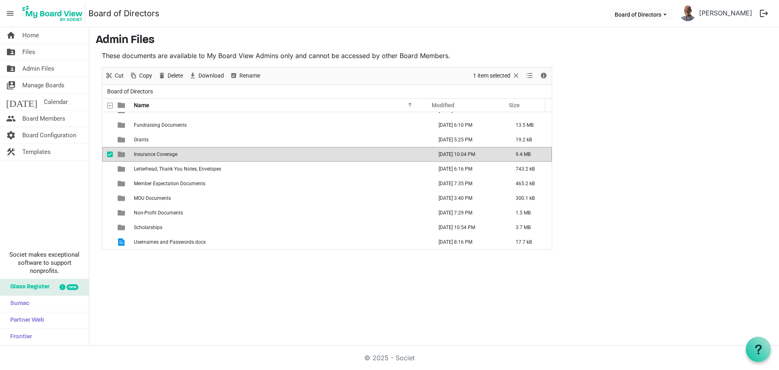
click at [173, 155] on span "Insurance Coverage" at bounding box center [155, 154] width 43 height 6
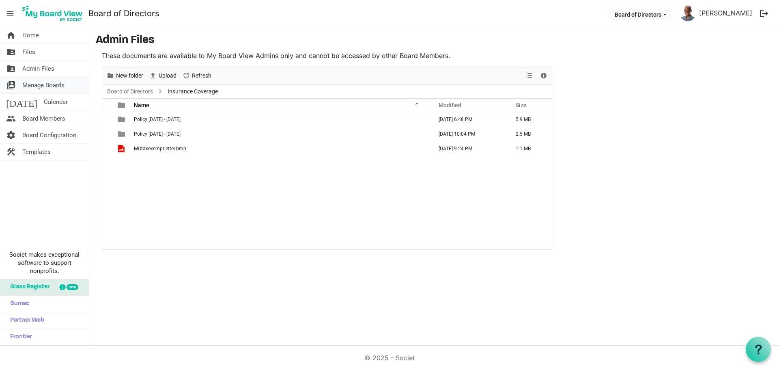
click at [48, 81] on span "Manage Boards" at bounding box center [43, 85] width 42 height 16
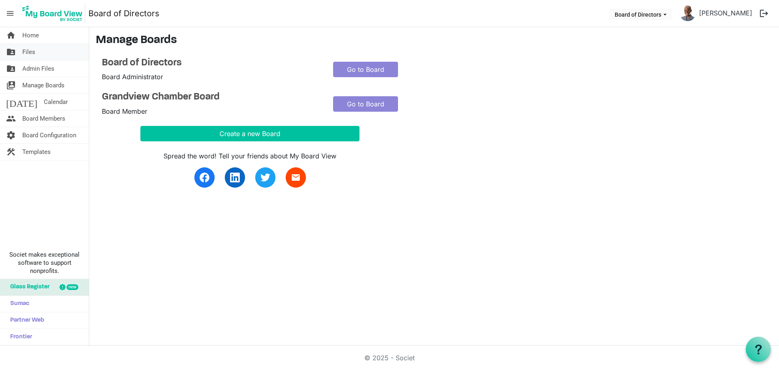
click at [31, 49] on span "Files" at bounding box center [28, 52] width 13 height 16
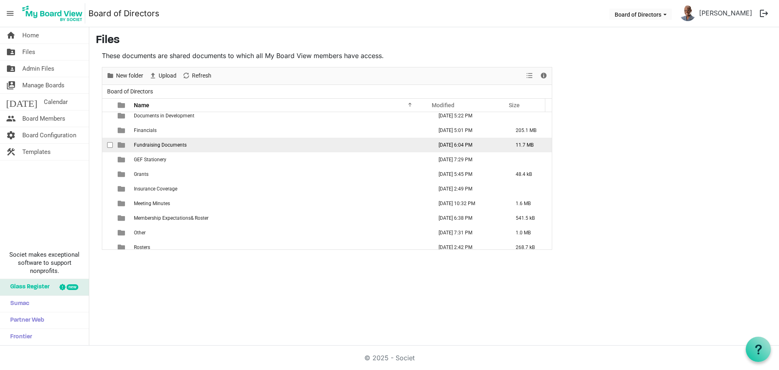
scroll to position [111, 0]
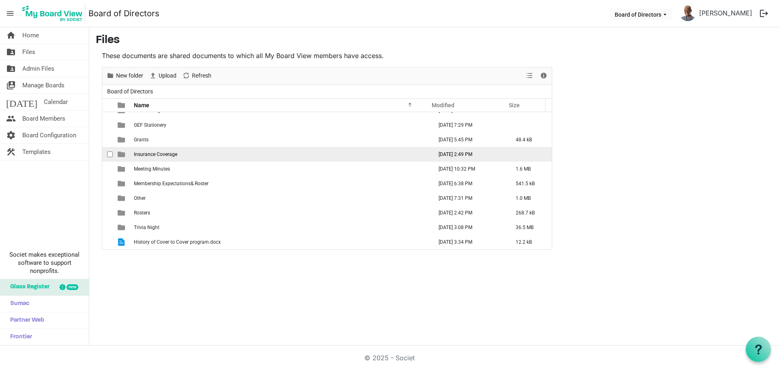
click at [170, 155] on span "Insurance Coverage" at bounding box center [155, 154] width 43 height 6
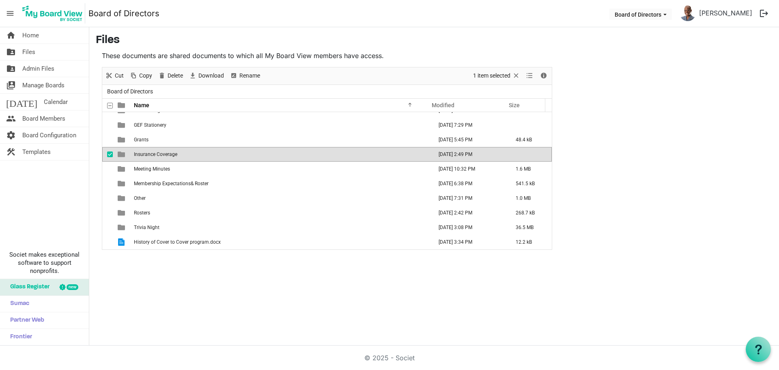
click at [170, 155] on span "Insurance Coverage" at bounding box center [155, 154] width 43 height 6
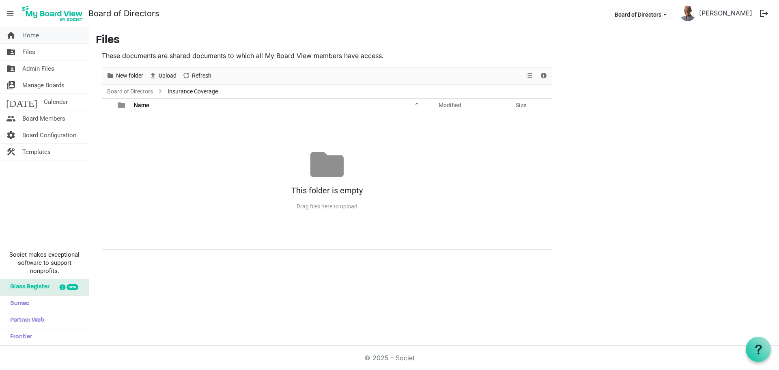
click at [34, 30] on span "Home" at bounding box center [30, 35] width 17 height 16
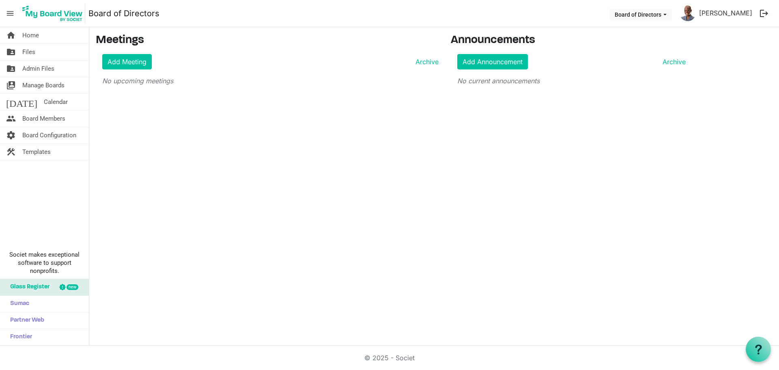
click at [768, 12] on button "logout" at bounding box center [764, 13] width 17 height 17
